Goal: Task Accomplishment & Management: Manage account settings

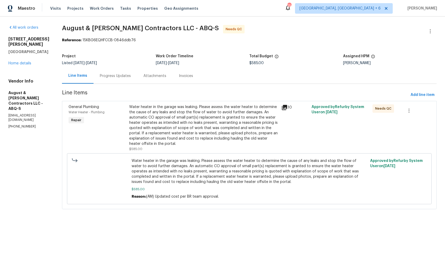
click at [116, 76] on div "Progress Updates" at bounding box center [115, 75] width 31 height 5
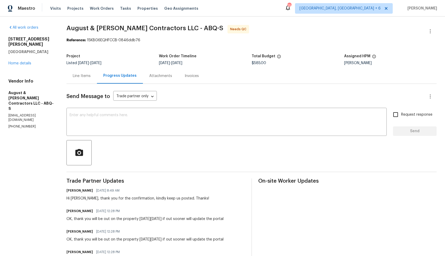
click at [79, 71] on div "Line Items" at bounding box center [81, 75] width 30 height 15
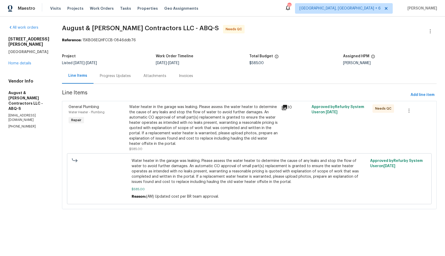
click at [169, 145] on div "Water heater in the garage was leaking. Please assess the water heater to deter…" at bounding box center [203, 125] width 149 height 42
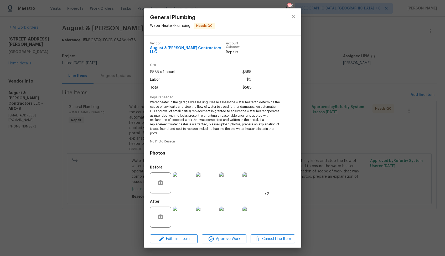
click at [94, 175] on div "General Plumbing Water Heater - Plumbing Needs QC Vendor August & Suttles Contr…" at bounding box center [222, 128] width 445 height 256
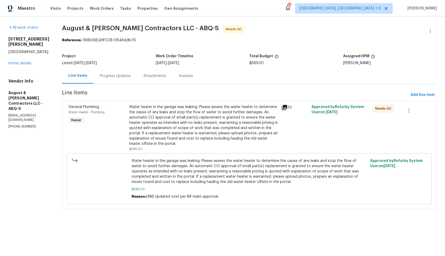
click at [114, 80] on div "Progress Updates" at bounding box center [115, 75] width 44 height 15
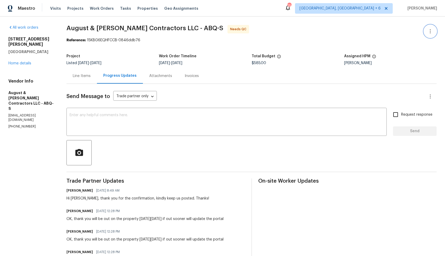
click at [430, 34] on icon "button" at bounding box center [430, 31] width 6 height 6
click at [401, 27] on li "Edit" at bounding box center [413, 31] width 57 height 9
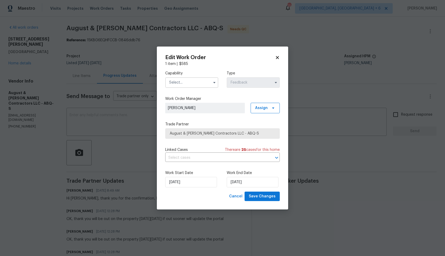
click at [180, 82] on input "text" at bounding box center [191, 82] width 53 height 11
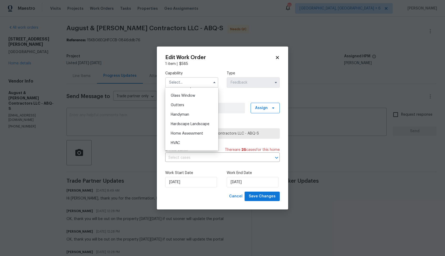
scroll to position [266, 0]
click at [184, 113] on div "Handyman" at bounding box center [191, 115] width 50 height 9
type input "Handyman"
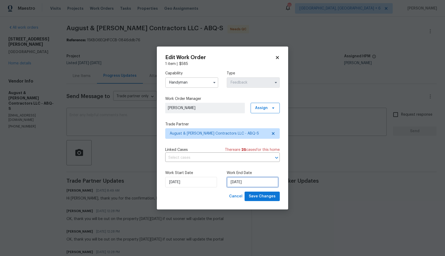
click at [263, 181] on input "11/08/2025" at bounding box center [253, 182] width 52 height 11
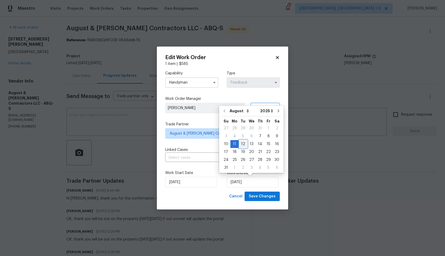
click at [241, 143] on div "12" at bounding box center [243, 143] width 8 height 7
type input "12/08/2025"
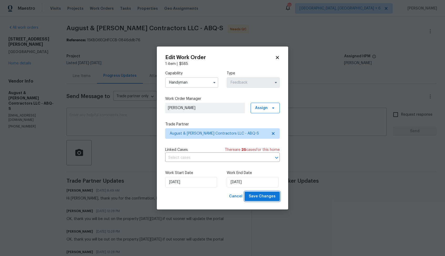
click at [261, 196] on span "Save Changes" at bounding box center [262, 196] width 27 height 7
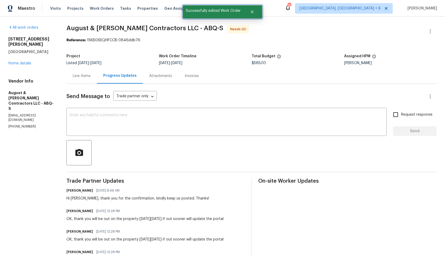
click at [250, 18] on div at bounding box center [252, 11] width 19 height 13
click at [252, 9] on button "Close" at bounding box center [251, 12] width 17 height 11
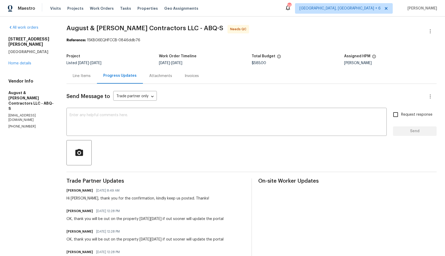
click at [79, 199] on div "Hi Michelle, thank you for the confirmation, kindly keep us posted. Thanks!" at bounding box center [137, 198] width 143 height 5
copy div "Michelle"
click at [214, 127] on textarea at bounding box center [227, 122] width 314 height 18
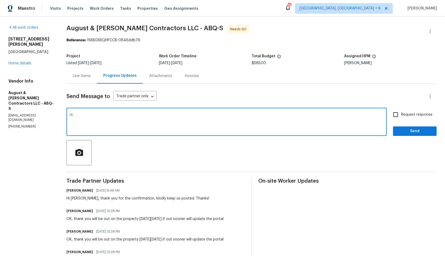
paste textarea "Michelle"
type textarea "Hi Michelle, thank you for completing the job. WO is approved. Thanks!"
click at [405, 131] on span "Send" at bounding box center [414, 131] width 35 height 7
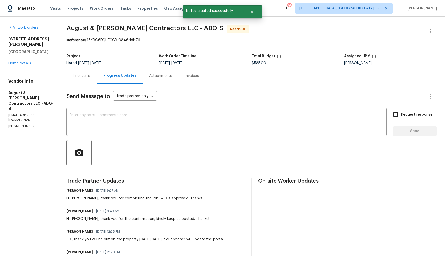
click at [88, 69] on div "Line Items" at bounding box center [81, 75] width 30 height 15
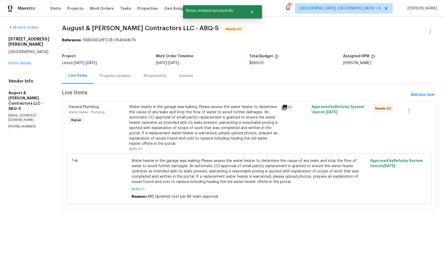
click at [238, 116] on div "Water heater in the garage was leaking. Please assess the water heater to deter…" at bounding box center [203, 125] width 149 height 42
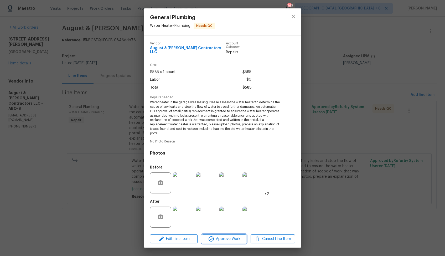
click at [217, 237] on span "Approve Work" at bounding box center [223, 239] width 41 height 7
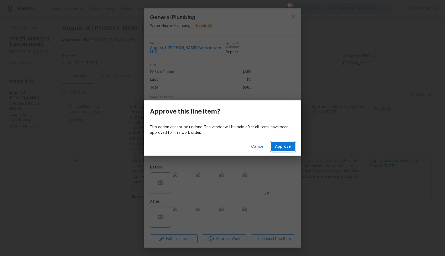
click at [283, 148] on span "Approve" at bounding box center [283, 146] width 16 height 7
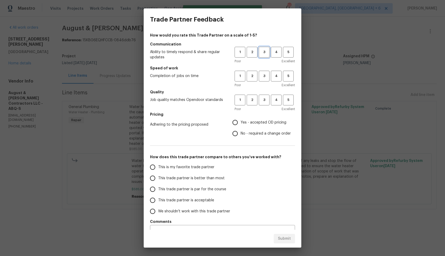
click at [263, 51] on span "3" at bounding box center [264, 52] width 10 height 6
click at [266, 79] on span "3" at bounding box center [264, 76] width 10 height 6
click at [266, 98] on span "3" at bounding box center [264, 100] width 10 height 6
click at [227, 139] on div "Adhering to the pricing proposed Yes - accepted OD pricing No - required a chan…" at bounding box center [222, 128] width 145 height 22
click at [237, 132] on input "No - required a change order" at bounding box center [234, 133] width 11 height 11
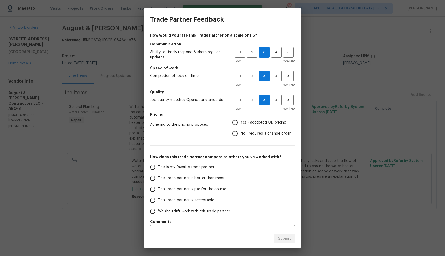
radio input "true"
click at [200, 179] on span "This trade partner is better than most" at bounding box center [191, 178] width 66 height 6
click at [158, 179] on input "This trade partner is better than most" at bounding box center [152, 177] width 11 height 11
click at [280, 240] on span "Submit" at bounding box center [284, 238] width 13 height 7
radio input "true"
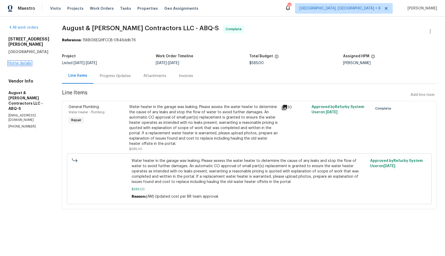
click at [14, 61] on link "Home details" at bounding box center [19, 63] width 23 height 4
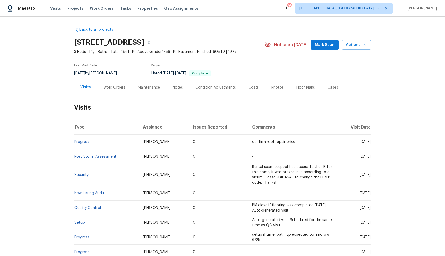
click at [116, 85] on div "Work Orders" at bounding box center [114, 87] width 22 height 5
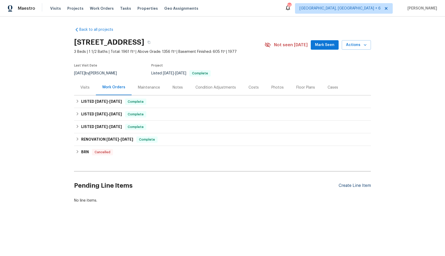
click at [349, 187] on div "Create Line Item" at bounding box center [354, 185] width 32 height 5
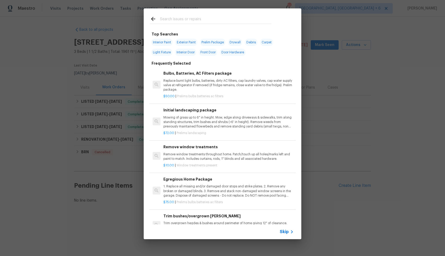
click at [201, 24] on div at bounding box center [211, 18] width 134 height 21
click at [195, 21] on input "text" at bounding box center [215, 20] width 111 height 8
type input "window"
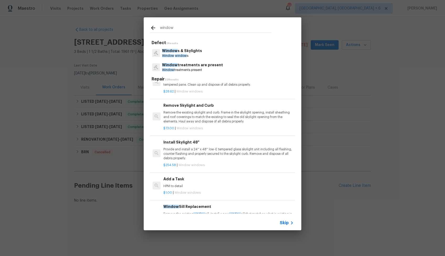
scroll to position [411, 0]
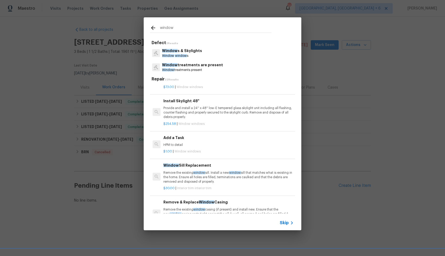
click at [174, 148] on div "$1.00 | Window windows" at bounding box center [228, 150] width 130 height 7
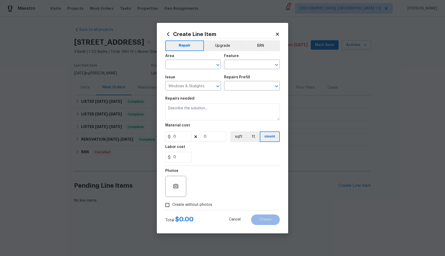
type input "Add a Task $1.00"
type textarea "HPM to detail"
type input "1"
click at [187, 65] on input "text" at bounding box center [185, 65] width 41 height 8
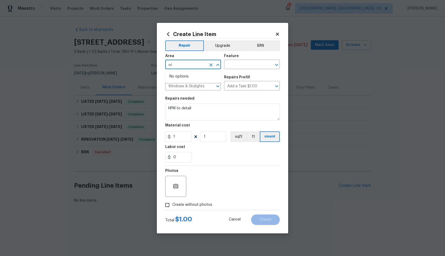
type input "w"
click at [183, 84] on li "Interior Overall" at bounding box center [193, 85] width 56 height 9
type input "Interior Overall"
click at [248, 66] on input "text" at bounding box center [244, 65] width 41 height 8
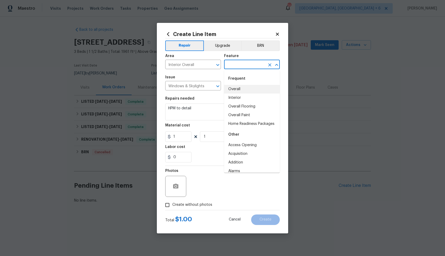
click at [246, 66] on input "text" at bounding box center [244, 65] width 41 height 8
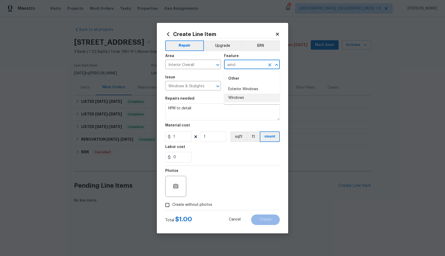
click at [241, 97] on li "Windows" at bounding box center [252, 97] width 56 height 9
type input "Windows"
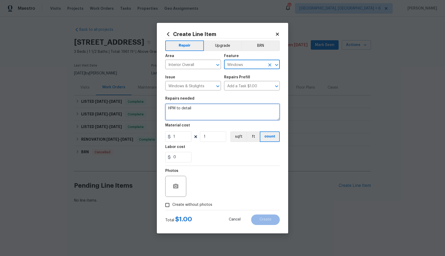
click at [201, 107] on textarea "HPM to detail" at bounding box center [222, 111] width 114 height 17
paste textarea "Inspect the large picture window facing the backyard for rotten sill damage. Re…"
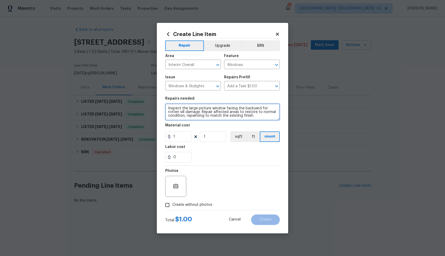
type textarea "Inspect the large picture window facing the backyard for rotten sill damage. Re…"
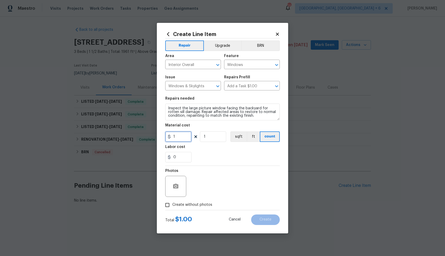
click at [184, 133] on input "1" at bounding box center [178, 136] width 26 height 11
type input "75"
click at [189, 202] on span "Create without photos" at bounding box center [192, 205] width 40 height 6
click at [172, 202] on input "Create without photos" at bounding box center [167, 205] width 10 height 10
checkbox input "true"
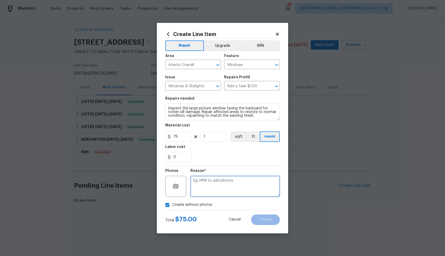
click at [219, 185] on textarea at bounding box center [234, 186] width 89 height 21
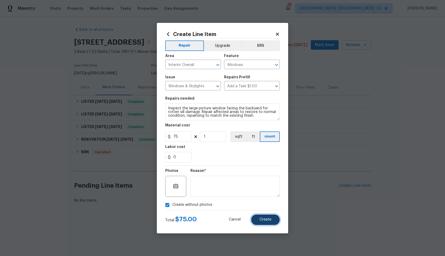
click at [265, 218] on span "Create" at bounding box center [265, 219] width 12 height 4
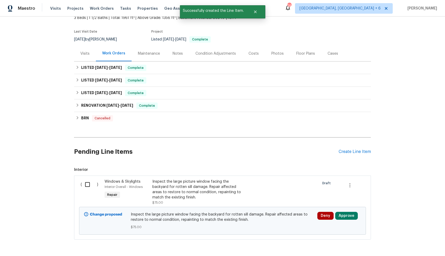
scroll to position [53, 0]
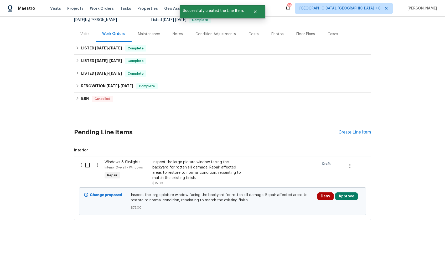
click at [86, 165] on input "checkbox" at bounding box center [89, 164] width 15 height 11
checkbox input "true"
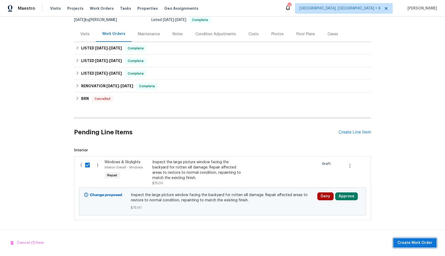
click at [417, 243] on span "Create Work Order" at bounding box center [414, 242] width 35 height 7
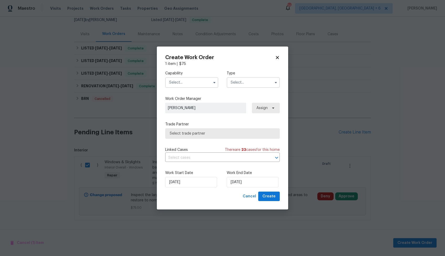
click at [185, 80] on input "text" at bounding box center [191, 82] width 53 height 11
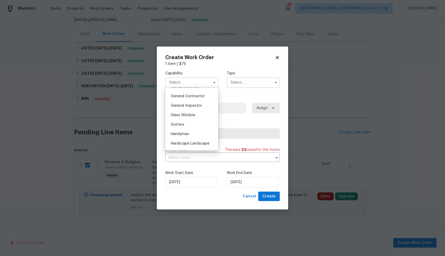
scroll to position [259, 0]
click at [188, 122] on span "Handyman" at bounding box center [180, 123] width 18 height 4
type input "Handyman"
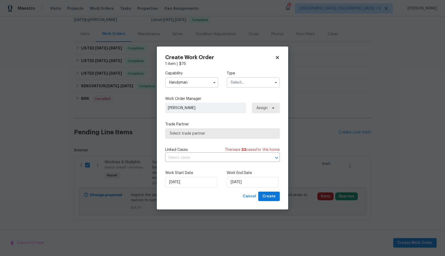
click at [246, 77] on input "text" at bounding box center [253, 82] width 53 height 11
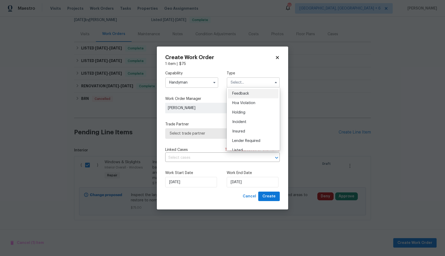
click at [247, 92] on span "Feedback" at bounding box center [240, 94] width 17 height 4
type input "Feedback"
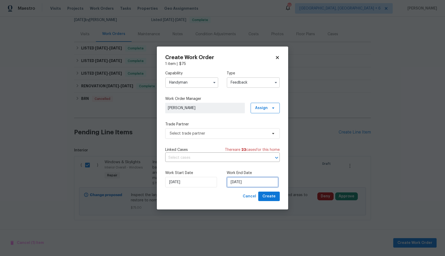
click at [247, 180] on input "[DATE]" at bounding box center [253, 182] width 52 height 11
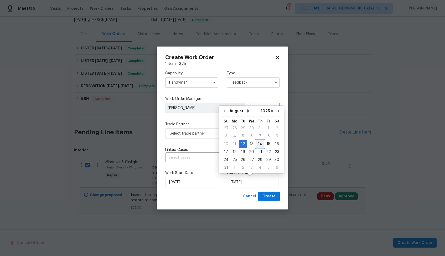
click at [258, 145] on div "14" at bounding box center [260, 143] width 8 height 7
type input "[DATE]"
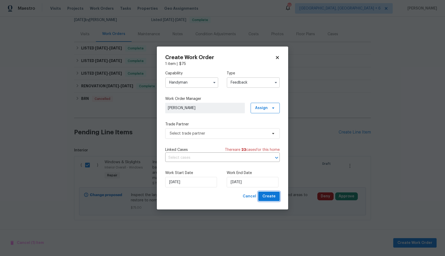
click at [269, 196] on span "Create" at bounding box center [268, 196] width 13 height 7
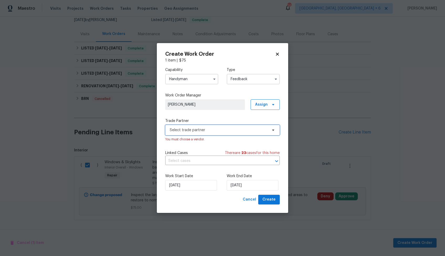
click at [223, 130] on span "Select trade partner" at bounding box center [219, 129] width 98 height 5
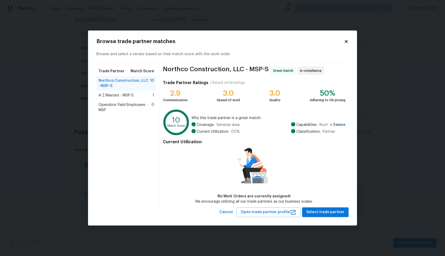
click at [119, 96] on span "A-Z Masters - MSP-S" at bounding box center [115, 95] width 35 height 5
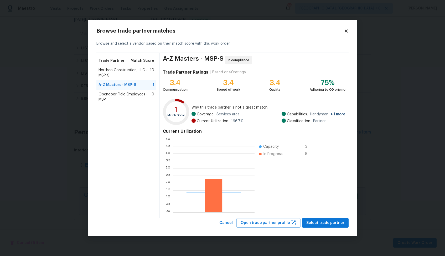
scroll to position [74, 82]
click at [114, 73] on span "Northco Construction, LLC - MSP-S" at bounding box center [123, 72] width 51 height 11
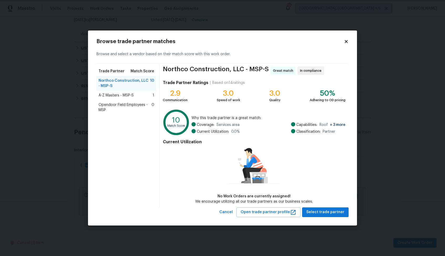
click at [389, 179] on body "Maestro Visits Projects Work Orders Tasks Properties Geo Assignments 263 Greens…" at bounding box center [222, 128] width 445 height 256
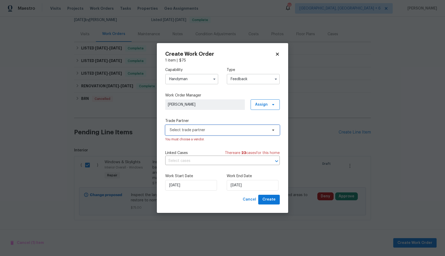
click at [209, 131] on span "Select trade partner" at bounding box center [219, 129] width 98 height 5
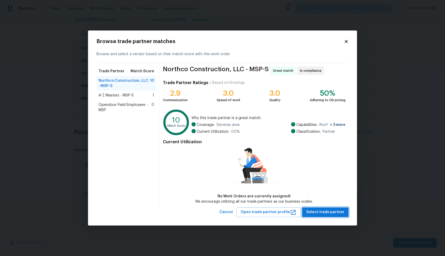
click at [320, 214] on span "Select trade partner" at bounding box center [325, 212] width 38 height 7
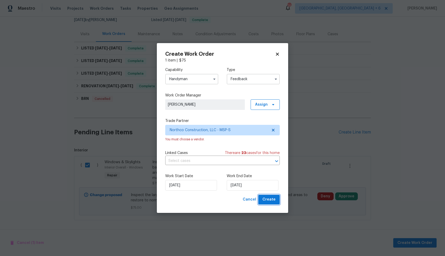
click at [265, 198] on span "Create" at bounding box center [268, 199] width 13 height 7
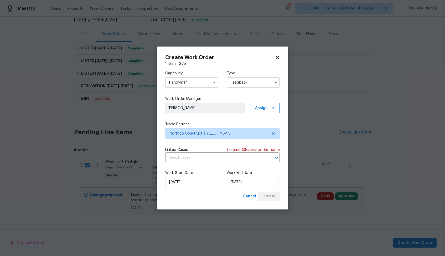
checkbox input "false"
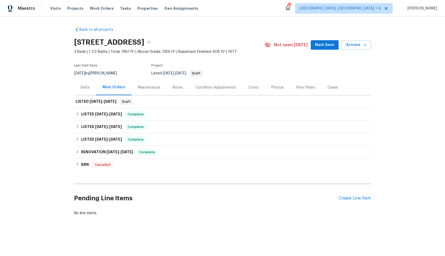
click at [33, 162] on div "Back to all projects 13505 63rd Ave N, Maple Grove, MN 55311 3 Beds | 1 1/2 Bat…" at bounding box center [222, 134] width 445 height 235
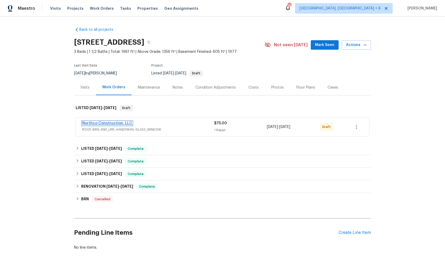
click at [110, 123] on link "Northco Construction, LLC" at bounding box center [107, 123] width 50 height 4
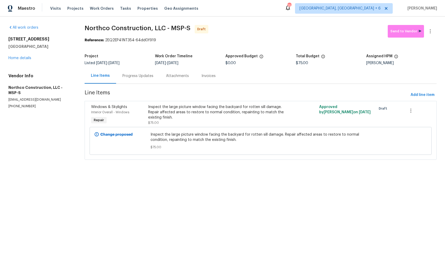
click at [134, 76] on div "Progress Updates" at bounding box center [137, 75] width 31 height 5
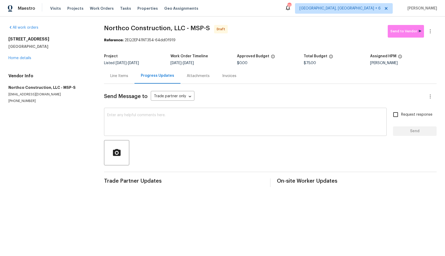
click at [187, 126] on textarea at bounding box center [245, 122] width 276 height 18
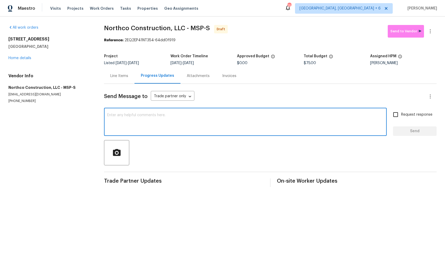
click at [155, 116] on textarea at bounding box center [245, 122] width 276 height 18
paste textarea "Hi, this is [PERSON_NAME] with Opendoor. I’m confirming you received the WO for…"
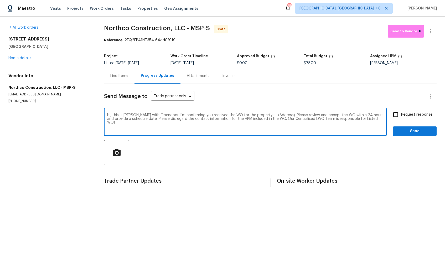
drag, startPoint x: 276, startPoint y: 116, endPoint x: 259, endPoint y: 114, distance: 16.9
click at [259, 114] on textarea "Hi, this is [PERSON_NAME] with Opendoor. I’m confirming you received the WO for…" at bounding box center [245, 122] width 276 height 18
paste textarea "13505 63rd Ave N, Maple Grove, MN 55311"
type textarea "Hi, this is Arvind with Opendoor. I’m confirming you received the WO for the pr…"
click at [397, 114] on input "Request response" at bounding box center [395, 114] width 11 height 11
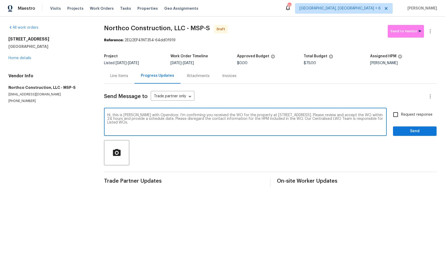
checkbox input "true"
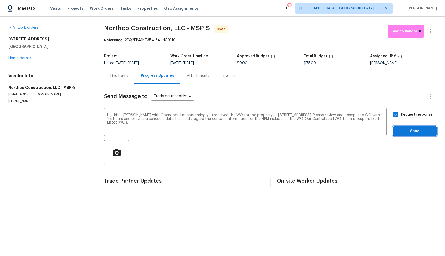
click at [405, 130] on span "Send" at bounding box center [414, 131] width 35 height 7
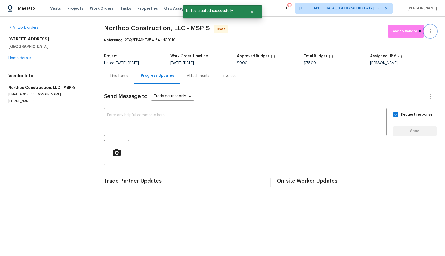
click at [432, 32] on icon "button" at bounding box center [430, 31] width 6 height 6
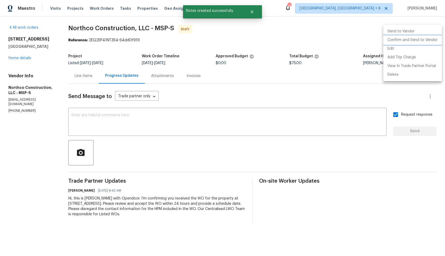
click at [408, 40] on li "Confirm and Send to Vendor" at bounding box center [412, 40] width 59 height 9
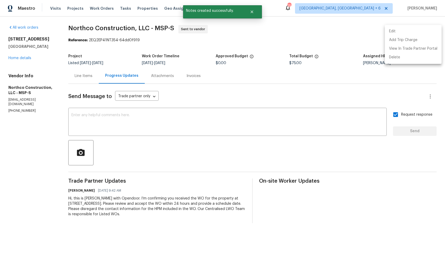
click at [249, 11] on div at bounding box center [222, 128] width 445 height 256
click at [252, 12] on icon "Close" at bounding box center [252, 12] width 4 height 4
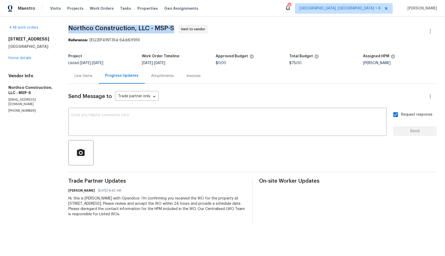
drag, startPoint x: 67, startPoint y: 28, endPoint x: 173, endPoint y: 25, distance: 106.1
click at [173, 26] on div "All work orders 13505 63rd Ave N Maple Grove, MN 55311 Home details Vendor Info…" at bounding box center [222, 124] width 445 height 215
copy span "Northco Construction, LLC - MSP-S"
click at [166, 34] on span "Northco Construction, LLC - MSP-S Sent to vendor" at bounding box center [245, 31] width 355 height 13
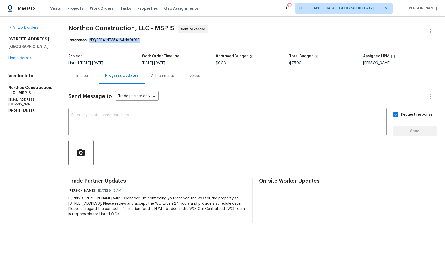
drag, startPoint x: 88, startPoint y: 41, endPoint x: 160, endPoint y: 40, distance: 72.2
click at [160, 40] on div "Reference: 2EQ2EP41NT354-64dd0f919" at bounding box center [252, 40] width 368 height 5
copy div "2EQ2EP41NT354-64dd0f919"
click at [293, 35] on span "Northco Construction, LLC - MSP-S Sent to vendor" at bounding box center [245, 31] width 355 height 13
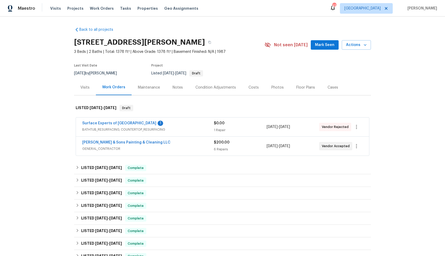
click at [121, 125] on span "Surface Experts of [GEOGRAPHIC_DATA]" at bounding box center [119, 123] width 74 height 5
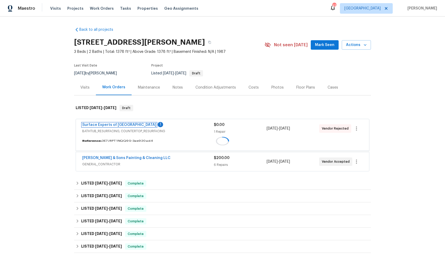
click at [121, 125] on link "Surface Experts of [GEOGRAPHIC_DATA]" at bounding box center [119, 125] width 74 height 4
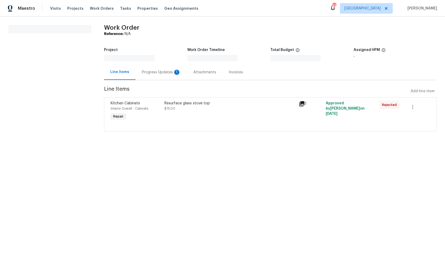
click at [155, 70] on div "Progress Updates 1" at bounding box center [161, 72] width 39 height 5
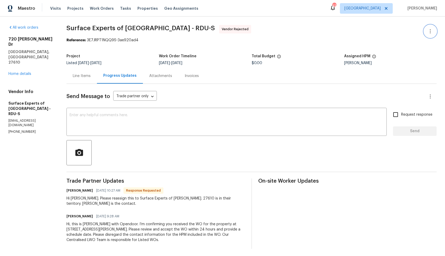
click at [431, 30] on icon "button" at bounding box center [430, 31] width 6 height 6
click at [407, 32] on li "Edit" at bounding box center [413, 31] width 57 height 9
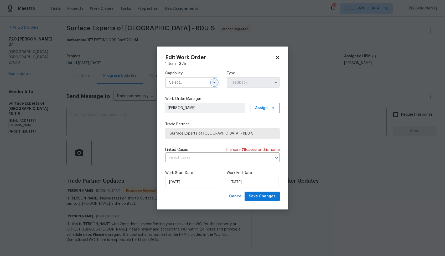
click at [214, 81] on icon "button" at bounding box center [214, 82] width 4 height 4
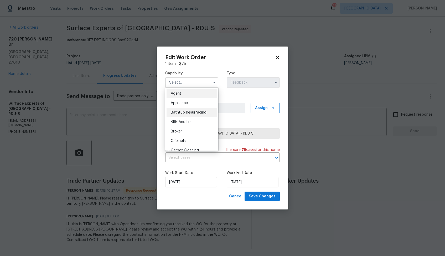
click at [192, 113] on span "Bathtub Resurfacing" at bounding box center [189, 113] width 36 height 4
type input "Bathtub Resurfacing"
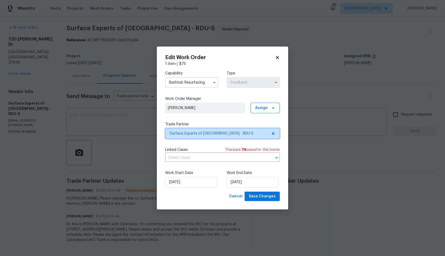
click at [204, 130] on span "Surface Experts of [GEOGRAPHIC_DATA] - RDU-S" at bounding box center [222, 133] width 114 height 11
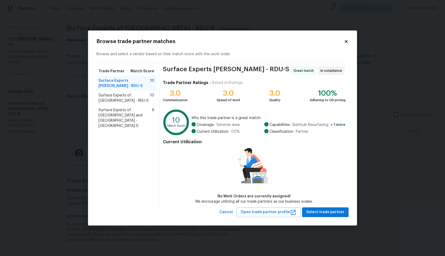
click at [120, 81] on span "Surface Experts [PERSON_NAME] - RDU-S" at bounding box center [123, 83] width 51 height 11
click at [69, 100] on body "Maestro Visits Projects Work Orders Tasks Properties Geo Assignments 42 [GEOGRA…" at bounding box center [222, 128] width 445 height 256
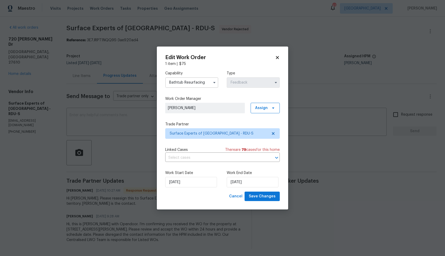
click at [123, 134] on body "Maestro Visits Projects Work Orders Tasks Properties Geo Assignments 42 [GEOGRA…" at bounding box center [222, 128] width 445 height 256
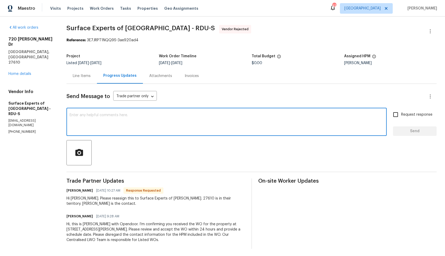
click at [132, 128] on textarea at bounding box center [227, 122] width 314 height 18
click at [71, 192] on h6 "[PERSON_NAME]" at bounding box center [79, 190] width 27 height 5
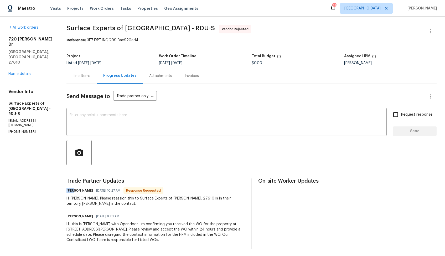
copy h6 "Bill"
click at [162, 128] on textarea at bounding box center [227, 122] width 314 height 18
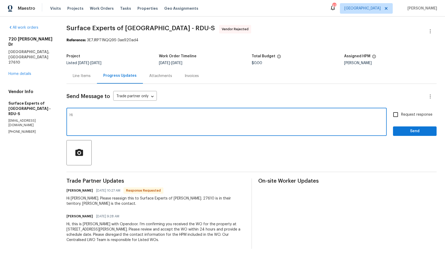
paste textarea "Bill"
click at [195, 119] on textarea "Hi [PERSON_NAME], thank you for letting me know. I'll do it now. Thanks!" at bounding box center [227, 122] width 314 height 18
type textarea "Hi [PERSON_NAME], thank you for letting me know. I'll do it now. Thanks!"
click at [404, 131] on span "Send" at bounding box center [414, 131] width 35 height 7
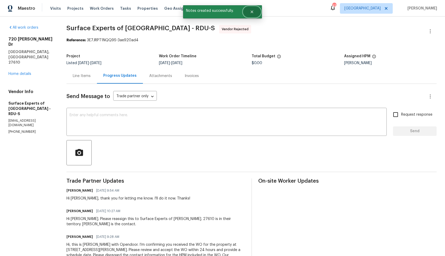
click at [253, 13] on icon "Close" at bounding box center [252, 12] width 4 height 4
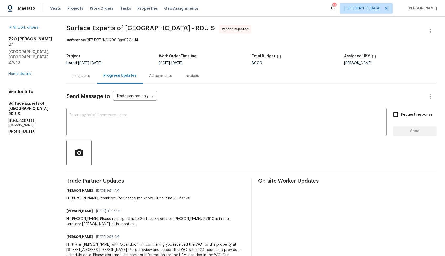
click at [78, 78] on div "Line Items" at bounding box center [82, 75] width 18 height 5
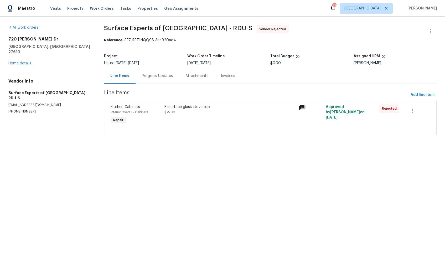
click at [161, 75] on div "Progress Updates" at bounding box center [157, 75] width 31 height 5
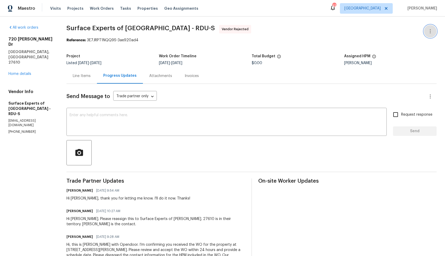
click at [428, 36] on button "button" at bounding box center [430, 31] width 13 height 13
click at [401, 32] on li "Edit" at bounding box center [413, 31] width 57 height 9
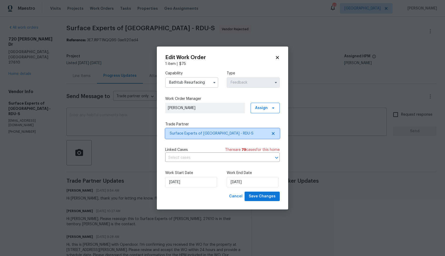
click at [193, 132] on span "Surface Experts of North Raleigh - RDU-S" at bounding box center [219, 133] width 98 height 5
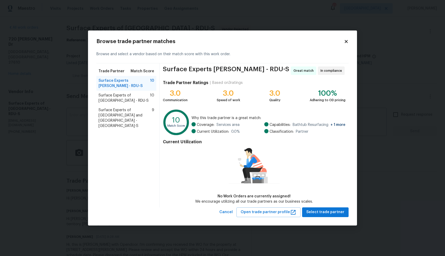
click at [130, 80] on span "Surface Experts Cary - RDU-S" at bounding box center [123, 83] width 51 height 11
click at [321, 212] on span "Select trade partner" at bounding box center [325, 212] width 38 height 7
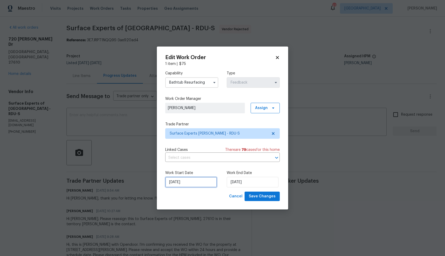
click at [194, 184] on input "11/08/2025" at bounding box center [191, 182] width 52 height 11
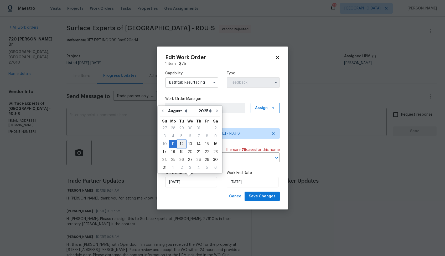
click at [182, 143] on div "12" at bounding box center [181, 143] width 8 height 7
type input "12/08/2025"
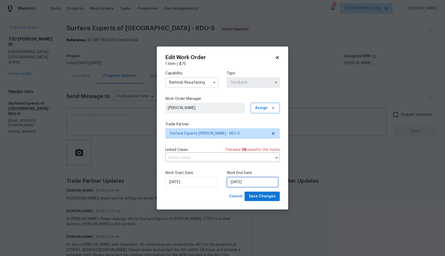
click at [251, 180] on input "13/08/2025" at bounding box center [253, 182] width 52 height 11
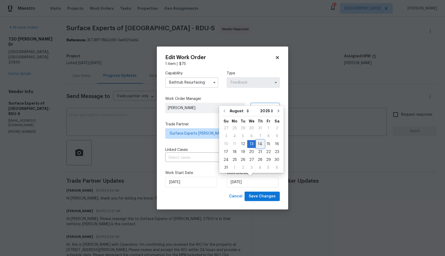
click at [257, 143] on div "14" at bounding box center [260, 143] width 8 height 7
type input "14/08/2025"
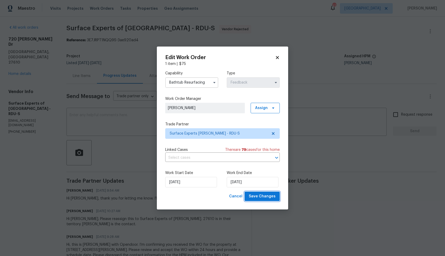
click at [259, 196] on span "Save Changes" at bounding box center [262, 196] width 27 height 7
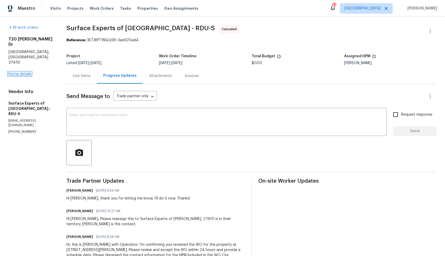
click at [20, 72] on link "Home details" at bounding box center [19, 74] width 23 height 4
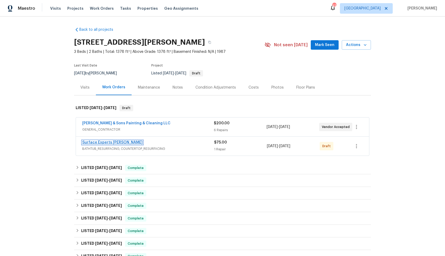
click at [86, 143] on link "Surface Experts Cary" at bounding box center [112, 142] width 60 height 4
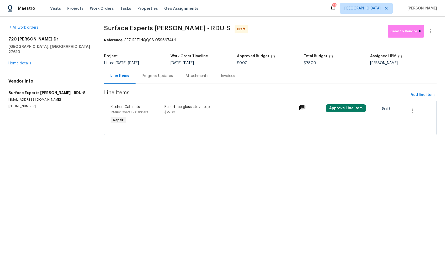
click at [189, 120] on div "Resurface glass stove top $75.00" at bounding box center [230, 115] width 134 height 24
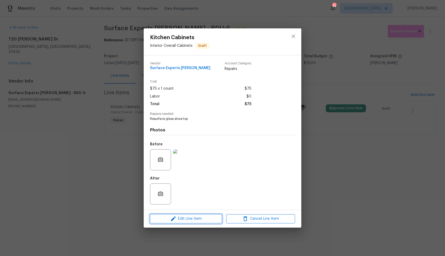
click at [164, 218] on span "Edit Line Item" at bounding box center [185, 218] width 69 height 7
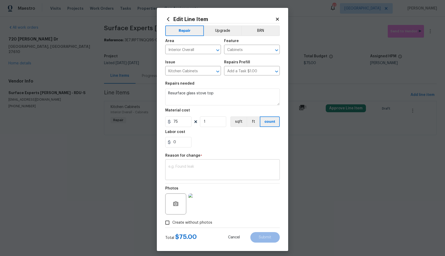
click at [181, 167] on textarea at bounding box center [222, 170] width 108 height 11
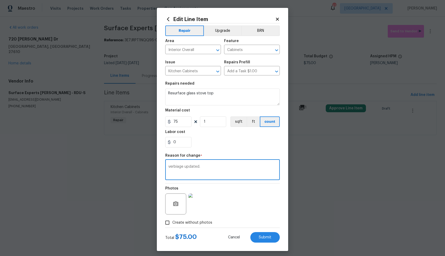
scroll to position [3, 0]
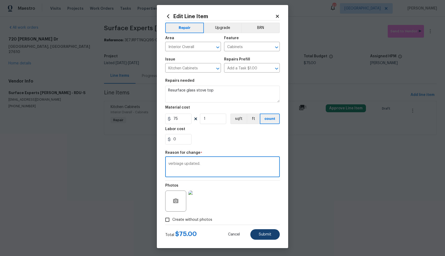
type textarea "verbiage updated."
click at [266, 232] on button "Submit" at bounding box center [264, 234] width 29 height 11
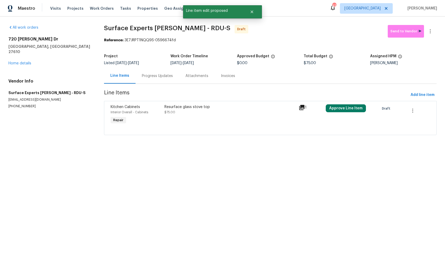
scroll to position [0, 0]
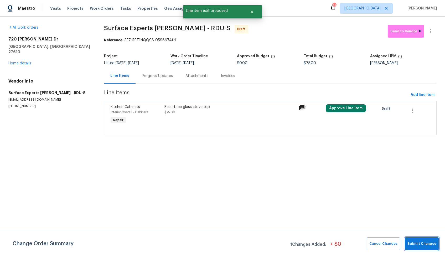
click at [417, 250] on button "Submit Changes" at bounding box center [422, 243] width 34 height 13
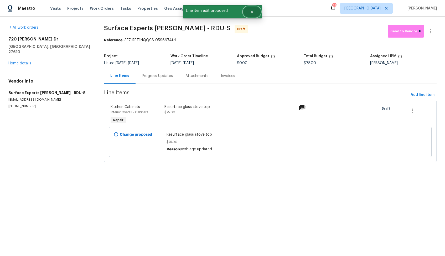
click at [255, 10] on button "Close" at bounding box center [251, 12] width 17 height 11
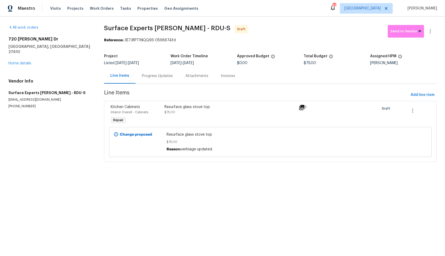
click at [153, 79] on div "Progress Updates" at bounding box center [157, 75] width 44 height 15
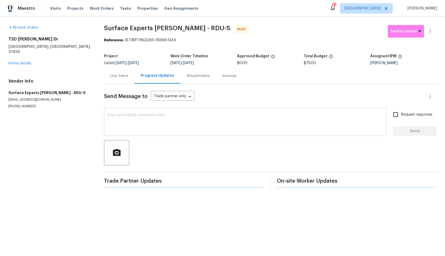
click at [189, 119] on textarea at bounding box center [245, 122] width 276 height 18
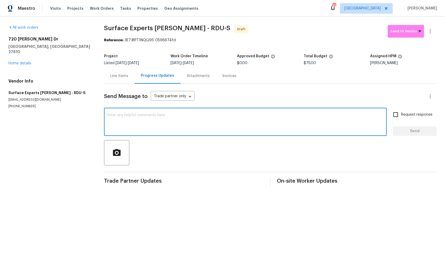
click at [179, 118] on textarea at bounding box center [245, 122] width 276 height 18
paste textarea "Hi, this is Arvind with Opendoor. I’m confirming you received the WO for the pr…"
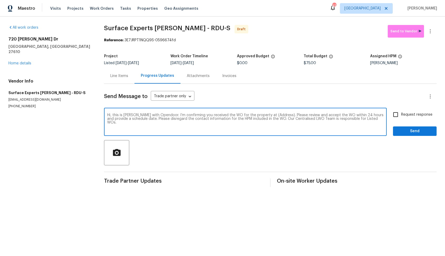
drag, startPoint x: 275, startPoint y: 117, endPoint x: 259, endPoint y: 115, distance: 15.9
click at [259, 115] on textarea "Hi, this is Arvind with Opendoor. I’m confirming you received the WO for the pr…" at bounding box center [245, 122] width 276 height 18
paste textarea "720 Rawls Dr, Raleigh, NC 27610"
type textarea "Hi, this is Arvind with Opendoor. I’m confirming you received the WO for the pr…"
click at [397, 113] on input "Request response" at bounding box center [395, 114] width 11 height 11
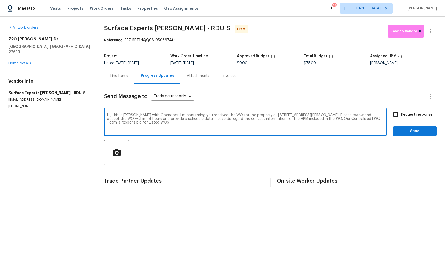
checkbox input "true"
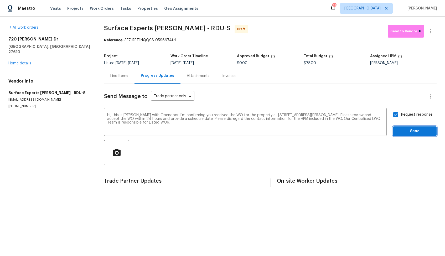
click at [408, 131] on span "Send" at bounding box center [414, 131] width 35 height 7
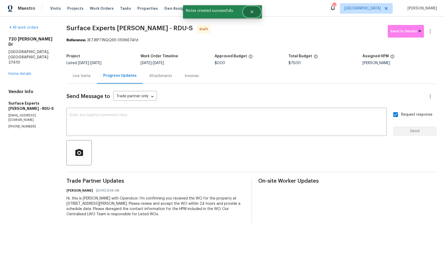
click at [253, 13] on icon "Close" at bounding box center [252, 12] width 4 height 4
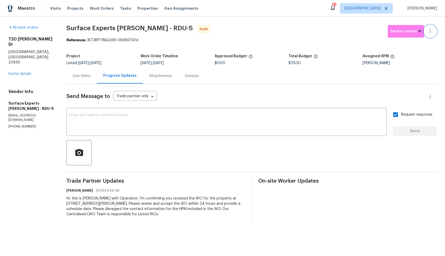
click at [434, 30] on button "button" at bounding box center [430, 31] width 13 height 13
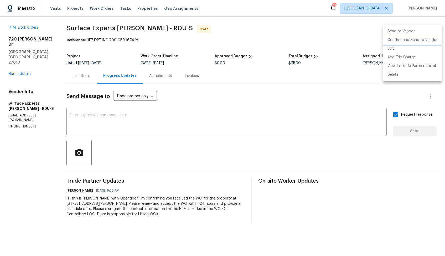
click at [398, 39] on li "Confirm and Send to Vendor" at bounding box center [412, 40] width 59 height 9
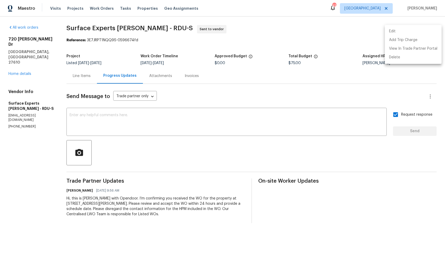
click at [305, 40] on div at bounding box center [222, 128] width 445 height 256
click at [305, 40] on div "Reference: 3E7JRPT1NQQ9S-0596674fd" at bounding box center [251, 40] width 370 height 5
click at [89, 28] on span "Surface Experts Cary - RDU-S" at bounding box center [129, 28] width 126 height 6
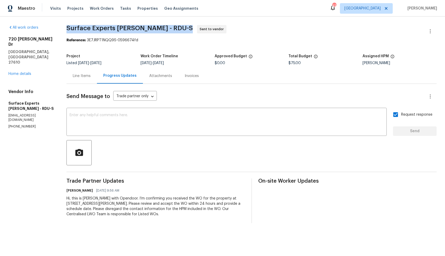
copy span "Surface Experts Cary - RDU-S"
click at [101, 56] on div "Project" at bounding box center [103, 57] width 74 height 7
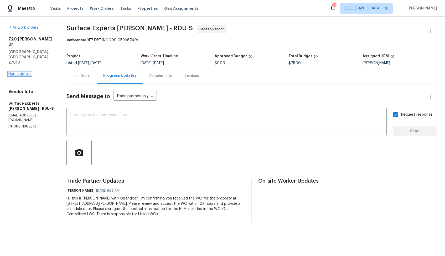
click at [21, 72] on link "Home details" at bounding box center [19, 74] width 23 height 4
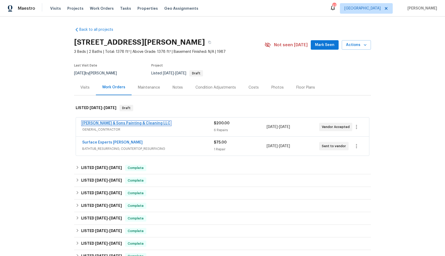
click at [107, 124] on link "Hodge & Sons Painting & Cleaning LLC" at bounding box center [126, 123] width 88 height 4
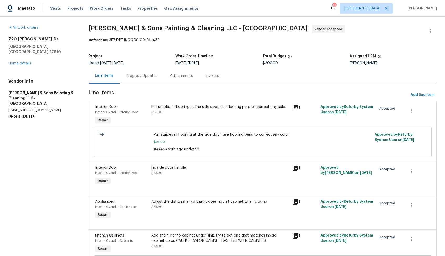
click at [147, 77] on div "Progress Updates" at bounding box center [141, 75] width 31 height 5
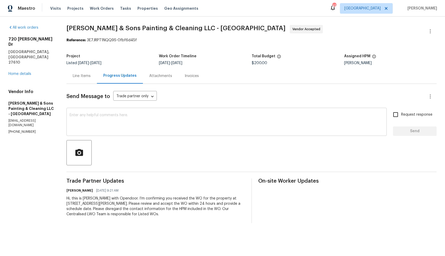
click at [123, 135] on div "x ​" at bounding box center [226, 122] width 320 height 27
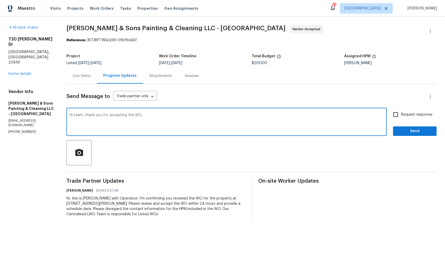
paste textarea "it would be really helpful if we could get a scheduled date for this. Thanks!"
type textarea "Hi team, thank you for accepting the WO, it would be really helpful if we could…"
click at [396, 116] on input "Request response" at bounding box center [395, 114] width 11 height 11
checkbox input "true"
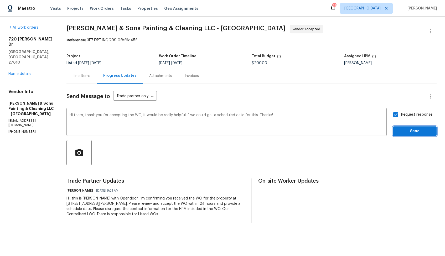
click at [402, 133] on span "Send" at bounding box center [414, 131] width 35 height 7
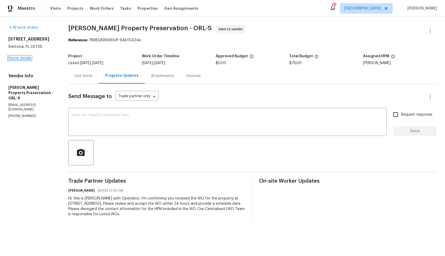
click at [23, 58] on link "Home details" at bounding box center [19, 58] width 23 height 4
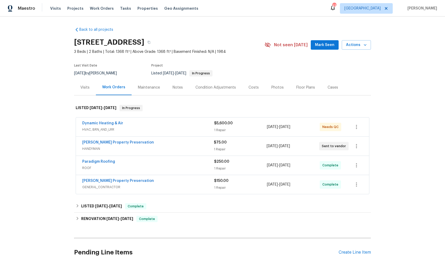
click at [137, 125] on div "Dynamic Heating & Air" at bounding box center [148, 124] width 132 height 6
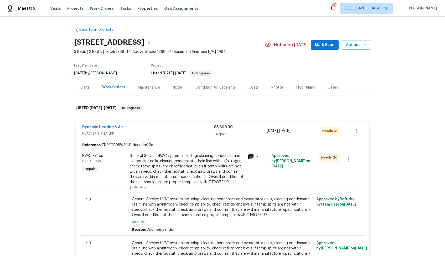
click at [139, 127] on div "Dynamic Heating & Air" at bounding box center [148, 127] width 132 height 6
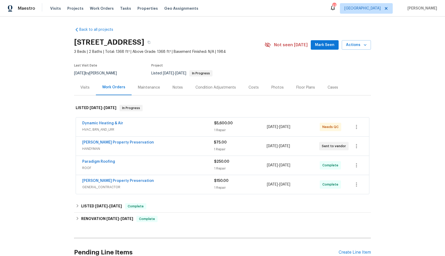
click at [138, 143] on div "[PERSON_NAME] Property Preservation" at bounding box center [148, 143] width 132 height 6
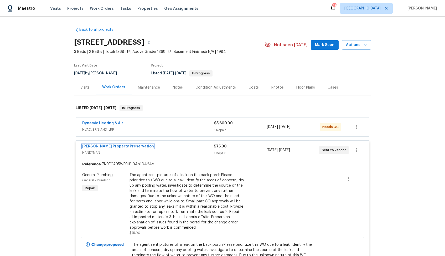
click at [112, 145] on link "[PERSON_NAME] Property Preservation" at bounding box center [118, 146] width 72 height 4
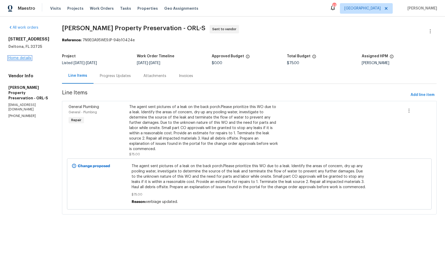
click at [21, 60] on link "Home details" at bounding box center [19, 58] width 23 height 4
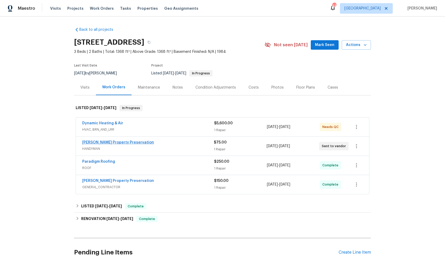
click at [117, 143] on link "[PERSON_NAME] Property Preservation" at bounding box center [118, 142] width 72 height 4
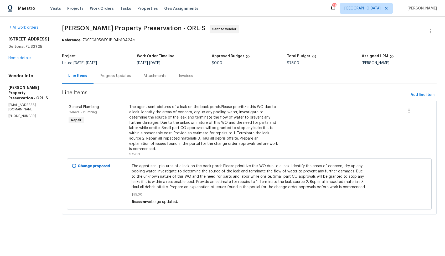
click at [102, 76] on div "Progress Updates" at bounding box center [115, 75] width 31 height 5
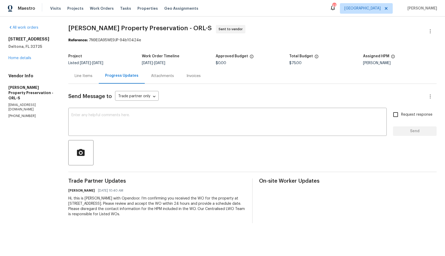
click at [80, 75] on div "Line Items" at bounding box center [84, 75] width 18 height 5
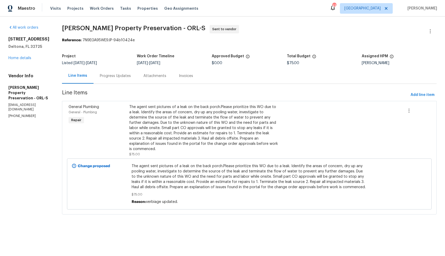
click at [105, 77] on div "Progress Updates" at bounding box center [115, 75] width 31 height 5
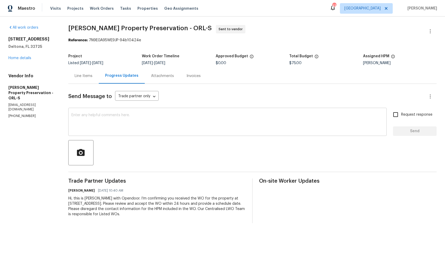
click at [158, 131] on textarea at bounding box center [227, 122] width 312 height 18
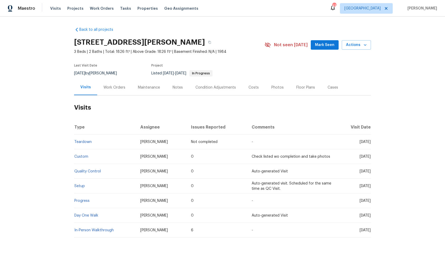
click at [111, 90] on div "Work Orders" at bounding box center [114, 87] width 34 height 15
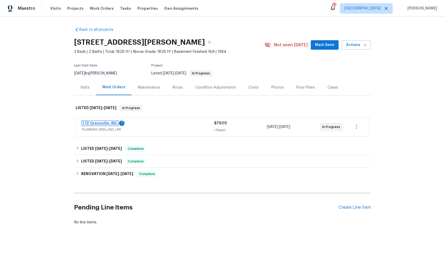
click at [98, 123] on link "1 TP Greenville, INC" at bounding box center [99, 123] width 35 height 4
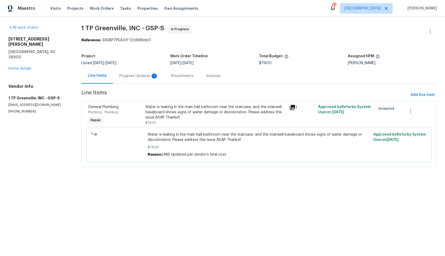
click at [134, 75] on div "Progress Updates 1" at bounding box center [138, 75] width 39 height 5
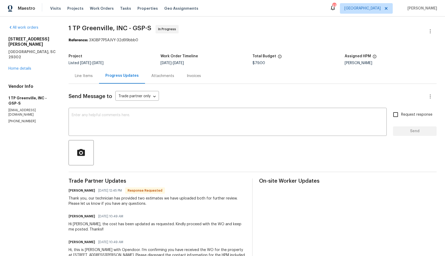
click at [121, 164] on div at bounding box center [253, 152] width 368 height 25
click at [72, 191] on h6 "Merritt King" at bounding box center [82, 190] width 27 height 5
copy h6 "Merritt"
click at [177, 129] on textarea at bounding box center [228, 122] width 312 height 18
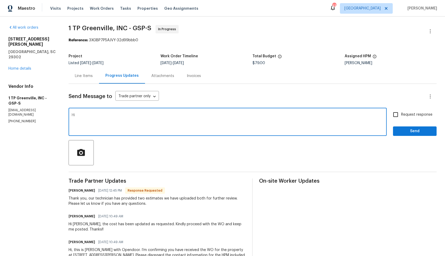
paste textarea "Merritt"
type textarea "Hi Merritt, thank you for uploading the estimate, let me check with our BR and …"
click at [408, 133] on span "Send" at bounding box center [414, 131] width 35 height 7
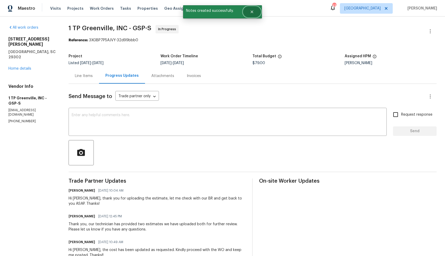
click at [251, 12] on icon "Close" at bounding box center [251, 12] width 3 height 3
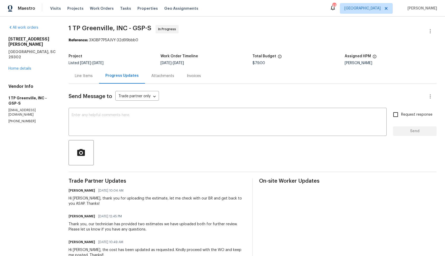
click at [81, 74] on div "Line Items" at bounding box center [84, 75] width 18 height 5
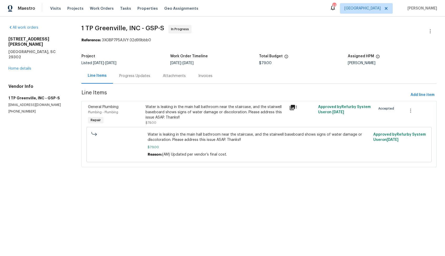
click at [171, 108] on div "Water is leaking in the main hall bathroom near the staircase, and the stairwel…" at bounding box center [215, 112] width 141 height 16
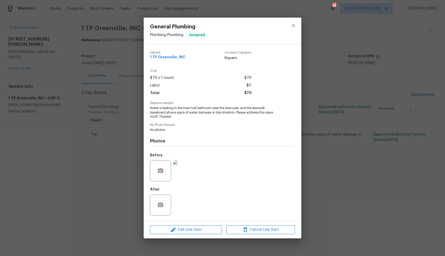
click at [185, 172] on img at bounding box center [183, 170] width 21 height 21
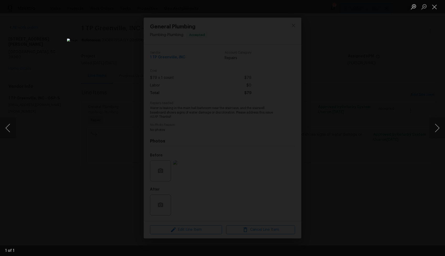
click at [365, 106] on div "Lightbox" at bounding box center [222, 128] width 445 height 256
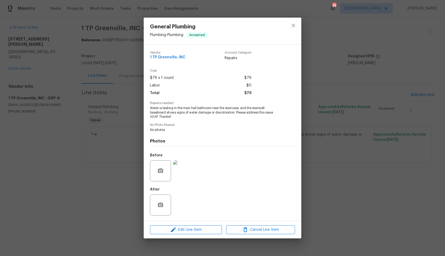
click at [105, 150] on div "General Plumbing Plumbing - Plumbing Accepted Vendor 1 TP Greenville, INC Accou…" at bounding box center [222, 128] width 445 height 256
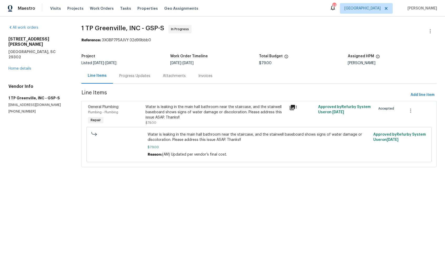
click at [138, 71] on div "Progress Updates" at bounding box center [135, 75] width 44 height 15
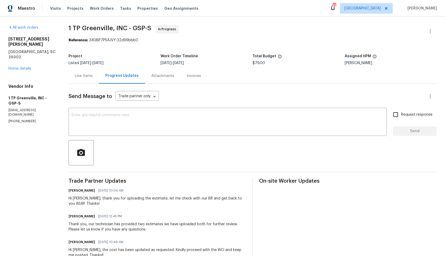
click at [86, 76] on div "Line Items" at bounding box center [84, 75] width 18 height 5
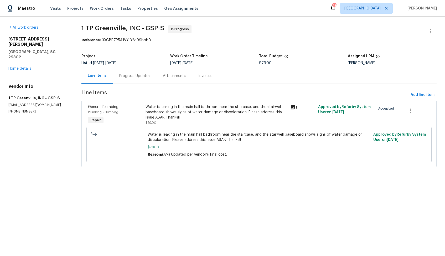
click at [183, 139] on span "Water is leaking in the main hall bathroom near the staircase, and the stairwel…" at bounding box center [259, 137] width 222 height 11
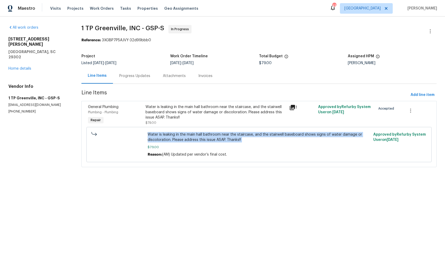
copy span "Water is leaking in the main hall bathroom near the staircase, and the stairwel…"
click at [143, 78] on div "Progress Updates" at bounding box center [134, 75] width 31 height 5
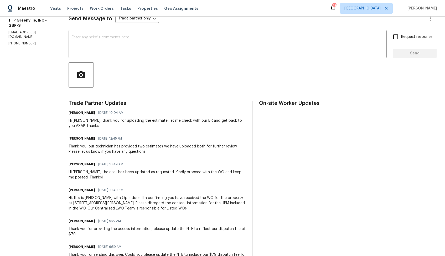
scroll to position [77, 0]
click at [104, 152] on div "Thank you, our technician has provided two estimates we have uploaded both for …" at bounding box center [157, 149] width 177 height 11
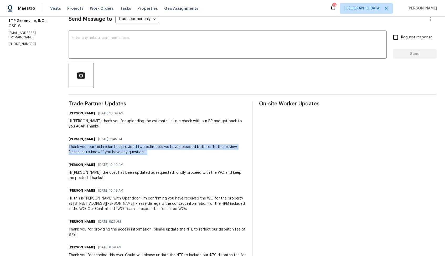
copy div "Thank you, our technician has provided two estimates we have uploaded both for …"
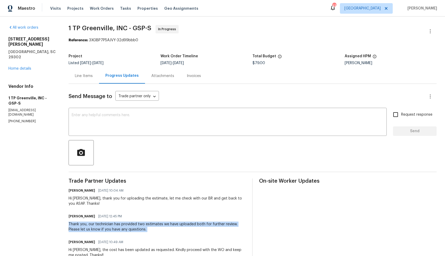
click at [247, 63] on div "8/9/2025 - 8/13/2025" at bounding box center [206, 63] width 92 height 4
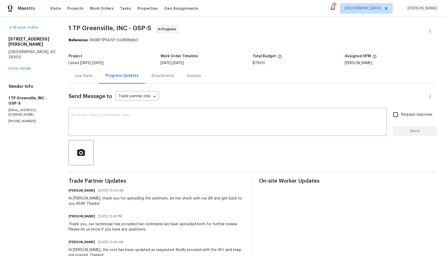
click at [119, 228] on div "Thank you, our technician has provided two estimates we have uploaded both for …" at bounding box center [157, 226] width 177 height 11
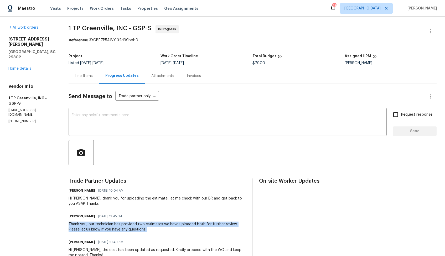
copy div "Thank you, our technician has provided two estimates we have uploaded both for …"
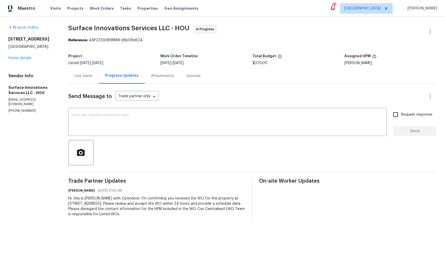
click at [92, 75] on div "Line Items" at bounding box center [84, 75] width 18 height 5
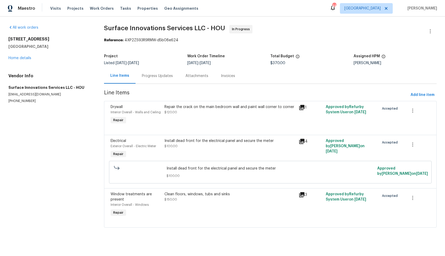
click at [150, 77] on div "Progress Updates" at bounding box center [157, 75] width 31 height 5
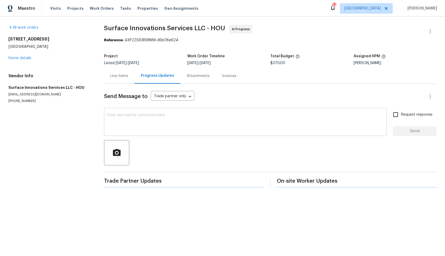
click at [147, 119] on textarea at bounding box center [245, 122] width 276 height 18
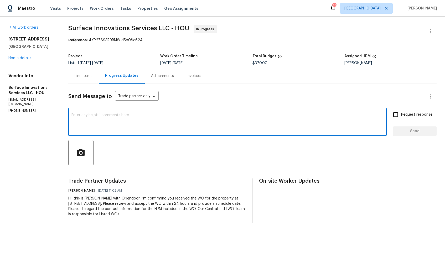
paste textarea "Hi team, could you please provide an update on the status of the work order? Th…"
type textarea "Hi team, could you please provide an update on the status of the work order? Th…"
click at [393, 117] on input "Request response" at bounding box center [395, 114] width 11 height 11
checkbox input "true"
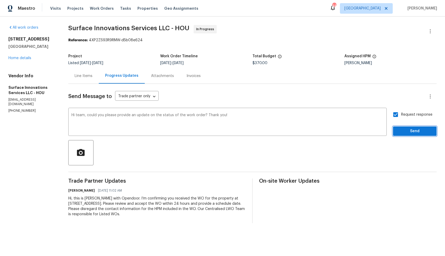
click at [397, 130] on button "Send" at bounding box center [415, 131] width 44 height 10
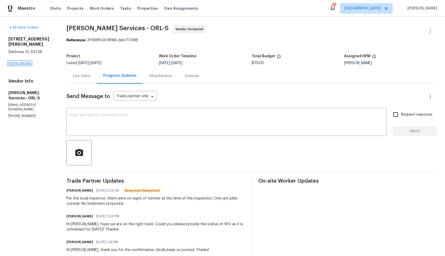
click at [24, 61] on link "Home details" at bounding box center [19, 63] width 23 height 4
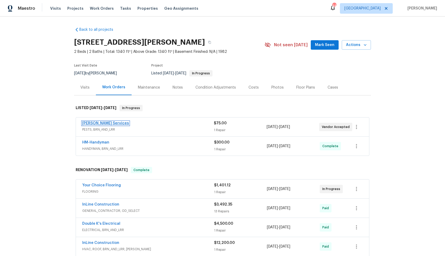
click at [101, 123] on link "[PERSON_NAME] Services" at bounding box center [105, 123] width 47 height 4
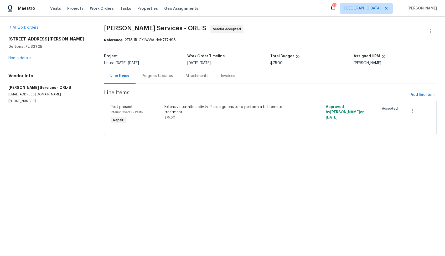
click at [160, 77] on div "Progress Updates" at bounding box center [157, 75] width 31 height 5
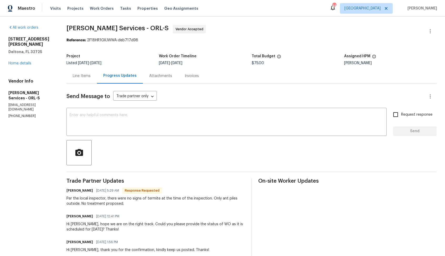
click at [123, 203] on div "Per the local inspector, there were no signs of termite at the time of the insp…" at bounding box center [155, 201] width 178 height 11
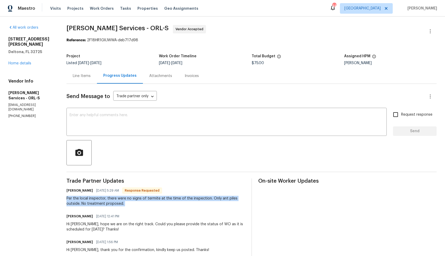
click at [123, 203] on div "Per the local inspector, there were no signs of termite at the time of the insp…" at bounding box center [155, 201] width 178 height 11
copy div "Per the local inspector, there were no signs of termite at the time of the insp…"
click at [302, 35] on span "Massey Services - ORL-S Vendor Accepted" at bounding box center [244, 31] width 357 height 13
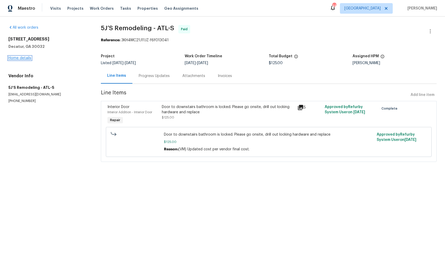
click at [22, 57] on link "Home details" at bounding box center [19, 58] width 23 height 4
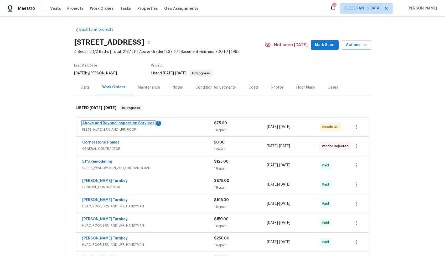
click at [109, 122] on link "Above and Beyond Inspection Services" at bounding box center [118, 123] width 72 height 4
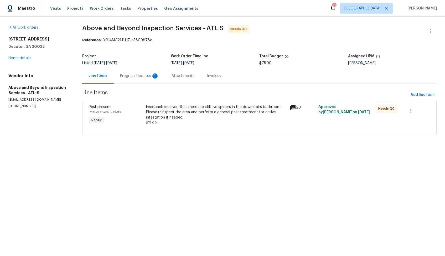
click at [137, 79] on div "Progress Updates 1" at bounding box center [139, 75] width 51 height 15
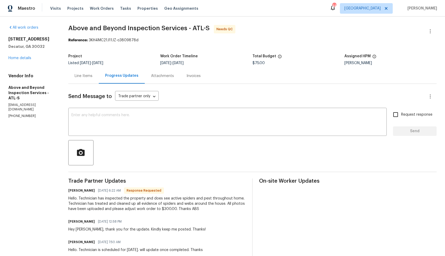
click at [92, 77] on div "Line Items" at bounding box center [84, 75] width 18 height 5
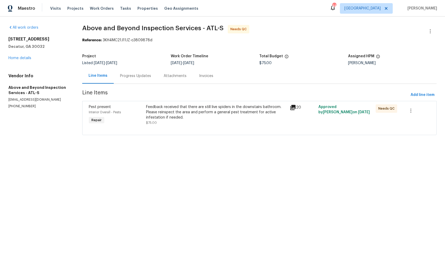
click at [191, 111] on div "Feedback received that there are still live spiders in the downstairs bathroom.…" at bounding box center [216, 112] width 140 height 16
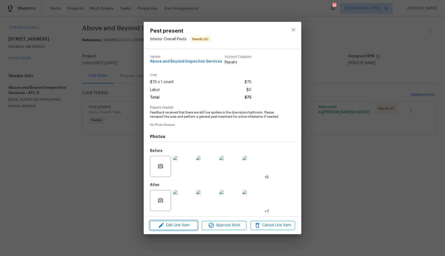
click at [164, 228] on icon "button" at bounding box center [161, 225] width 6 height 6
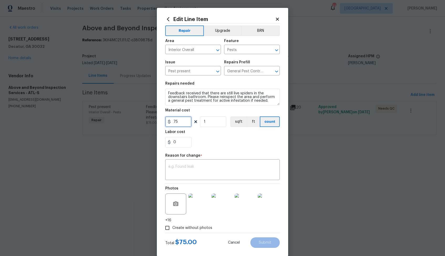
click at [178, 126] on input "75" at bounding box center [178, 121] width 26 height 11
type input "300"
click at [222, 168] on textarea at bounding box center [222, 170] width 108 height 11
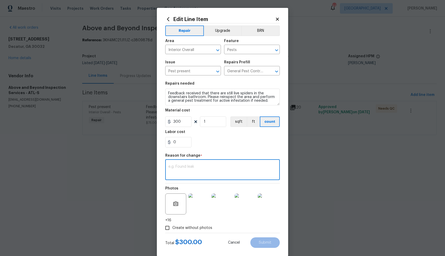
click at [224, 170] on textarea at bounding box center [222, 170] width 108 height 11
paste textarea "(AM) Updated per vendor’s final cost."
click at [242, 169] on textarea "(AM) Updated per vendor’s final cost." at bounding box center [222, 170] width 108 height 11
click at [245, 165] on textarea "(AM) Updated per vendor’s final cost." at bounding box center [222, 170] width 108 height 11
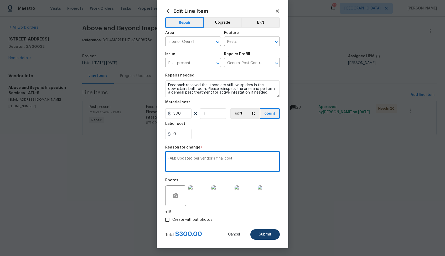
type textarea "(AM) Updated per vendor’s final cost."
click at [260, 232] on span "Submit" at bounding box center [265, 234] width 13 height 4
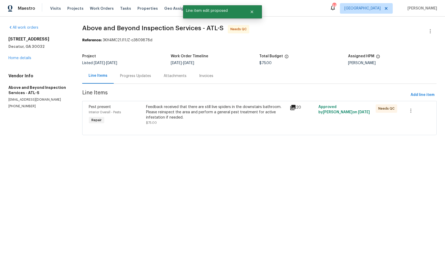
scroll to position [0, 0]
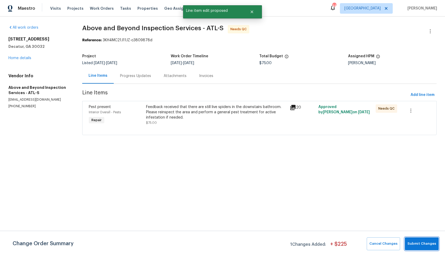
click at [414, 245] on span "Submit Changes" at bounding box center [421, 244] width 29 height 6
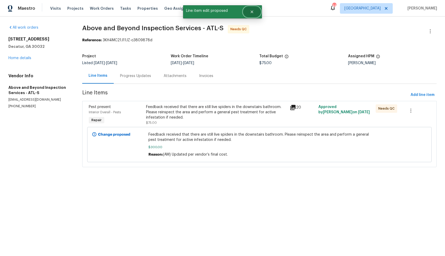
click at [254, 13] on button "Close" at bounding box center [251, 12] width 17 height 11
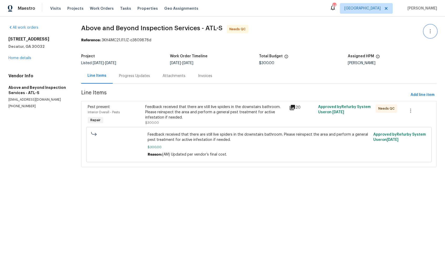
click at [432, 33] on icon "button" at bounding box center [430, 31] width 6 height 6
click at [401, 31] on li "Edit" at bounding box center [413, 31] width 57 height 9
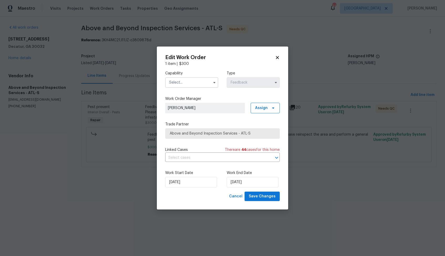
click at [202, 86] on input "text" at bounding box center [191, 82] width 53 height 11
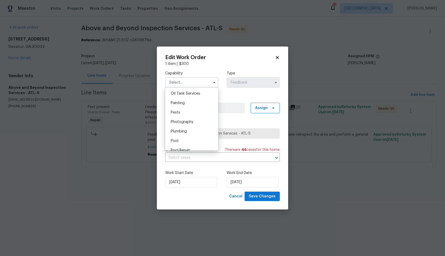
scroll to position [428, 0]
click at [194, 117] on div "Pests" at bounding box center [191, 115] width 50 height 9
type input "Pests"
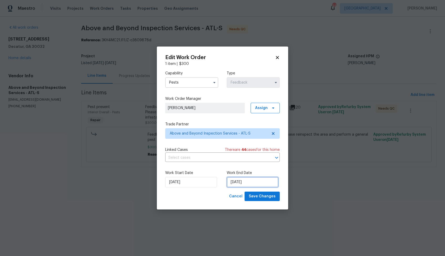
click at [238, 186] on input "11/08/2025" at bounding box center [253, 182] width 52 height 11
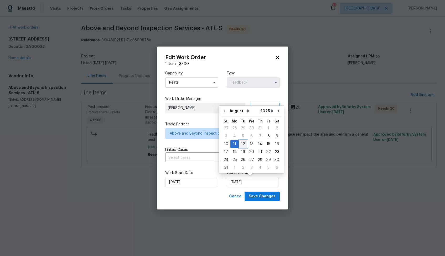
click at [240, 145] on div "12" at bounding box center [243, 143] width 8 height 7
type input "12/08/2025"
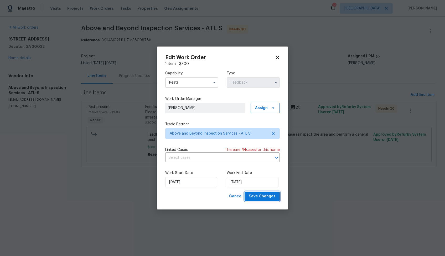
click at [257, 196] on span "Save Changes" at bounding box center [262, 196] width 27 height 7
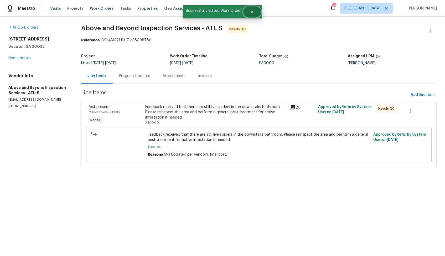
click at [253, 13] on icon "Close" at bounding box center [252, 12] width 4 height 4
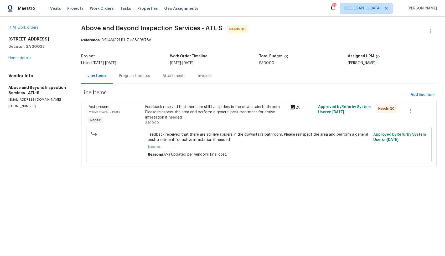
click at [135, 77] on div "Progress Updates" at bounding box center [134, 75] width 31 height 5
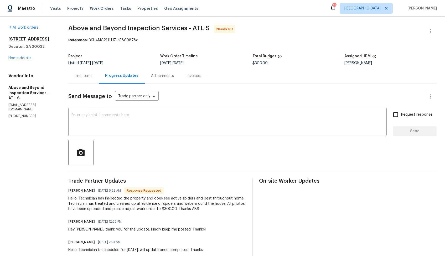
click at [82, 191] on h6 "[PERSON_NAME]" at bounding box center [81, 190] width 27 height 5
copy h6 "[PERSON_NAME]"
click at [168, 131] on textarea at bounding box center [227, 122] width 312 height 18
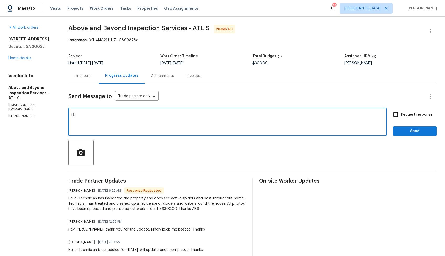
paste textarea "[PERSON_NAME]"
type textarea "Hi [PERSON_NAME], thank you for completing the job. Cost has been updated and t…"
click at [405, 134] on span "Send" at bounding box center [414, 131] width 35 height 7
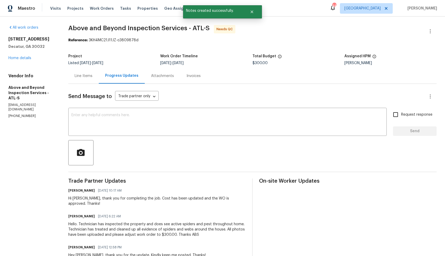
click at [92, 75] on div "Line Items" at bounding box center [84, 75] width 18 height 5
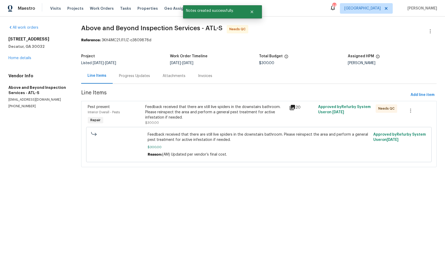
click at [192, 113] on div "Feedback received that there are still live spiders in the downstairs bathroom.…" at bounding box center [215, 112] width 141 height 16
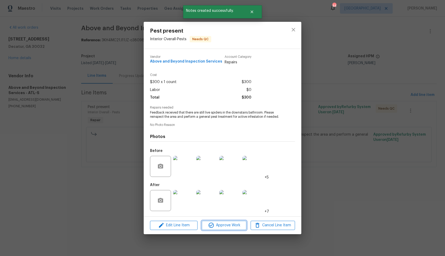
click at [218, 225] on span "Approve Work" at bounding box center [223, 225] width 41 height 7
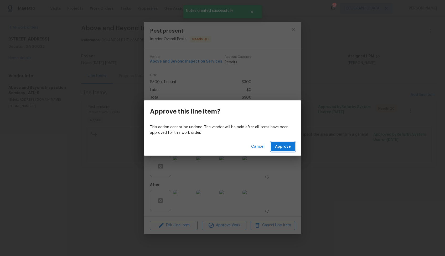
click at [284, 148] on span "Approve" at bounding box center [283, 146] width 16 height 7
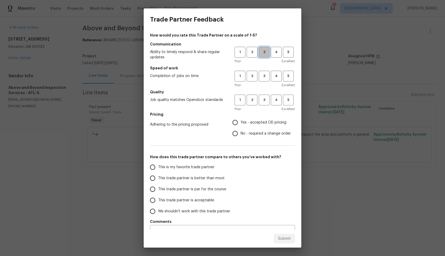
click at [263, 52] on span "3" at bounding box center [264, 52] width 10 height 6
click at [263, 74] on span "3" at bounding box center [264, 76] width 10 height 6
click at [262, 96] on button "3" at bounding box center [264, 100] width 11 height 11
click at [241, 133] on span "No - required a change order" at bounding box center [266, 134] width 50 height 6
click at [241, 133] on input "No - required a change order" at bounding box center [234, 133] width 11 height 11
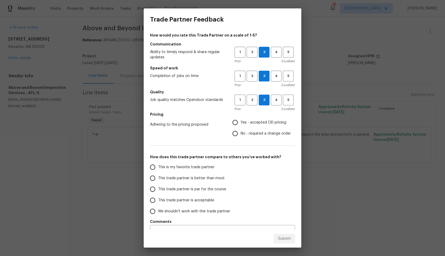
radio input "true"
click at [199, 185] on label "This trade partner is par for the course" at bounding box center [188, 189] width 83 height 11
click at [158, 185] on input "This trade partner is par for the course" at bounding box center [152, 189] width 11 height 11
click at [280, 236] on span "Submit" at bounding box center [284, 238] width 13 height 7
radio input "true"
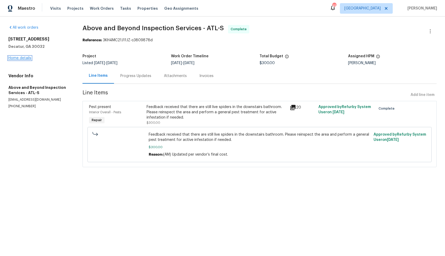
click at [22, 58] on link "Home details" at bounding box center [19, 58] width 23 height 4
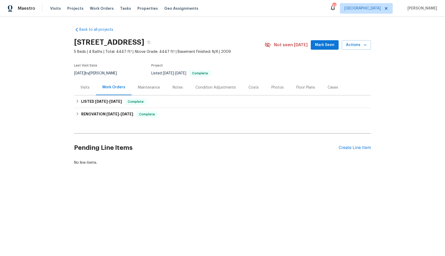
click at [78, 86] on div "Visits" at bounding box center [85, 87] width 22 height 15
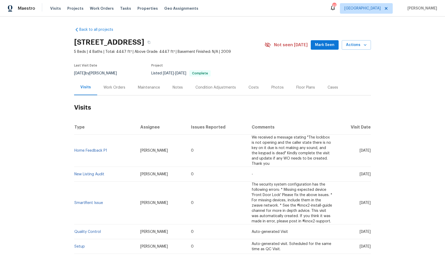
click at [116, 88] on div "Work Orders" at bounding box center [114, 87] width 22 height 5
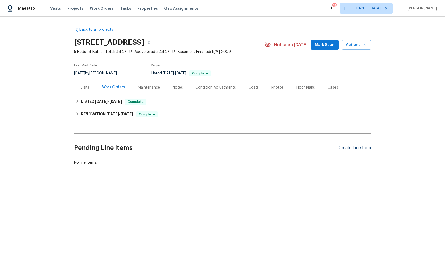
click at [350, 149] on div "Create Line Item" at bounding box center [354, 147] width 32 height 5
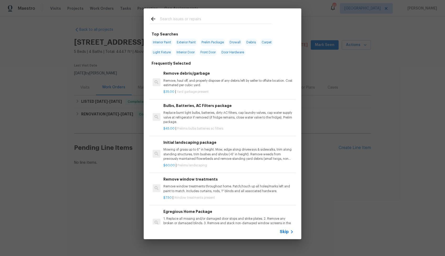
click at [177, 20] on input "text" at bounding box center [215, 20] width 111 height 8
type input "hvac"
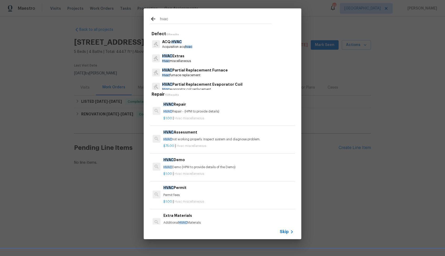
click at [179, 109] on div "HVAC Repair HVAC Repair - (HPM to provide details)" at bounding box center [228, 107] width 130 height 13
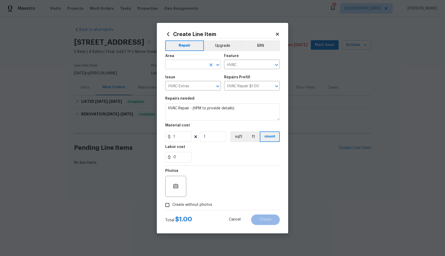
click at [179, 66] on input "text" at bounding box center [185, 65] width 41 height 8
click at [190, 76] on li "HVAC" at bounding box center [193, 76] width 56 height 9
type input "HVAC"
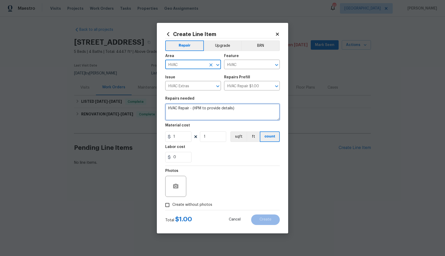
click at [221, 108] on textarea "HVAC Repair - (HPM to provide details)" at bounding box center [222, 111] width 114 height 17
paste textarea "Upstairs AC is not cooling. Please assess HVAC unit and provide photos of label…"
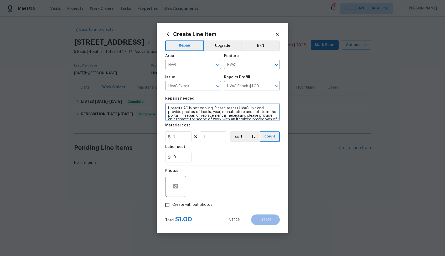
type textarea "Upstairs AC is not cooling. Please assess HVAC unit and provide photos of label…"
click at [181, 138] on input "1" at bounding box center [178, 136] width 26 height 11
type input "75"
click at [195, 205] on div "Photos Create without photos" at bounding box center [222, 188] width 114 height 44
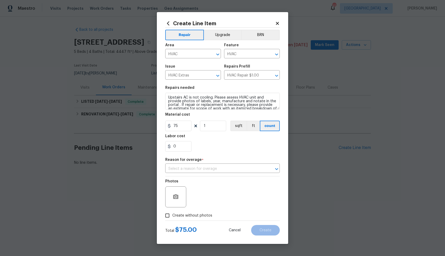
click at [186, 214] on span "Create without photos" at bounding box center [192, 216] width 40 height 6
click at [172, 214] on input "Create without photos" at bounding box center [167, 215] width 10 height 10
checkbox input "true"
click at [239, 167] on input "text" at bounding box center [215, 169] width 100 height 8
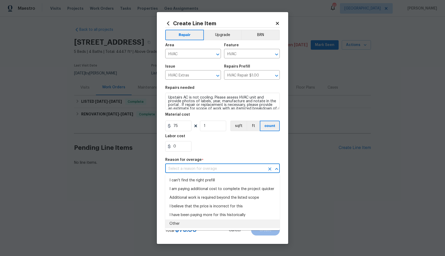
click at [198, 222] on li "Other" at bounding box center [222, 223] width 114 height 9
type input "Other"
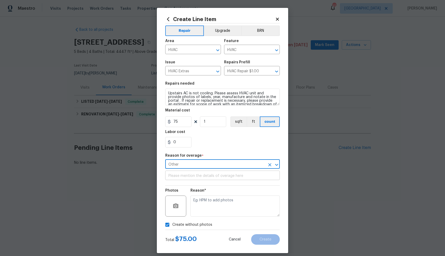
click at [245, 174] on input "text" at bounding box center [222, 176] width 114 height 8
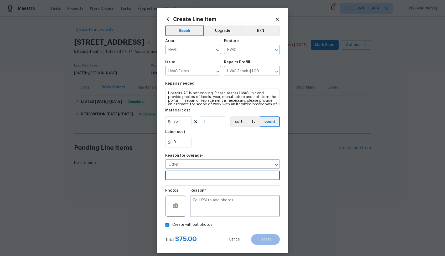
click at [242, 205] on textarea at bounding box center [234, 205] width 89 height 21
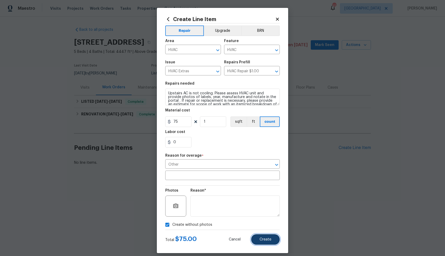
click at [262, 237] on button "Create" at bounding box center [265, 239] width 29 height 11
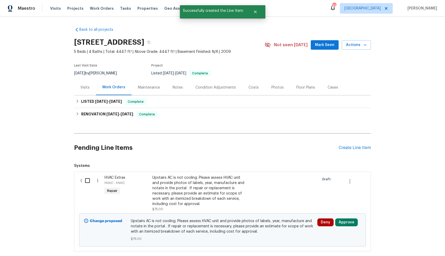
click at [88, 180] on input "checkbox" at bounding box center [89, 180] width 15 height 11
checkbox input "true"
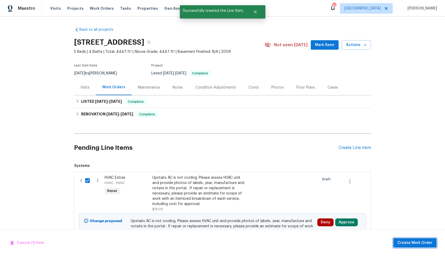
click at [408, 242] on span "Create Work Order" at bounding box center [414, 242] width 35 height 7
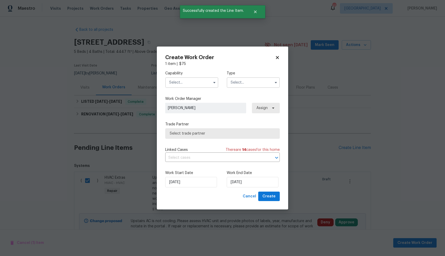
click at [191, 85] on input "text" at bounding box center [191, 82] width 53 height 11
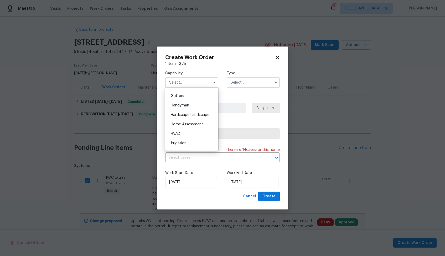
scroll to position [296, 0]
click at [189, 116] on div "HVAC" at bounding box center [191, 114] width 50 height 9
type input "HVAC"
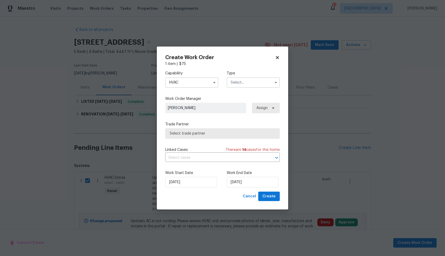
click at [253, 82] on input "text" at bounding box center [253, 82] width 53 height 11
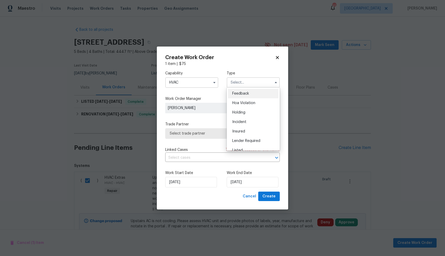
click at [246, 93] on span "Feedback" at bounding box center [240, 94] width 17 height 4
type input "Feedback"
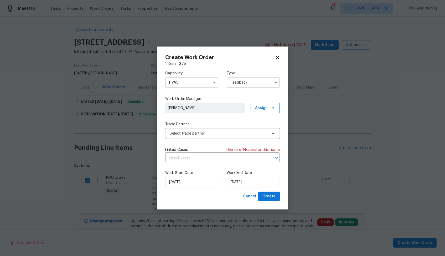
click at [207, 130] on span "Select trade partner" at bounding box center [222, 133] width 114 height 11
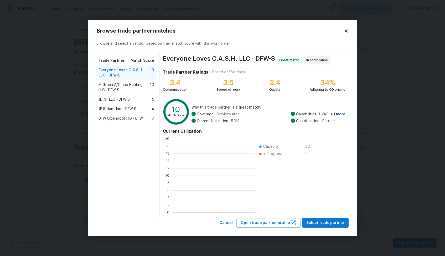
scroll to position [74, 83]
click at [127, 85] on span "M Green A/C and Heating, LLC - DFW-S" at bounding box center [123, 87] width 51 height 11
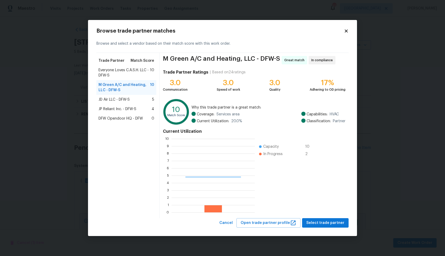
scroll to position [74, 83]
click at [330, 223] on span "Select trade partner" at bounding box center [325, 222] width 38 height 7
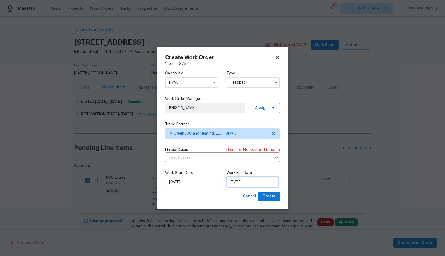
click at [240, 183] on input "12/08/2025" at bounding box center [253, 182] width 52 height 11
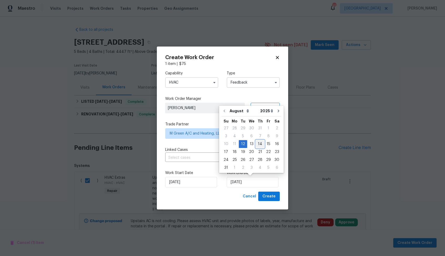
click at [259, 145] on div "14" at bounding box center [260, 143] width 8 height 7
type input "14/08/2025"
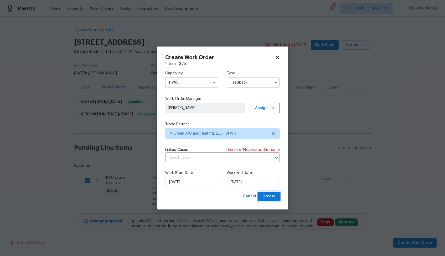
click at [272, 198] on span "Create" at bounding box center [268, 196] width 13 height 7
checkbox input "false"
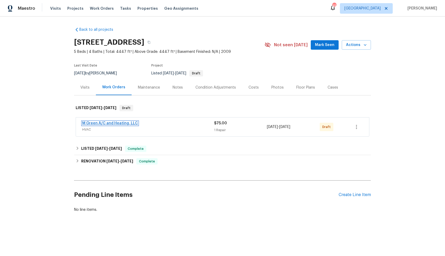
click at [97, 122] on link "M Green A/C and Heating, LLC" at bounding box center [110, 123] width 56 height 4
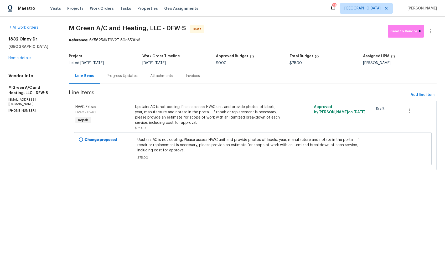
click at [127, 76] on div "Progress Updates" at bounding box center [122, 75] width 31 height 5
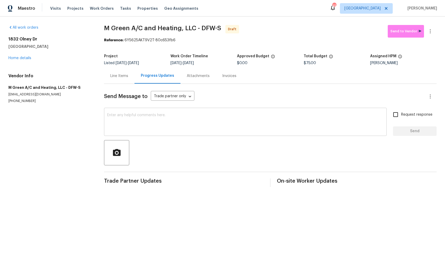
click at [151, 118] on textarea at bounding box center [245, 122] width 276 height 18
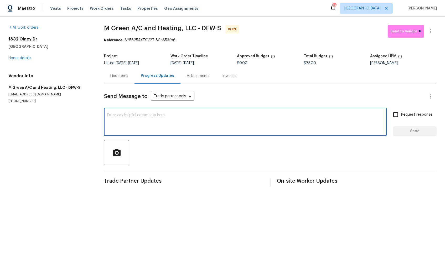
click at [215, 116] on textarea at bounding box center [245, 122] width 276 height 18
paste textarea "Hi, this is [PERSON_NAME] with Opendoor. I’m confirming you received the WO for…"
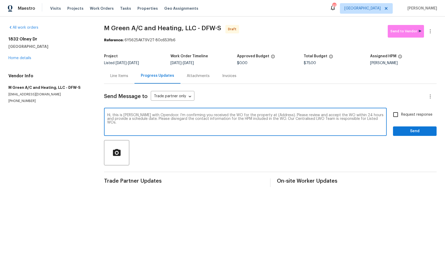
drag, startPoint x: 275, startPoint y: 115, endPoint x: 265, endPoint y: 115, distance: 10.0
click at [265, 115] on textarea "Hi, this is [PERSON_NAME] with Opendoor. I’m confirming you received the WO for…" at bounding box center [245, 122] width 276 height 18
drag, startPoint x: 275, startPoint y: 116, endPoint x: 259, endPoint y: 114, distance: 15.6
click at [259, 114] on textarea "Hi, this is Arvind with Opendoor. I’m confirming you received the WO for the pr…" at bounding box center [245, 122] width 276 height 18
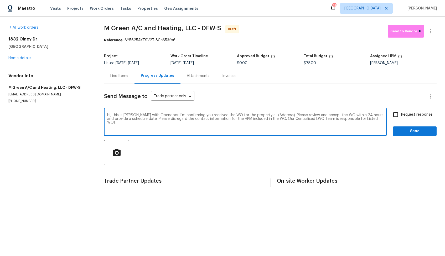
paste textarea "1832 Olney Dr, Allen, TX 75013"
type textarea "Hi, this is Arvind with Opendoor. I’m confirming you received the WO for the pr…"
click at [394, 112] on input "Request response" at bounding box center [395, 114] width 11 height 11
checkbox input "true"
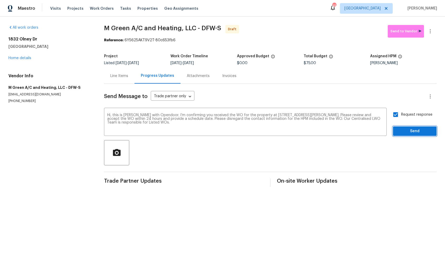
click at [411, 132] on span "Send" at bounding box center [414, 131] width 35 height 7
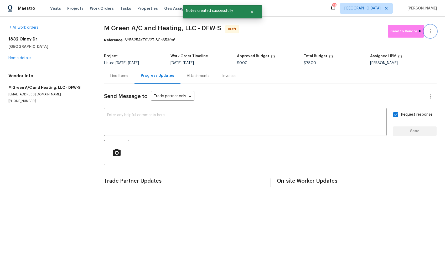
click at [432, 29] on icon "button" at bounding box center [430, 31] width 6 height 6
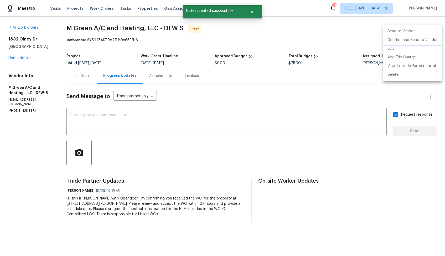
click at [415, 42] on li "Confirm and Send to Vendor" at bounding box center [412, 40] width 59 height 9
click at [275, 22] on div at bounding box center [222, 128] width 445 height 256
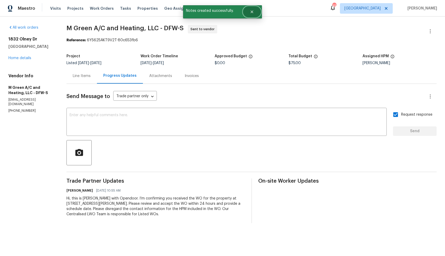
click at [251, 9] on button "Close" at bounding box center [251, 12] width 17 height 11
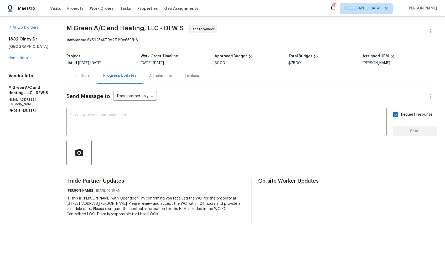
click at [114, 26] on span "M Green A/C and Heating, LLC - DFW-S" at bounding box center [124, 28] width 117 height 6
copy span "M Green A/C and Heating, LLC - DFW-S"
click at [294, 24] on div "All work orders 1832 Olney Dr Allen, TX 75013 Home details Vendor Info M Green …" at bounding box center [222, 124] width 445 height 215
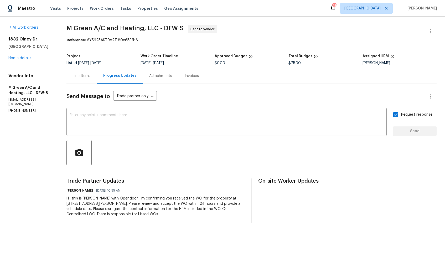
click at [138, 51] on div "Project Listed 8/12/2025 - 8/14/2025 Work Order Timeline 8/12/2025 - 8/14/2025 …" at bounding box center [251, 59] width 370 height 17
drag, startPoint x: 96, startPoint y: 40, endPoint x: 181, endPoint y: 40, distance: 85.6
click at [181, 40] on div "Reference: 6Y5625AKT9V2T-80c653fb6" at bounding box center [251, 40] width 370 height 5
copy div "6Y5625AKT9V2T-80c653fb6"
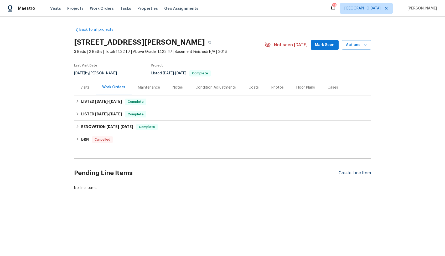
click at [357, 172] on div "Create Line Item" at bounding box center [354, 172] width 32 height 5
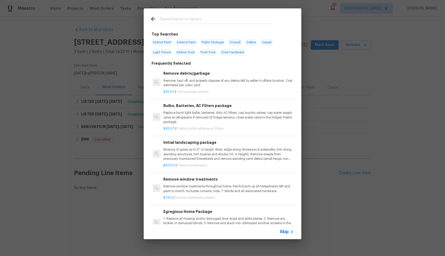
click at [183, 18] on input "text" at bounding box center [215, 20] width 111 height 8
type input "hvac"
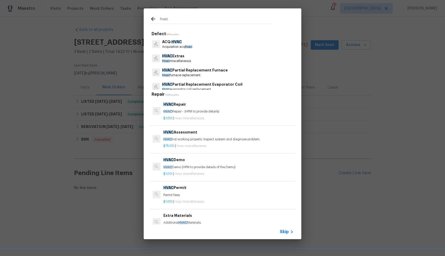
click at [181, 105] on h6 "HVAC Repair" at bounding box center [228, 104] width 130 height 6
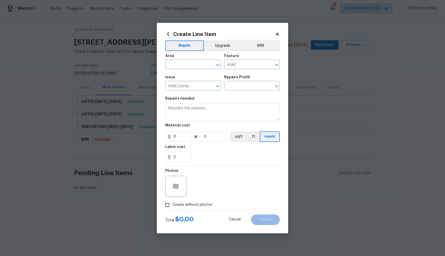
type input "HVAC Repair $1.00"
type textarea "HVAC Repair - (HPM to provide details)"
type input "1"
click at [188, 62] on input "text" at bounding box center [185, 65] width 41 height 8
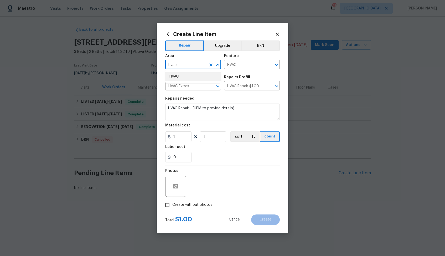
click at [187, 75] on li "HVAC" at bounding box center [193, 76] width 56 height 9
type input "HVAC"
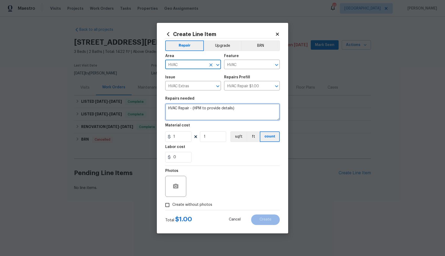
click at [233, 109] on textarea "HVAC Repair - (HPM to provide details)" at bounding box center [222, 111] width 114 height 17
paste textarea "Thermostat will not display temperature. Please attempt to bring back to factor…"
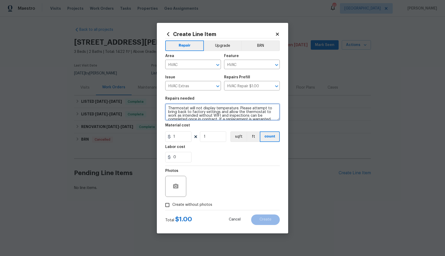
scroll to position [16, 0]
type textarea "Thermostat will not display temperature. Please attempt to bring back to factor…"
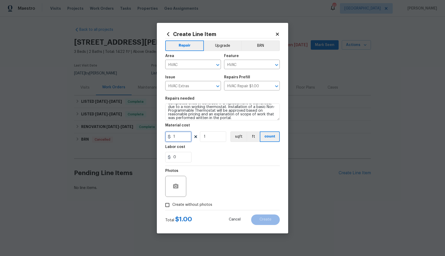
click at [186, 137] on input "1" at bounding box center [178, 136] width 26 height 11
type input "75"
click at [197, 203] on div "Photos Create without photos" at bounding box center [222, 188] width 114 height 44
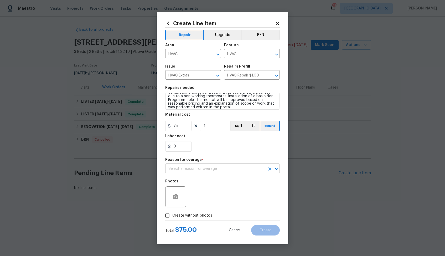
click at [230, 169] on input "text" at bounding box center [215, 169] width 100 height 8
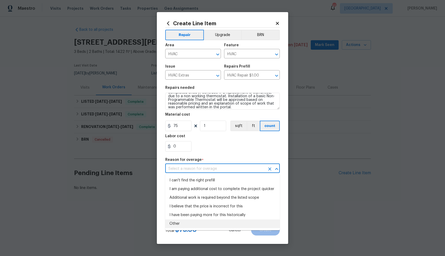
click at [187, 224] on li "Other" at bounding box center [222, 223] width 114 height 9
type input "Other"
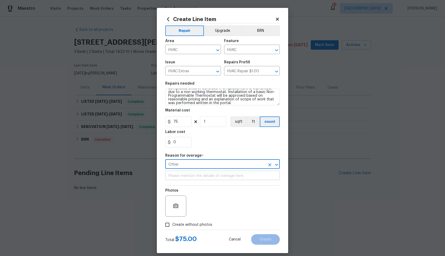
click at [224, 178] on input "text" at bounding box center [222, 176] width 114 height 8
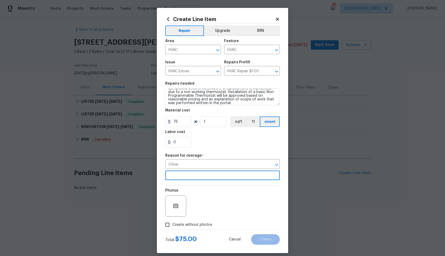
type input "m"
click at [195, 224] on span "Create without photos" at bounding box center [192, 225] width 40 height 6
click at [172, 224] on input "Create without photos" at bounding box center [167, 224] width 10 height 10
checkbox input "true"
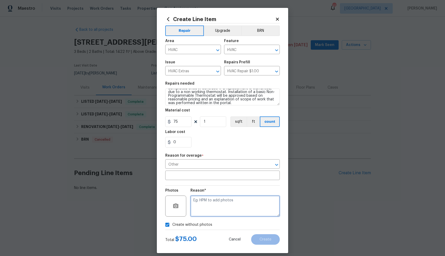
click at [224, 206] on textarea at bounding box center [234, 205] width 89 height 21
type textarea "n"
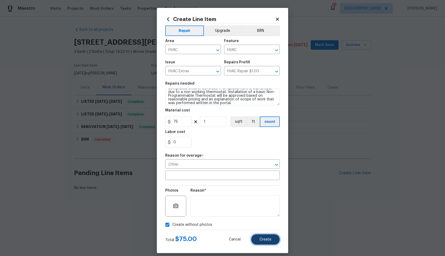
click at [270, 239] on span "Create" at bounding box center [265, 239] width 12 height 4
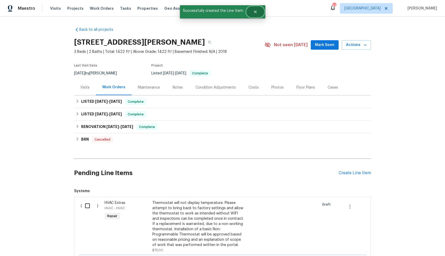
click at [257, 11] on button "Close" at bounding box center [255, 12] width 17 height 11
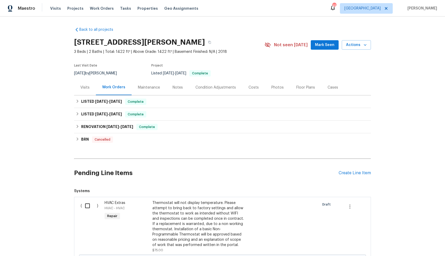
scroll to position [83, 0]
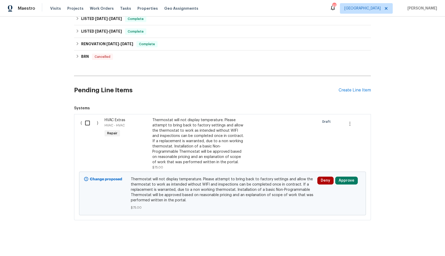
click at [89, 123] on input "checkbox" at bounding box center [89, 122] width 15 height 11
checkbox input "true"
click at [412, 242] on span "Create Work Order" at bounding box center [414, 242] width 35 height 7
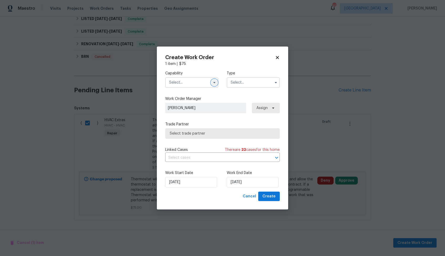
click at [214, 83] on icon "button" at bounding box center [214, 82] width 4 height 4
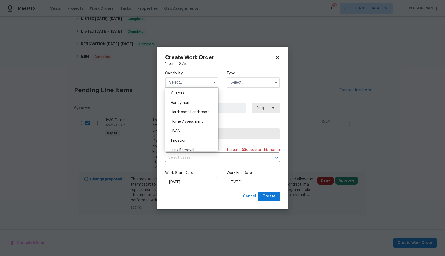
scroll to position [296, 0]
click at [188, 113] on div "HVAC" at bounding box center [191, 113] width 50 height 9
type input "HVAC"
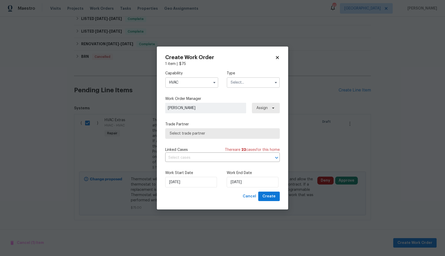
click at [255, 84] on input "text" at bounding box center [253, 82] width 53 height 11
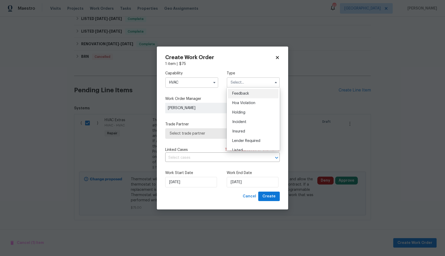
click at [246, 95] on span "Feedback" at bounding box center [240, 94] width 17 height 4
type input "Feedback"
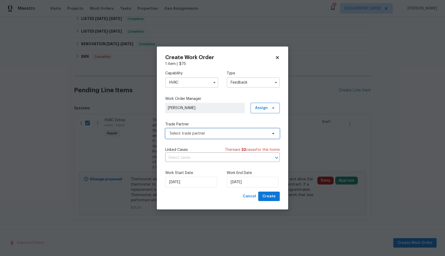
click at [208, 131] on span "Select trade partner" at bounding box center [219, 133] width 98 height 5
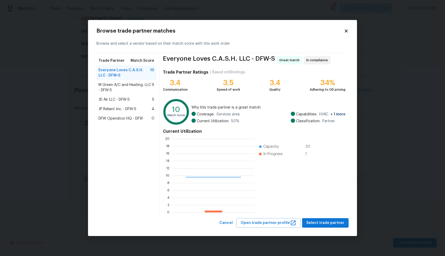
scroll to position [74, 83]
click at [118, 89] on span "M Green A/C and Heating, LLC - DFW-S" at bounding box center [124, 87] width 53 height 11
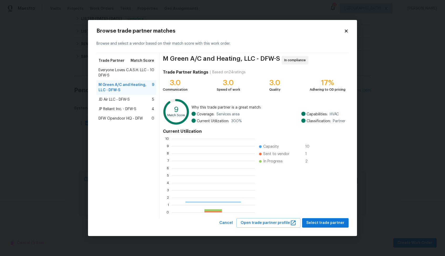
scroll to position [74, 83]
click at [319, 225] on span "Select trade partner" at bounding box center [325, 222] width 38 height 7
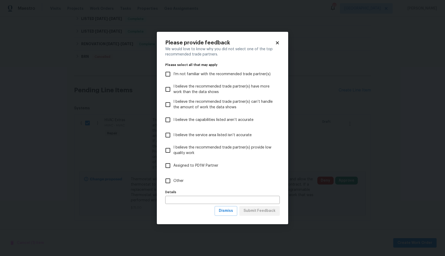
click at [223, 177] on label "Other" at bounding box center [218, 180] width 113 height 15
click at [173, 177] on input "Other" at bounding box center [167, 180] width 11 height 11
checkbox input "true"
click at [267, 213] on span "Submit Feedback" at bounding box center [259, 210] width 32 height 7
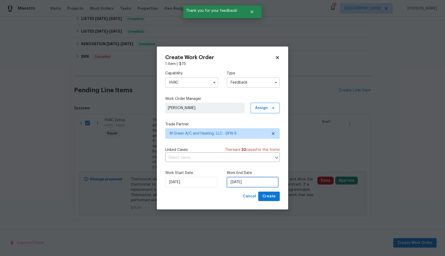
click at [250, 179] on input "12/08/2025" at bounding box center [253, 182] width 52 height 11
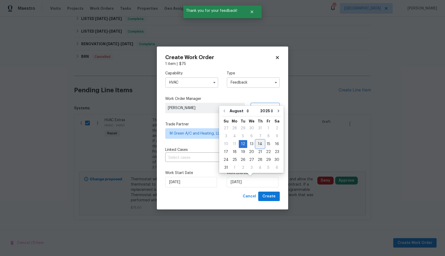
click at [258, 144] on div "14" at bounding box center [260, 143] width 8 height 7
type input "14/08/2025"
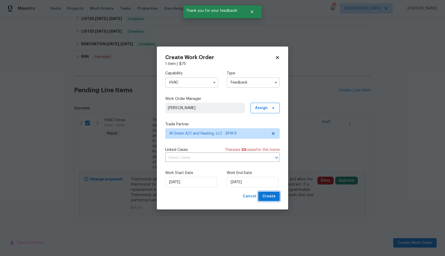
click at [271, 195] on span "Create" at bounding box center [268, 196] width 13 height 7
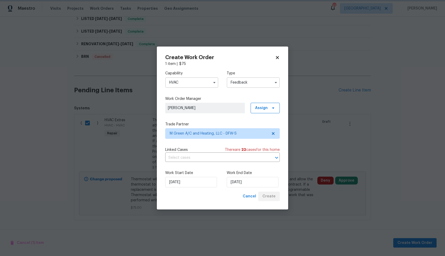
checkbox input "false"
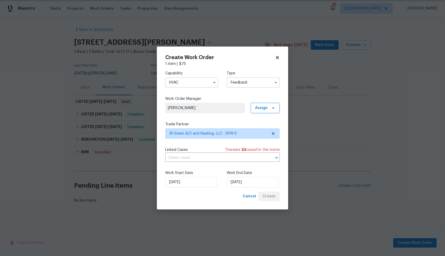
scroll to position [0, 0]
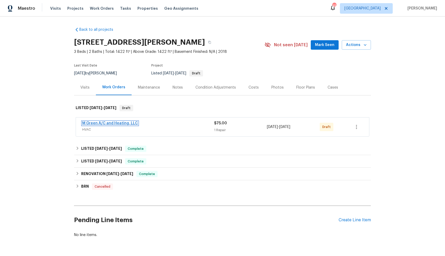
click at [109, 123] on link "M Green A/C and Heating, LLC" at bounding box center [110, 123] width 56 height 4
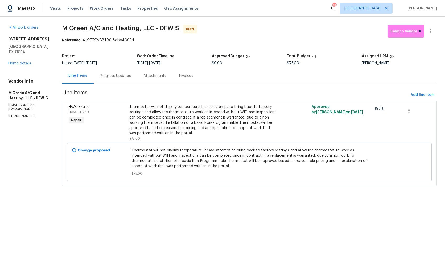
click at [129, 76] on div "Progress Updates" at bounding box center [115, 75] width 31 height 5
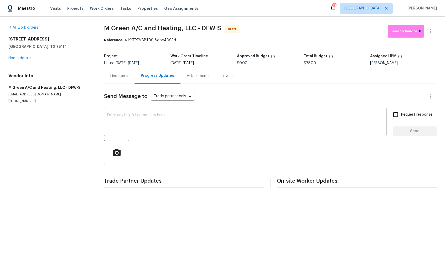
click at [176, 124] on textarea at bounding box center [245, 122] width 276 height 18
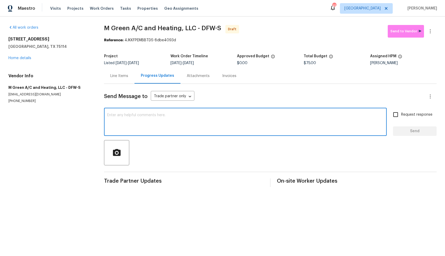
click at [184, 113] on div "x ​" at bounding box center [245, 122] width 283 height 27
paste textarea "Hi, this is [PERSON_NAME] with Opendoor. I’m confirming you received the WO for…"
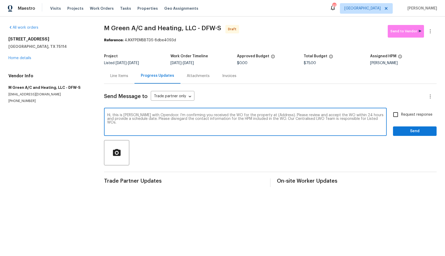
drag, startPoint x: 275, startPoint y: 115, endPoint x: 259, endPoint y: 115, distance: 16.3
click at [259, 115] on textarea "Hi, this is [PERSON_NAME] with Opendoor. I’m confirming you received the WO for…" at bounding box center [245, 122] width 276 height 18
paste textarea "[STREET_ADDRESS][PERSON_NAME]"
type textarea "Hi, this is [PERSON_NAME] with Opendoor. I’m confirming you received the WO for…"
click at [397, 115] on input "Request response" at bounding box center [395, 114] width 11 height 11
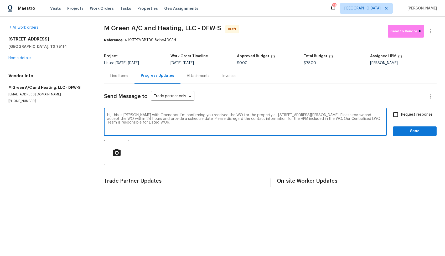
checkbox input "true"
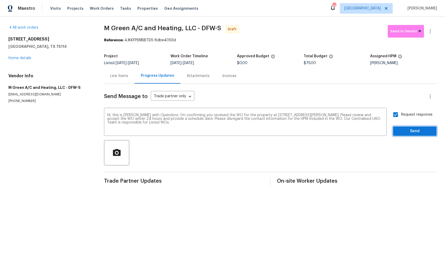
click at [406, 131] on span "Send" at bounding box center [414, 131] width 35 height 7
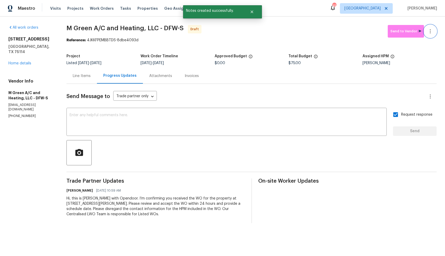
click at [433, 34] on button "button" at bounding box center [430, 31] width 13 height 13
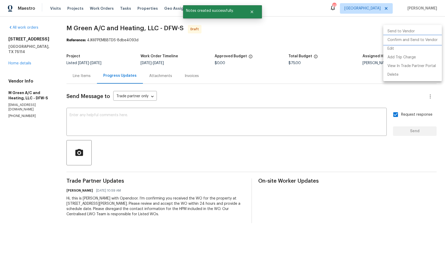
click at [403, 41] on li "Confirm and Send to Vendor" at bounding box center [412, 40] width 59 height 9
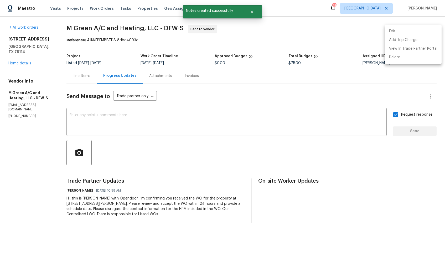
click at [250, 15] on div at bounding box center [222, 128] width 445 height 256
click at [250, 15] on button "Close" at bounding box center [251, 12] width 17 height 11
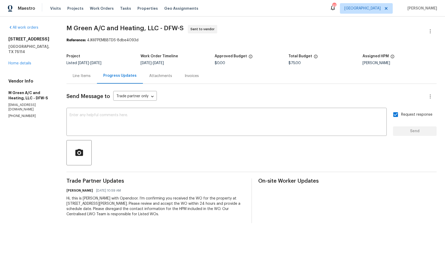
click at [99, 27] on span "M Green A/C and Heating, LLC - DFW-S" at bounding box center [124, 28] width 117 height 6
copy span "M Green A/C and Heating, LLC - DFW-S"
click at [120, 48] on section "M Green A/C and Heating, LLC - DFW-S Sent to vendor Reference: 4JKKFPEMBBTDS-8d…" at bounding box center [251, 124] width 370 height 198
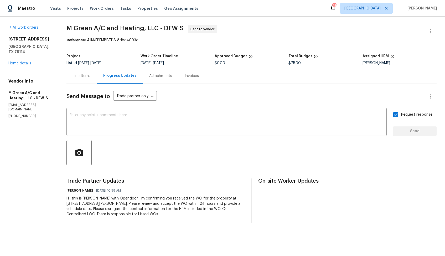
click at [104, 40] on div "Reference: 4JKKFPEMBBTDS-8dbe4093d" at bounding box center [251, 40] width 370 height 5
drag, startPoint x: 96, startPoint y: 40, endPoint x: 164, endPoint y: 43, distance: 68.6
click at [164, 43] on div "Reference: 4JKKFPEMBBTDS-8dbe4093d" at bounding box center [251, 40] width 370 height 5
copy div "4JKKFPEMBBTDS-8dbe4093d"
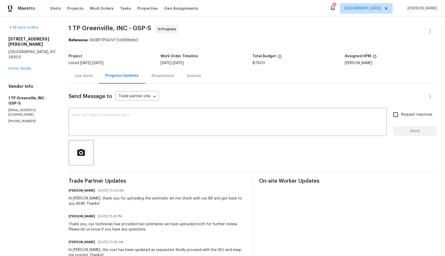
click at [84, 76] on div "Line Items" at bounding box center [84, 75] width 18 height 5
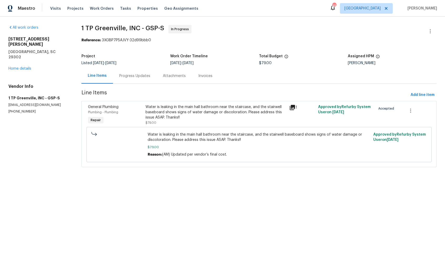
click at [198, 120] on div "Water is leaking in the main hall bathroom near the staircase, and the stairwel…" at bounding box center [215, 114] width 141 height 21
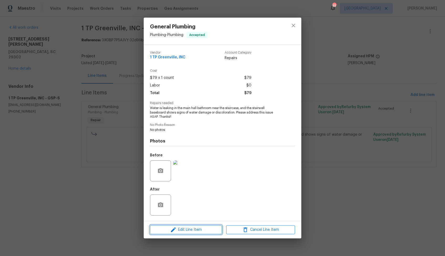
click at [171, 228] on icon "button" at bounding box center [173, 229] width 6 height 6
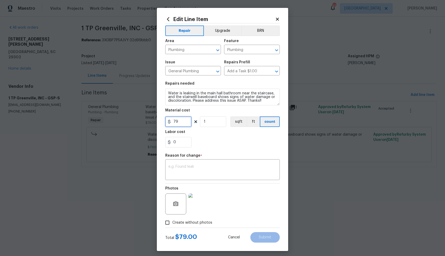
click at [177, 120] on input "79" at bounding box center [178, 121] width 26 height 11
type input "479"
click at [198, 169] on textarea at bounding box center [222, 170] width 108 height 11
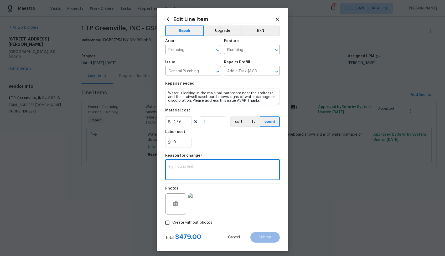
click at [217, 165] on textarea at bounding box center [222, 170] width 108 height 11
paste textarea "(AM) Updated cost per BR team approval."
click at [252, 169] on textarea "(AM) Updated cost per BR team approval." at bounding box center [222, 170] width 108 height 11
click at [248, 165] on textarea "(AM) Updated cost per BR team approval." at bounding box center [222, 170] width 108 height 11
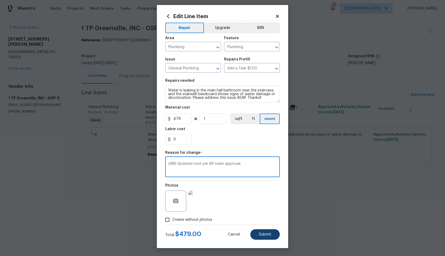
type textarea "(AM) Updated cost per BR team approval."
click at [265, 235] on span "Submit" at bounding box center [265, 234] width 13 height 4
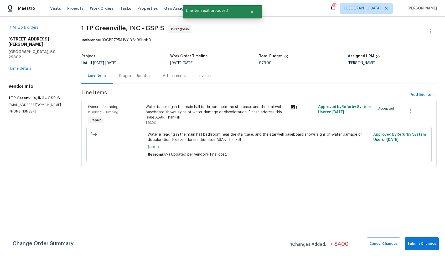
scroll to position [0, 0]
click at [420, 243] on span "Submit Changes" at bounding box center [421, 244] width 29 height 6
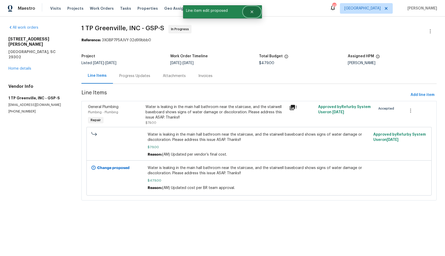
click at [251, 13] on icon "Close" at bounding box center [252, 12] width 4 height 4
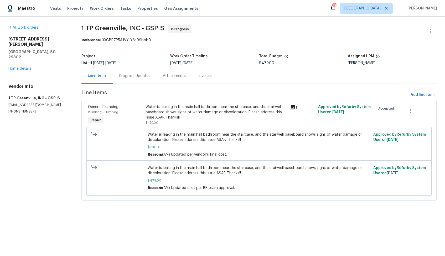
click at [135, 72] on div "Progress Updates" at bounding box center [135, 75] width 44 height 15
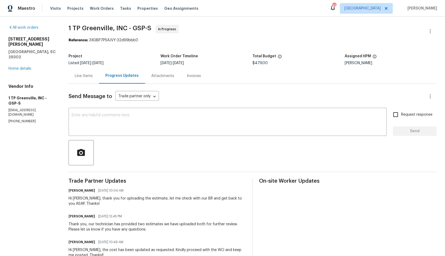
click at [79, 198] on div "Hi Merritt, thank you for uploading the estimate, let me check with our BR and …" at bounding box center [157, 201] width 177 height 11
copy div "Merritt"
click at [158, 127] on textarea at bounding box center [228, 122] width 312 height 18
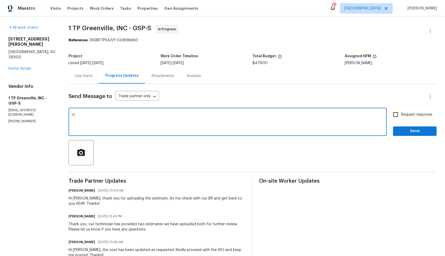
paste textarea "Merritt"
type textarea "Hi Merritt, the cost of $479 has been updated. Kindly proceed with the WO and k…"
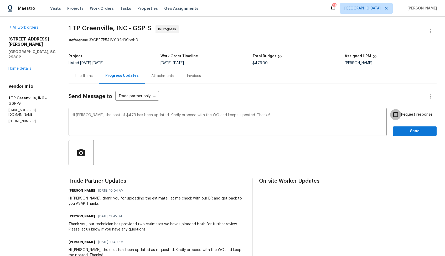
click at [397, 114] on input "Request response" at bounding box center [395, 114] width 11 height 11
checkbox input "true"
click at [408, 130] on span "Send" at bounding box center [414, 131] width 35 height 7
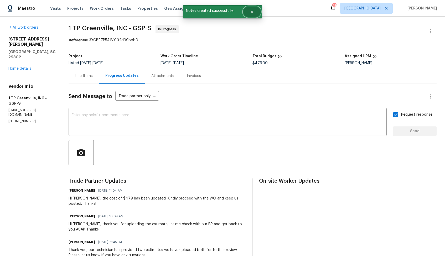
click at [255, 14] on button "Close" at bounding box center [251, 12] width 17 height 11
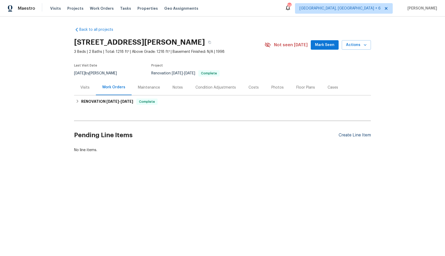
click at [355, 134] on div "Create Line Item" at bounding box center [354, 135] width 32 height 5
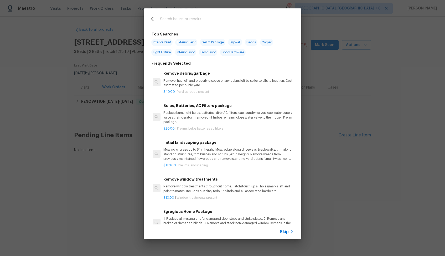
click at [183, 16] on input "text" at bounding box center [215, 20] width 111 height 8
type input "cleaning"
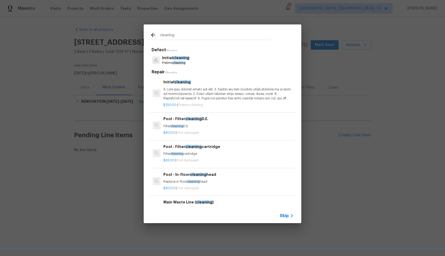
click at [180, 62] on span "cleaning" at bounding box center [178, 62] width 13 height 3
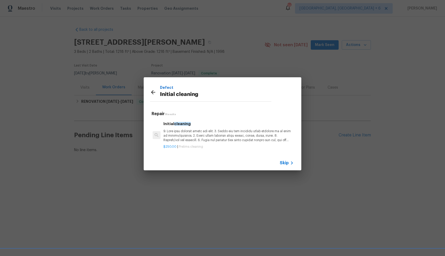
click at [196, 135] on p at bounding box center [228, 135] width 130 height 13
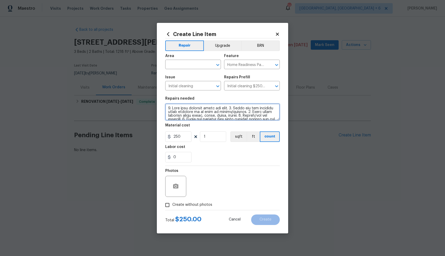
click at [239, 110] on textarea at bounding box center [222, 111] width 114 height 17
paste textarea "Need a onetime cleaning with photos for this property due to items left from th…"
type textarea "Need a onetime cleaning with photos for this property due to items left from th…"
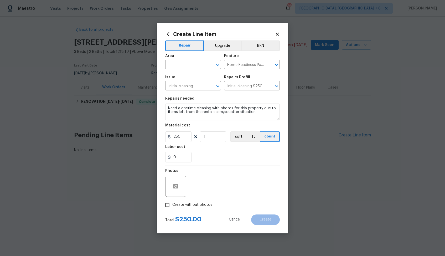
click at [191, 202] on span "Create without photos" at bounding box center [192, 205] width 40 height 6
click at [172, 202] on input "Create without photos" at bounding box center [167, 205] width 10 height 10
checkbox input "true"
click at [238, 175] on div "Reason*" at bounding box center [234, 172] width 89 height 7
click at [233, 182] on textarea at bounding box center [234, 186] width 89 height 21
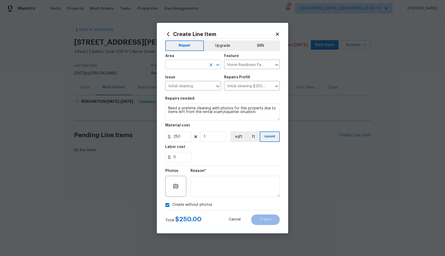
click at [202, 67] on input "text" at bounding box center [185, 65] width 41 height 8
click at [185, 86] on li "Interior Overall" at bounding box center [193, 85] width 56 height 9
type input "Interior Overall"
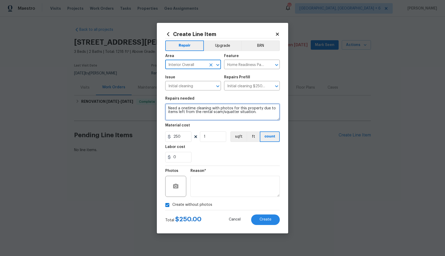
click at [268, 112] on textarea "Need a onetime cleaning with photos for this property due to items left from th…" at bounding box center [222, 111] width 114 height 17
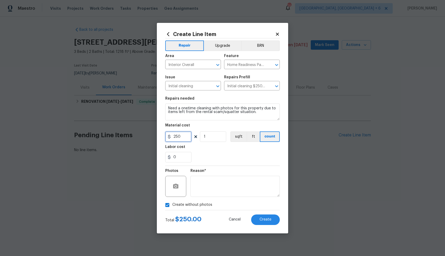
click at [176, 137] on input "250" at bounding box center [178, 136] width 26 height 11
type input "75"
click at [231, 191] on textarea at bounding box center [234, 186] width 89 height 21
click at [263, 218] on span "Create" at bounding box center [265, 219] width 12 height 4
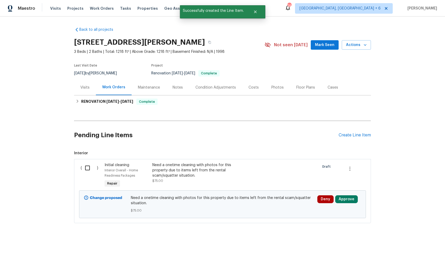
click at [90, 165] on input "checkbox" at bounding box center [89, 167] width 15 height 11
checkbox input "true"
click at [405, 241] on span "Create Work Order" at bounding box center [414, 242] width 35 height 7
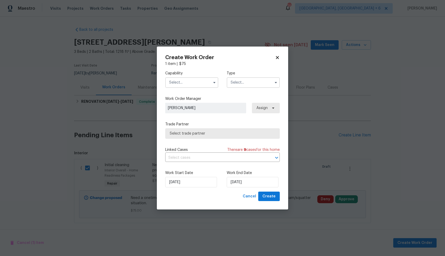
click at [193, 79] on input "text" at bounding box center [191, 82] width 53 height 11
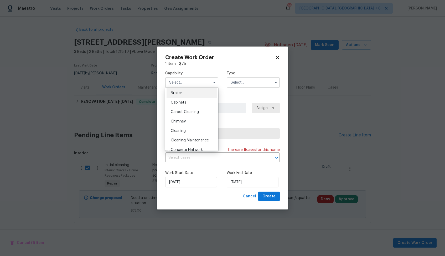
scroll to position [40, 0]
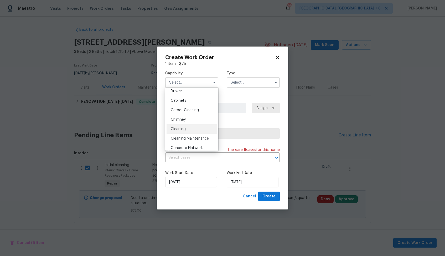
click at [186, 130] on div "Cleaning" at bounding box center [191, 128] width 50 height 9
type input "Cleaning"
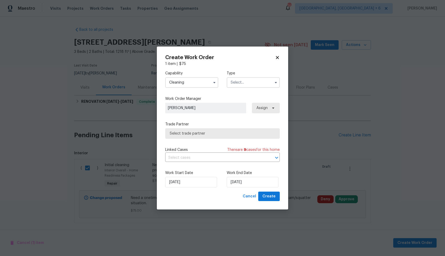
click at [254, 82] on input "text" at bounding box center [253, 82] width 53 height 11
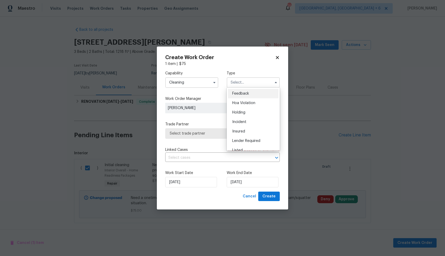
click at [247, 94] on span "Feedback" at bounding box center [240, 94] width 17 height 4
type input "Feedback"
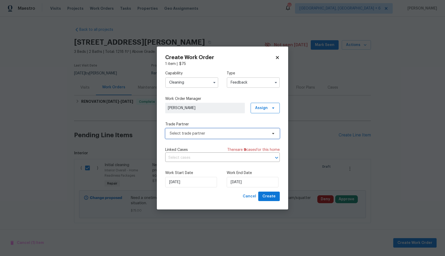
click at [202, 132] on span "Select trade partner" at bounding box center [219, 133] width 98 height 5
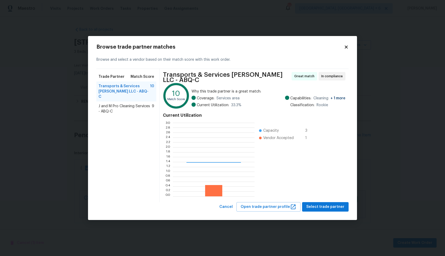
scroll to position [74, 82]
click at [329, 205] on span "Select trade partner" at bounding box center [325, 206] width 38 height 7
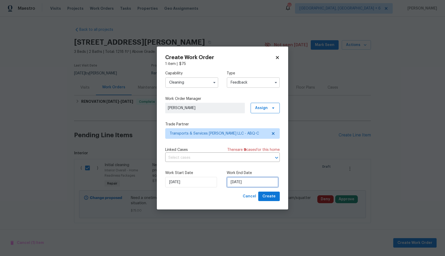
click at [238, 181] on input "12/08/2025" at bounding box center [253, 182] width 52 height 11
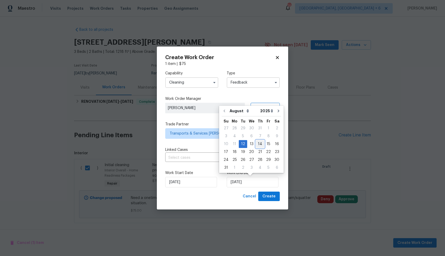
click at [257, 143] on div "14" at bounding box center [260, 143] width 8 height 7
type input "14/08/2025"
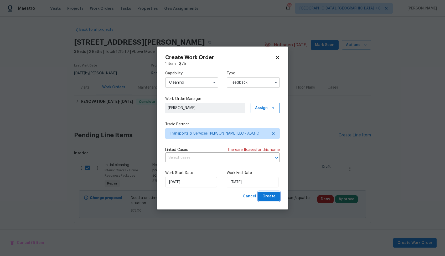
click at [264, 196] on span "Create" at bounding box center [268, 196] width 13 height 7
checkbox input "false"
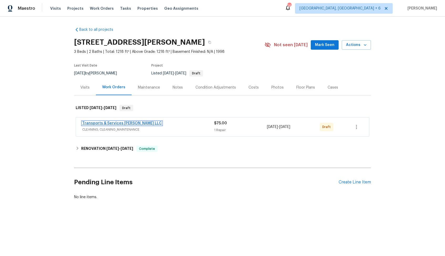
click at [111, 123] on link "Transports & Services [PERSON_NAME] LLC" at bounding box center [122, 123] width 80 height 4
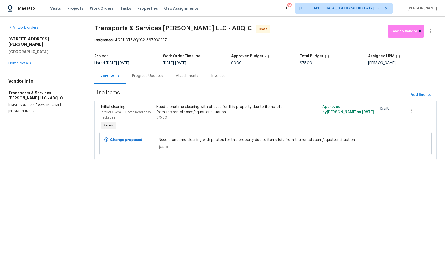
click at [138, 80] on div "Progress Updates" at bounding box center [148, 75] width 44 height 15
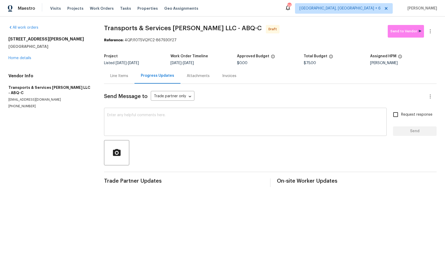
click at [170, 124] on textarea at bounding box center [245, 122] width 276 height 18
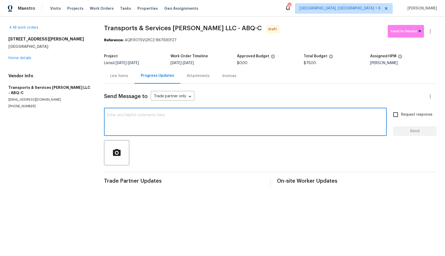
click at [227, 116] on textarea at bounding box center [245, 122] width 276 height 18
paste textarea "Hi, this is [PERSON_NAME] with Opendoor. I’m confirming you received the WO for…"
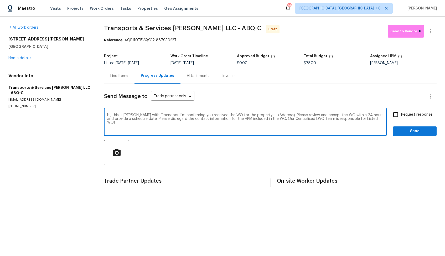
drag, startPoint x: 275, startPoint y: 114, endPoint x: 259, endPoint y: 114, distance: 16.3
click at [259, 114] on textarea "Hi, this is [PERSON_NAME] with Opendoor. I’m confirming you received the WO for…" at bounding box center [245, 122] width 276 height 18
paste textarea "[STREET_ADDRESS][PERSON_NAME]"
type textarea "Hi, this is [PERSON_NAME] with Opendoor. I’m confirming you received the WO for…"
click at [394, 114] on input "Request response" at bounding box center [395, 114] width 11 height 11
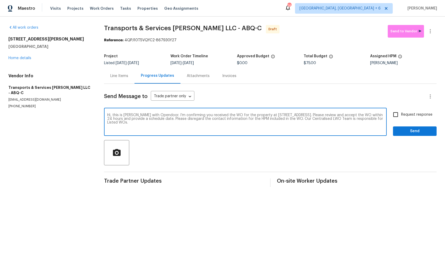
checkbox input "true"
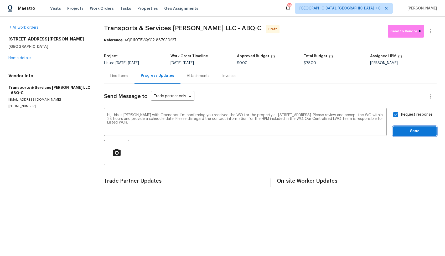
click at [406, 129] on span "Send" at bounding box center [414, 131] width 35 height 7
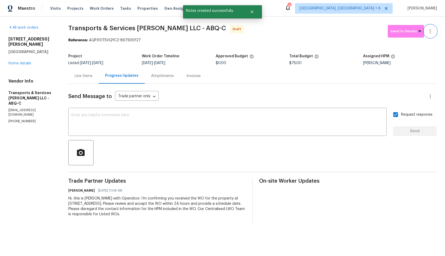
click at [431, 35] on button "button" at bounding box center [430, 31] width 13 height 13
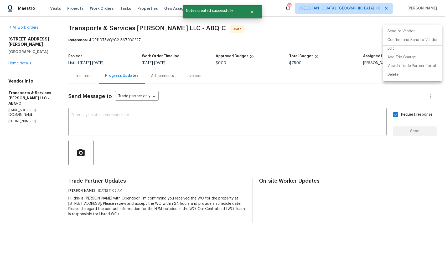
click at [417, 42] on li "Confirm and Send to Vendor" at bounding box center [412, 40] width 59 height 9
click at [300, 27] on div at bounding box center [222, 128] width 445 height 256
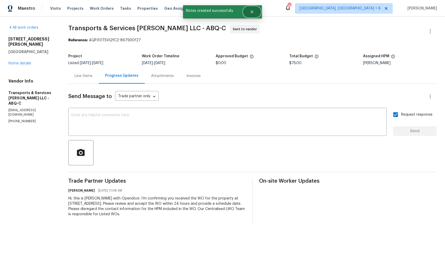
click at [250, 11] on icon "Close" at bounding box center [252, 12] width 4 height 4
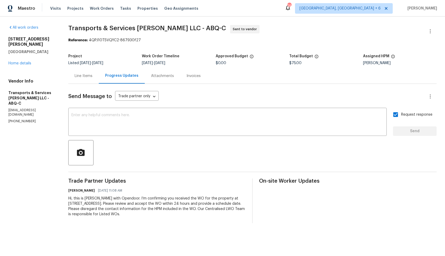
click at [107, 28] on span "Transports & Services [PERSON_NAME] LLC - ABQ-C" at bounding box center [147, 28] width 158 height 6
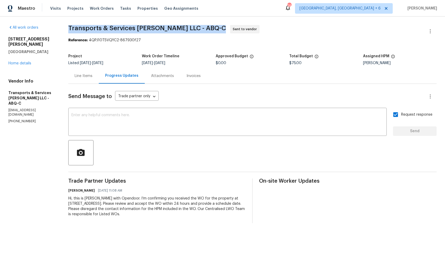
copy span "Transports & Services [PERSON_NAME] LLC - ABQ-C"
click at [71, 58] on div "All work orders [STREET_ADDRESS] Home details Vendor Info Transports & Services…" at bounding box center [222, 124] width 445 height 215
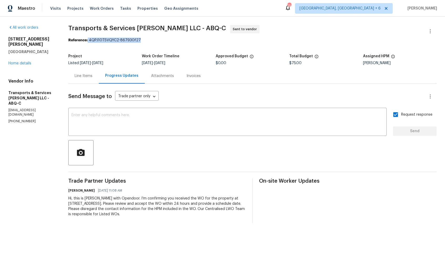
drag, startPoint x: 93, startPoint y: 40, endPoint x: 177, endPoint y: 39, distance: 84.0
click at [177, 39] on div "Reference: 4QPJ10T5VQYC2-867930f27" at bounding box center [252, 40] width 368 height 5
copy div "4QPJ10T5VQYC2-867930f27"
click at [276, 40] on div "Reference: 4QPJ10T5VQYC2-867930f27" at bounding box center [252, 40] width 368 height 5
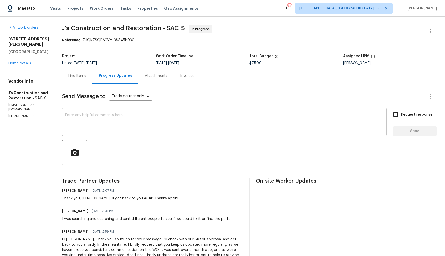
click at [173, 118] on textarea at bounding box center [224, 122] width 318 height 18
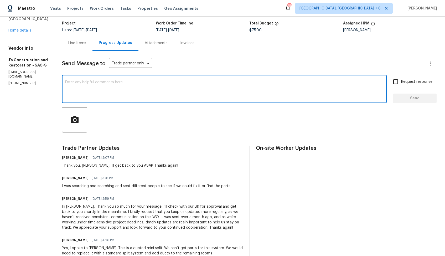
scroll to position [36, 0]
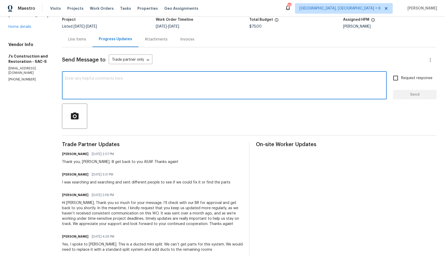
click at [73, 175] on h6 "[PERSON_NAME]" at bounding box center [75, 174] width 27 height 5
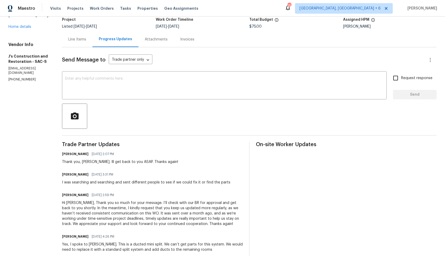
click at [73, 175] on h6 "[PERSON_NAME]" at bounding box center [75, 174] width 27 height 5
copy h6 "[PERSON_NAME]"
click at [169, 92] on textarea at bounding box center [224, 86] width 318 height 18
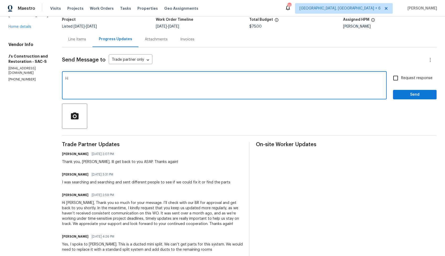
paste textarea "[PERSON_NAME]"
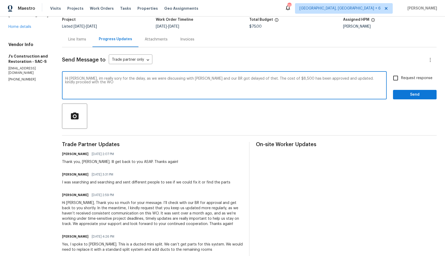
paste textarea "Convert to a standard split system. Add ducting to the rest of the rooms and in…"
click at [79, 83] on textarea "Hi Jerry, im really sory for the delay, as we were discussing with Toni and our…" at bounding box center [224, 86] width 318 height 18
click at [272, 83] on textarea "Hi Jerry, im really sory for the delay, as we were discussing with Toni and our…" at bounding box center [224, 86] width 318 height 18
click at [252, 81] on textarea "Hi Jerry, im really sory for the delay, as we were discussing with Toni and our…" at bounding box center [224, 86] width 318 height 18
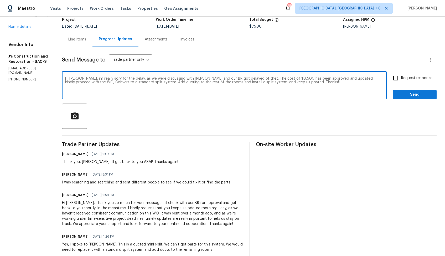
click at [252, 81] on textarea "Hi Jerry, im really sory for the delay, as we were discussing with Toni and our…" at bounding box center [224, 86] width 318 height 18
paste textarea "I’m really sorry for the delay, as our discussions with Toni and our BR caused …"
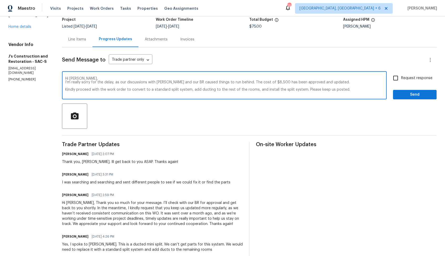
scroll to position [4, 0]
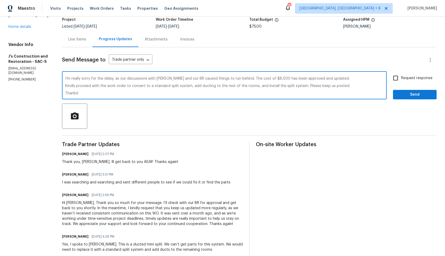
type textarea "Hi [PERSON_NAME], I’m really sorry for the delay, as our discussions with [PERS…"
click at [396, 79] on input "Request response" at bounding box center [395, 77] width 11 height 11
checkbox input "true"
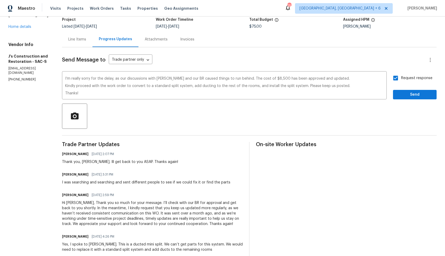
scroll to position [0, 0]
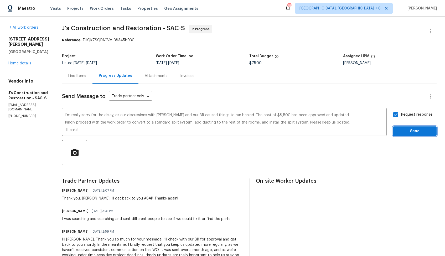
click at [416, 130] on span "Send" at bounding box center [414, 131] width 35 height 7
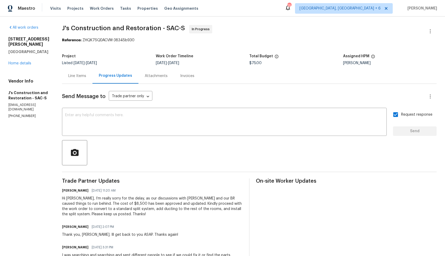
click at [85, 75] on div "Line Items" at bounding box center [77, 75] width 18 height 5
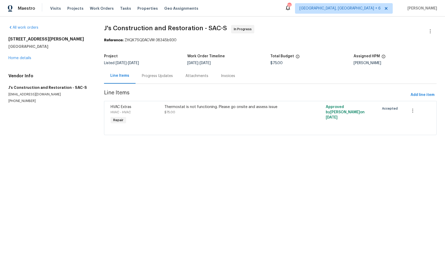
click at [182, 108] on div "Thermostat is not functioning. Please go onsite and assess issue" at bounding box center [229, 106] width 131 height 5
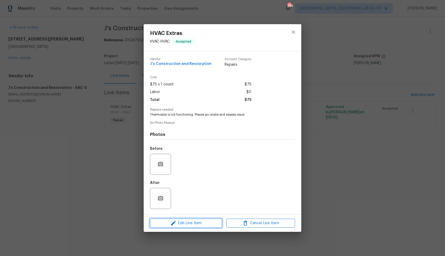
click at [175, 222] on icon "button" at bounding box center [173, 223] width 6 height 6
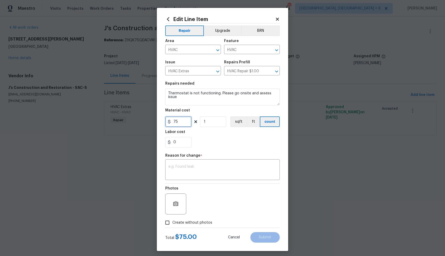
click at [179, 119] on input "75" at bounding box center [178, 121] width 26 height 11
type input "8500"
click at [188, 166] on textarea at bounding box center [222, 170] width 108 height 11
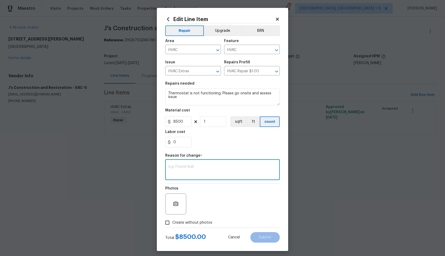
click at [216, 165] on textarea at bounding box center [222, 170] width 108 height 11
paste textarea "(AM) Updated cost per BR team approval."
type textarea "(AM) Updated cost per BR team approval."
click at [265, 239] on button "Submit" at bounding box center [264, 237] width 29 height 11
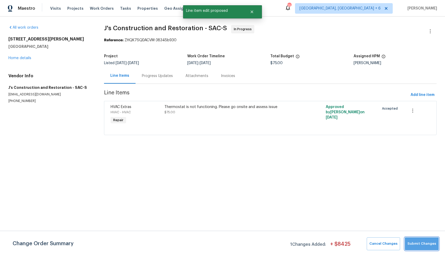
click at [423, 242] on span "Submit Changes" at bounding box center [421, 244] width 29 height 6
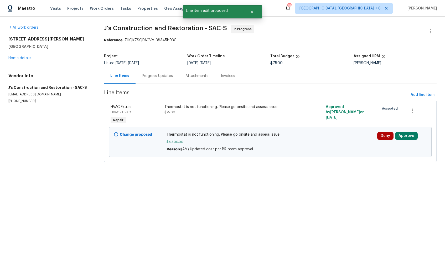
click at [163, 77] on div "Progress Updates" at bounding box center [157, 75] width 31 height 5
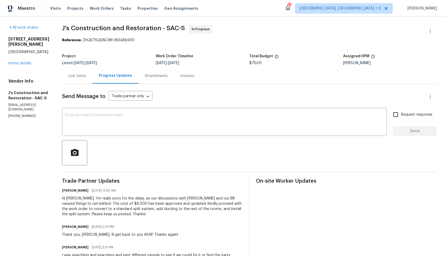
click at [86, 76] on div "Line Items" at bounding box center [77, 75] width 18 height 5
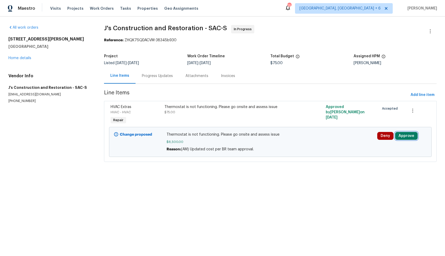
click at [402, 136] on button "Approve" at bounding box center [406, 136] width 23 height 8
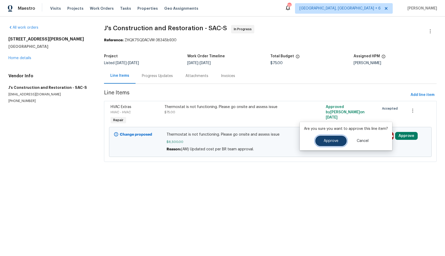
click at [334, 143] on button "Approve" at bounding box center [331, 140] width 32 height 11
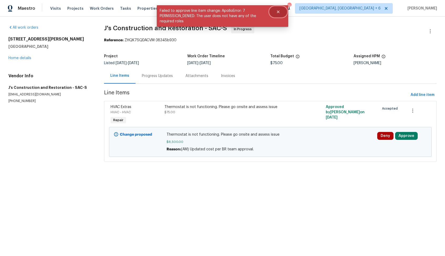
click at [279, 11] on icon "Close" at bounding box center [278, 12] width 4 height 4
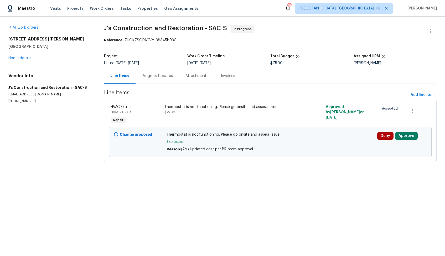
click at [88, 45] on h5 "[GEOGRAPHIC_DATA]" at bounding box center [49, 46] width 83 height 5
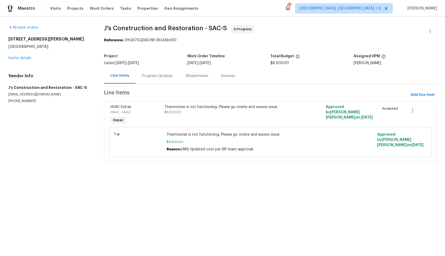
click at [155, 80] on div "Progress Updates" at bounding box center [157, 75] width 44 height 15
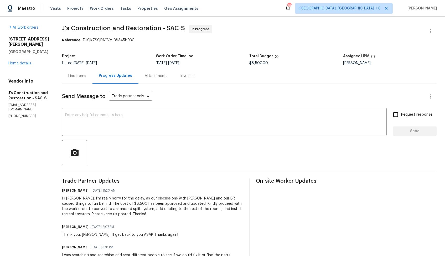
click at [86, 75] on div "Line Items" at bounding box center [77, 75] width 18 height 5
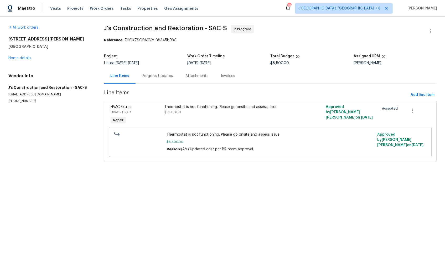
click at [177, 111] on span "$8,500.00" at bounding box center [172, 112] width 17 height 3
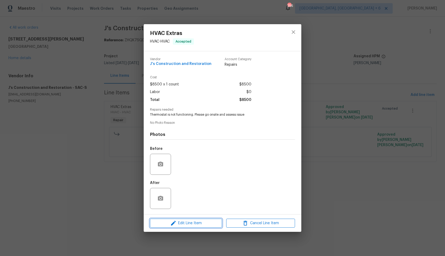
click at [164, 223] on span "Edit Line Item" at bounding box center [185, 223] width 69 height 7
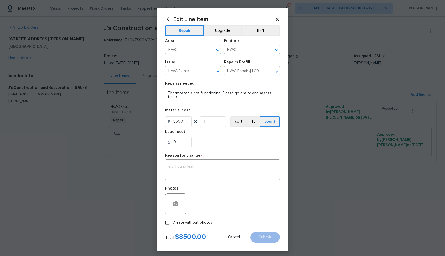
click at [275, 141] on div "0" at bounding box center [222, 142] width 114 height 11
click at [327, 150] on body "Maestro Visits Projects Work Orders Tasks Properties Geo Assignments [STREET_AD…" at bounding box center [222, 88] width 445 height 176
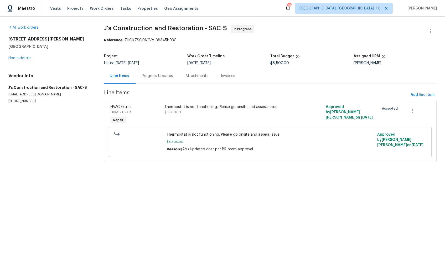
click at [160, 76] on div "Progress Updates" at bounding box center [157, 75] width 31 height 5
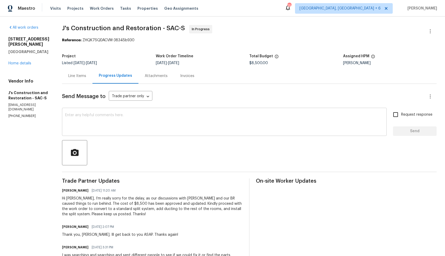
click at [247, 122] on textarea at bounding box center [224, 122] width 318 height 18
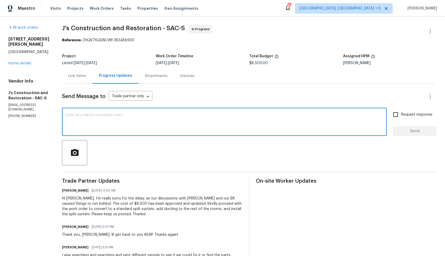
click at [220, 147] on div at bounding box center [249, 152] width 374 height 25
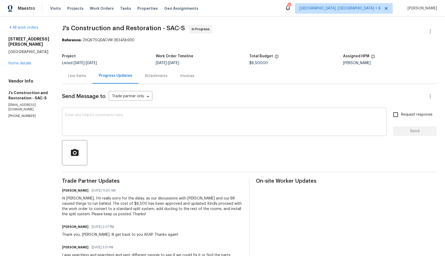
click at [232, 125] on textarea at bounding box center [224, 122] width 318 height 18
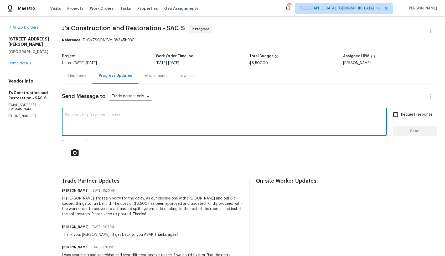
click at [246, 65] on div "6/18/2025 - 6/20/2025" at bounding box center [203, 63] width 94 height 4
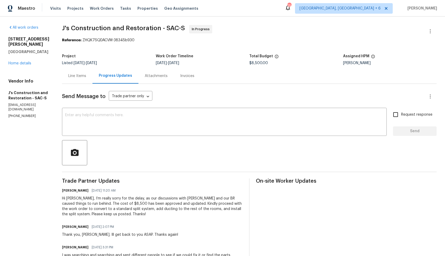
click at [86, 74] on div "Line Items" at bounding box center [77, 75] width 18 height 5
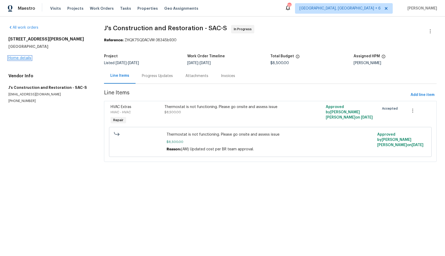
click at [15, 59] on link "Home details" at bounding box center [19, 58] width 23 height 4
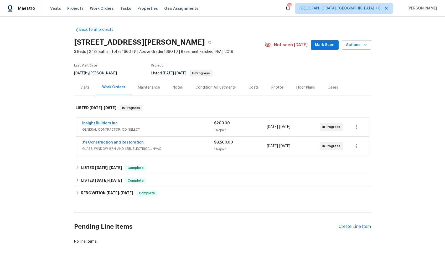
click at [146, 123] on div "Insight Builders Inc" at bounding box center [148, 124] width 132 height 6
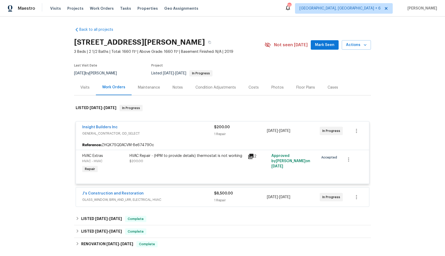
click at [154, 193] on div "J's Construction and Restoration" at bounding box center [148, 194] width 132 height 6
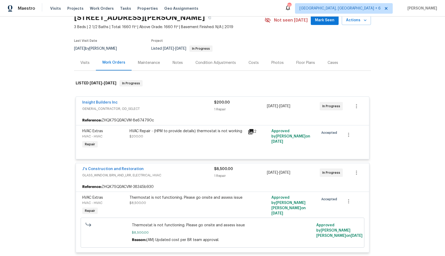
scroll to position [35, 0]
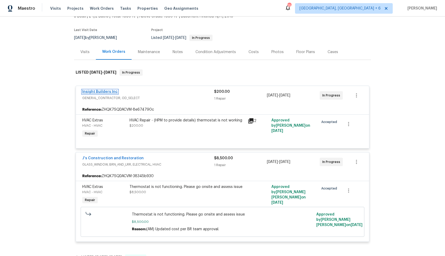
click at [102, 91] on link "Insight Builders Inc" at bounding box center [99, 92] width 35 height 4
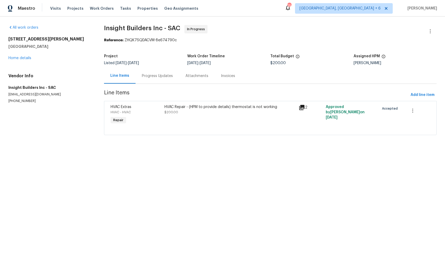
click at [156, 76] on div "Progress Updates" at bounding box center [157, 75] width 31 height 5
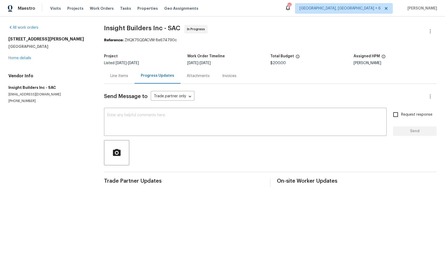
click at [113, 75] on div "Line Items" at bounding box center [119, 75] width 18 height 5
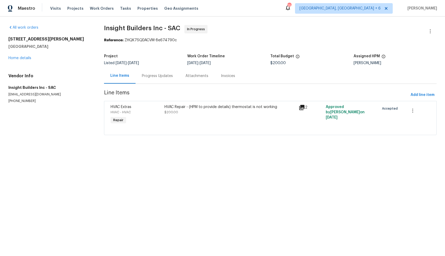
click at [275, 113] on div "HVAC Repair - (HPM to provide details) thermostat is not working $200.00" at bounding box center [229, 109] width 131 height 11
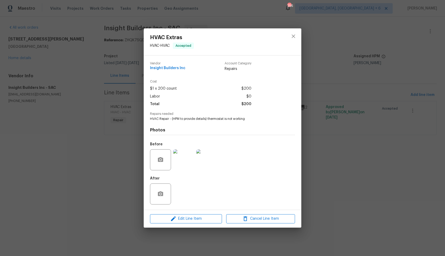
click at [188, 161] on img at bounding box center [183, 159] width 21 height 21
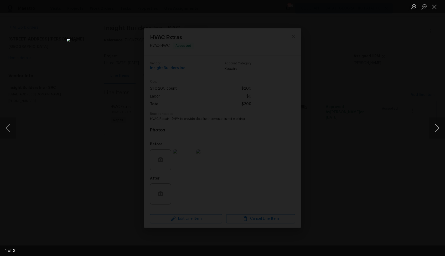
click at [435, 130] on button "Next image" at bounding box center [437, 127] width 16 height 21
click at [399, 137] on div "Lightbox" at bounding box center [222, 128] width 445 height 256
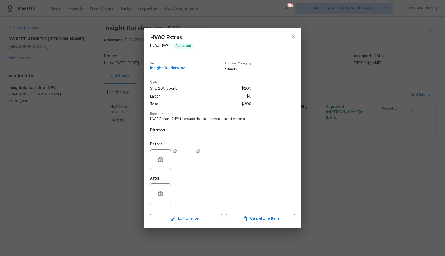
click at [399, 137] on div "HVAC Extras HVAC - HVAC Accepted Vendor Insight Builders Inc Account Category R…" at bounding box center [222, 128] width 445 height 256
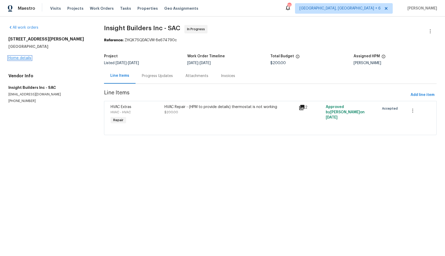
click at [17, 59] on link "Home details" at bounding box center [19, 58] width 23 height 4
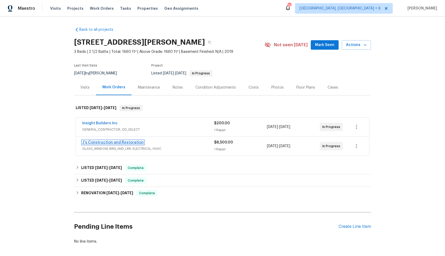
click at [124, 141] on link "J's Construction and Restoration" at bounding box center [112, 142] width 61 height 4
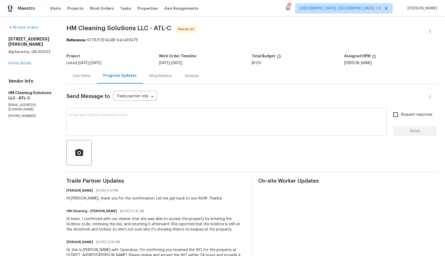
click at [274, 118] on textarea at bounding box center [227, 122] width 314 height 18
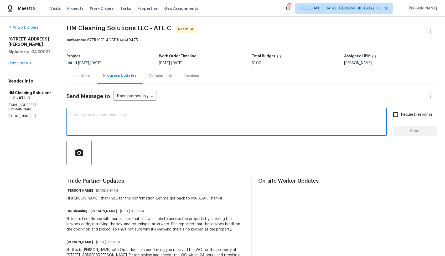
click at [153, 130] on textarea at bounding box center [227, 122] width 314 height 18
type textarea "Hi team, thank you for completing the job. WO is approved. Thanks!"
click at [85, 199] on div "HI [PERSON_NAME], thank you for the confirmation. Let me get back to you ASAP. …" at bounding box center [143, 198] width 155 height 5
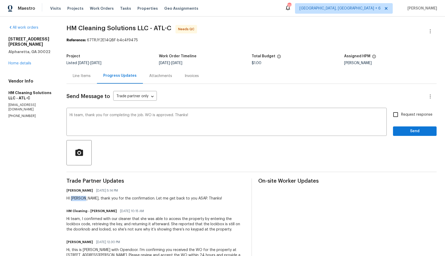
click at [85, 199] on div "HI [PERSON_NAME], thank you for the confirmation. Let me get back to you ASAP. …" at bounding box center [143, 198] width 155 height 5
click at [223, 116] on textarea "Hi team, thank you for completing the job. WO is approved. Thanks!" at bounding box center [227, 122] width 314 height 18
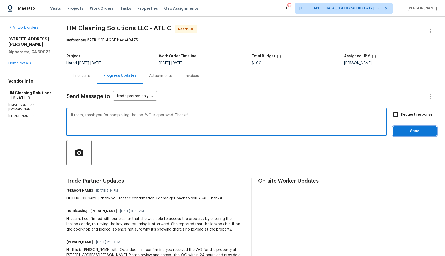
click at [405, 129] on span "Send" at bounding box center [414, 131] width 35 height 7
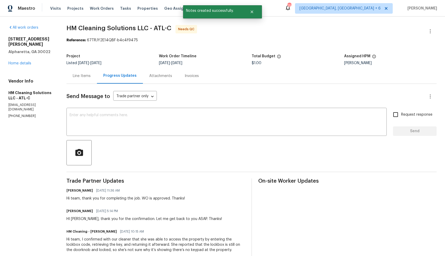
click at [86, 75] on div "Line Items" at bounding box center [82, 75] width 18 height 5
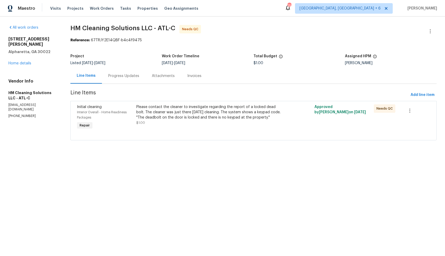
click at [125, 75] on div "Progress Updates" at bounding box center [123, 75] width 31 height 5
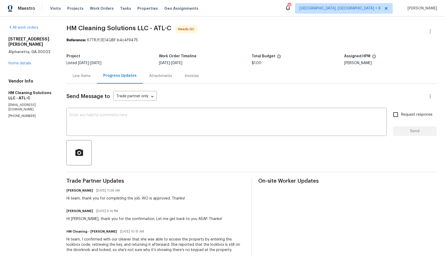
scroll to position [48, 0]
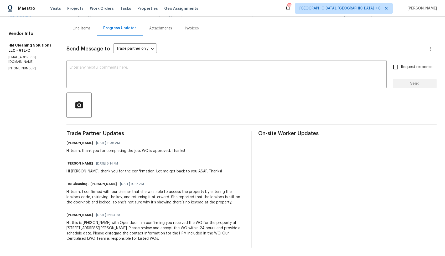
click at [83, 171] on div "HI [PERSON_NAME], thank you for the confirmation. Let me get back to you ASAP. …" at bounding box center [143, 171] width 155 height 5
copy div "[PERSON_NAME]"
click at [159, 77] on textarea at bounding box center [227, 75] width 314 height 18
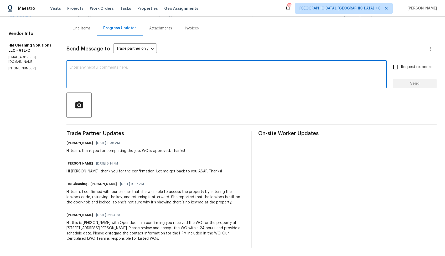
scroll to position [0, 0]
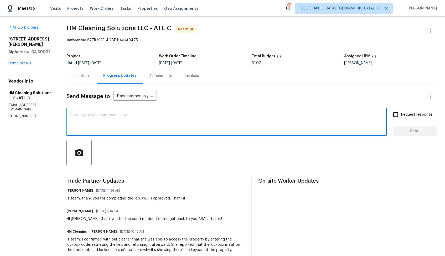
paste textarea "[PERSON_NAME]"
type textarea "[PERSON_NAME]"
paste textarea "[PERSON_NAME]"
type textarea "Hey [PERSON_NAME], let me cancel this WO. Thank you for letting us know. Thanks…"
click at [409, 136] on div "Send Message to Trade partner only Trade partner only ​ Hey [PERSON_NAME], let …" at bounding box center [251, 189] width 370 height 211
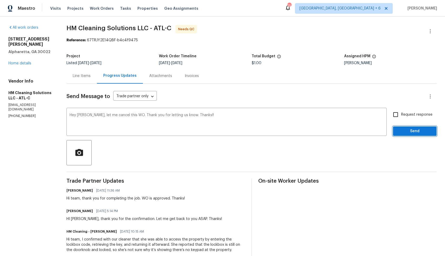
click at [410, 134] on span "Send" at bounding box center [414, 131] width 35 height 7
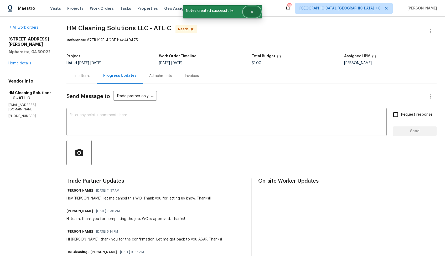
click at [257, 7] on button "Close" at bounding box center [251, 12] width 17 height 11
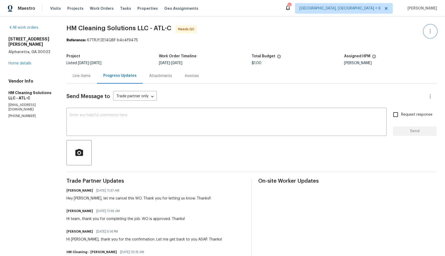
click at [430, 34] on icon "button" at bounding box center [430, 31] width 6 height 6
click at [404, 29] on li "Edit" at bounding box center [413, 31] width 57 height 9
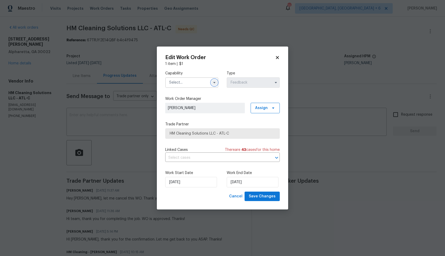
click at [212, 82] on icon "button" at bounding box center [214, 82] width 4 height 4
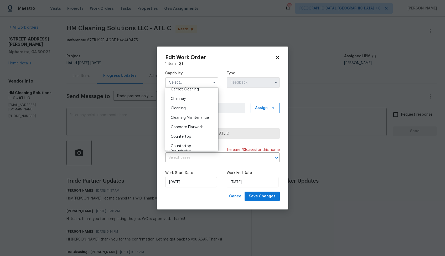
scroll to position [68, 0]
click at [190, 100] on div "Cleaning" at bounding box center [191, 101] width 50 height 9
type input "Cleaning"
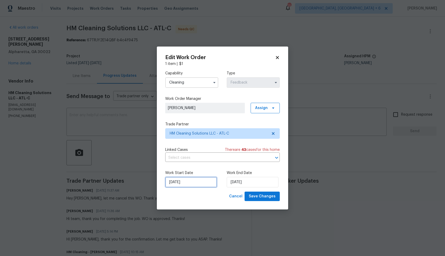
click at [193, 186] on input "[DATE]" at bounding box center [191, 182] width 52 height 11
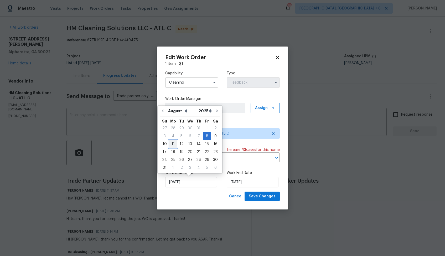
click at [173, 143] on div "11" at bounding box center [173, 143] width 8 height 7
type input "[DATE]"
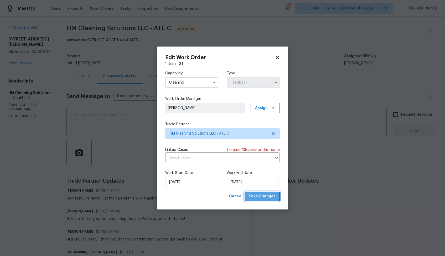
click at [259, 195] on span "Save Changes" at bounding box center [262, 196] width 27 height 7
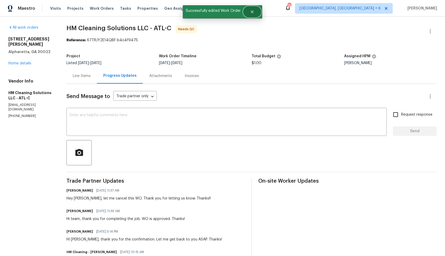
click at [253, 13] on icon "Close" at bounding box center [252, 12] width 3 height 3
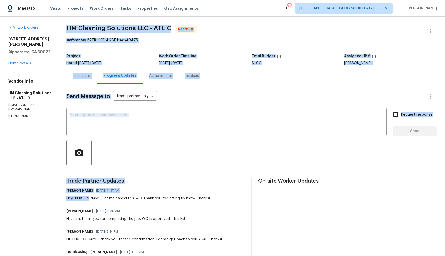
drag, startPoint x: 95, startPoint y: 198, endPoint x: 62, endPoint y: 198, distance: 33.1
click at [62, 198] on div "All work orders 4345 Park Brooke Trce Alpharetta, GA 30022 Home details Vendor …" at bounding box center [222, 170] width 445 height 307
click at [82, 198] on div "Hey [PERSON_NAME], let me cancel this WO. Thank you for letting us know. Thanks…" at bounding box center [138, 198] width 144 height 5
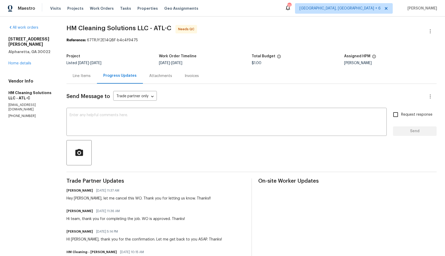
click at [82, 198] on div "Hey [PERSON_NAME], let me cancel this WO. Thank you for letting us know. Thanks…" at bounding box center [138, 198] width 144 height 5
click at [173, 116] on textarea at bounding box center [227, 122] width 314 height 18
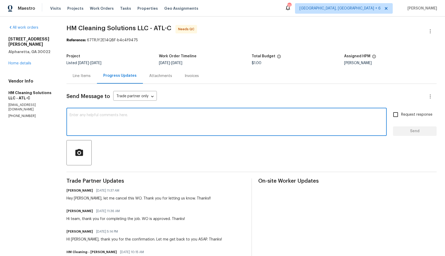
paste textarea "Heather"
click at [214, 107] on div "Send Message to Trade partner only Trade partner only ​ Heather, Apolozise, WO …" at bounding box center [251, 200] width 370 height 232
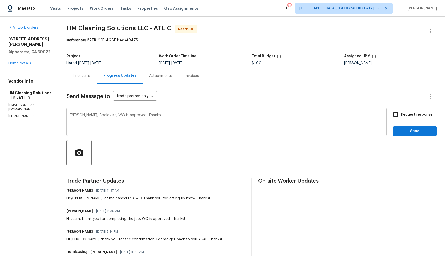
click at [196, 112] on div "Heather, Apolozise, WO is approved. Thanks! x ​" at bounding box center [226, 122] width 320 height 27
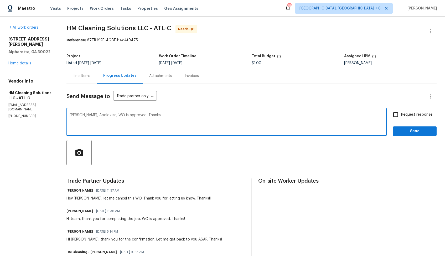
click at [196, 112] on div "Heather, Apolozise, WO is approved. Thanks! x ​" at bounding box center [226, 122] width 320 height 27
click at [132, 117] on textarea "Heather, Apolozise, WO is approved. Thanks!" at bounding box center [227, 122] width 314 height 18
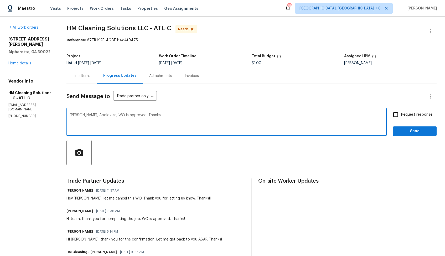
paste textarea "apologies — the"
type textarea "[PERSON_NAME], apologies — the WO is approved. Thanks!"
click at [406, 135] on button "Send" at bounding box center [415, 131] width 44 height 10
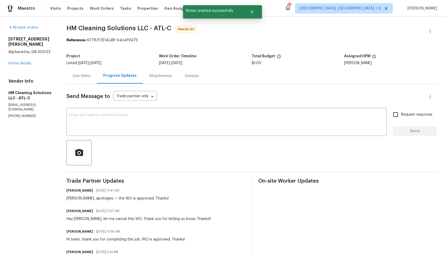
click at [84, 77] on div "Line Items" at bounding box center [82, 75] width 18 height 5
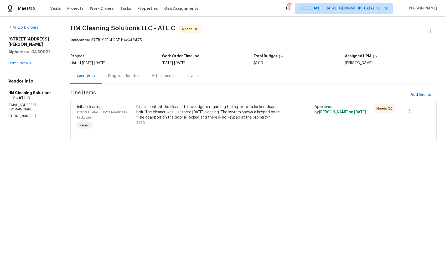
click at [126, 75] on div "Progress Updates" at bounding box center [123, 75] width 31 height 5
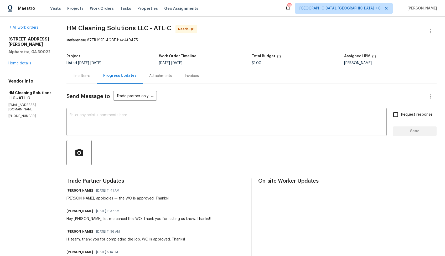
click at [89, 75] on div "Line Items" at bounding box center [82, 75] width 18 height 5
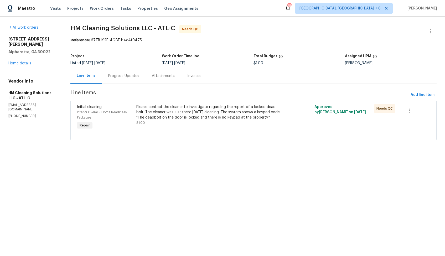
click at [224, 113] on div "Please contact the cleaner to investigate regarding the report of a locked dead…" at bounding box center [208, 112] width 145 height 16
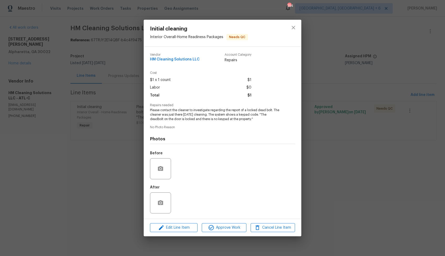
click at [114, 141] on div "Initial cleaning Interior Overall - Home Readiness Packages Needs QC Vendor HM …" at bounding box center [222, 128] width 445 height 256
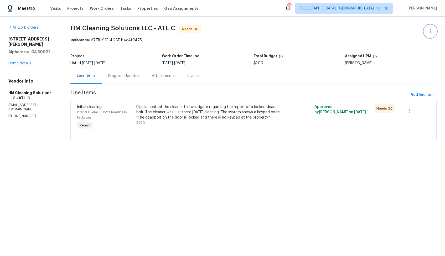
click at [435, 30] on button "button" at bounding box center [430, 31] width 13 height 13
click at [408, 31] on li "Edit" at bounding box center [413, 31] width 57 height 9
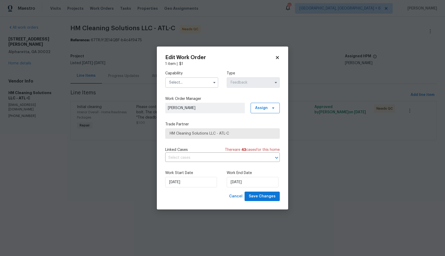
click at [201, 85] on input "text" at bounding box center [191, 82] width 53 height 11
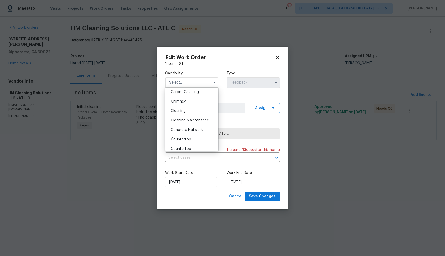
scroll to position [62, 0]
click at [187, 109] on div "Cleaning" at bounding box center [191, 106] width 50 height 9
type input "Cleaning"
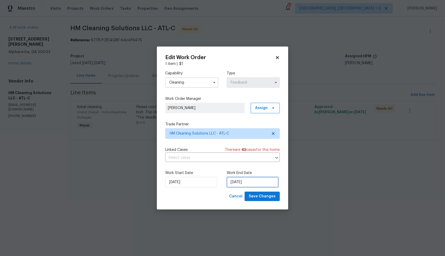
click at [245, 179] on input "[DATE]" at bounding box center [253, 182] width 52 height 11
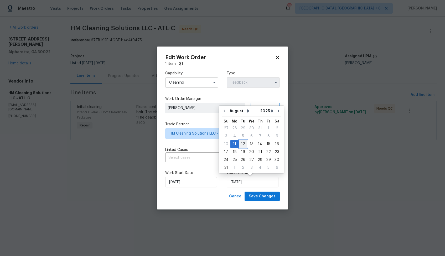
click at [243, 143] on div "12" at bounding box center [243, 143] width 8 height 7
type input "12/08/2025"
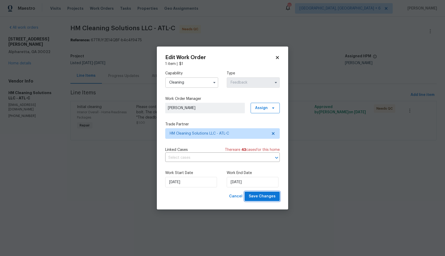
click at [258, 197] on span "Save Changes" at bounding box center [262, 196] width 27 height 7
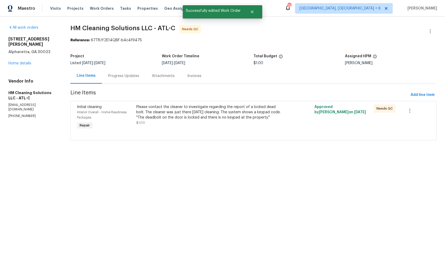
click at [346, 143] on section "HM Cleaning Solutions LLC - ATL-C Needs QC Reference: 67TRJY2E14QBF-b4c4f9475 P…" at bounding box center [253, 86] width 366 height 122
click at [255, 13] on button "Close" at bounding box center [251, 12] width 17 height 11
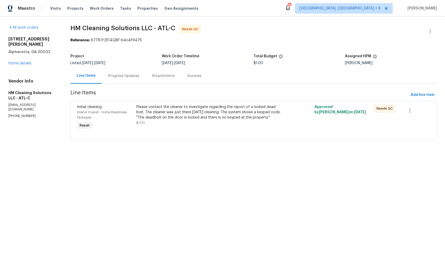
click at [118, 74] on div "Progress Updates" at bounding box center [123, 75] width 31 height 5
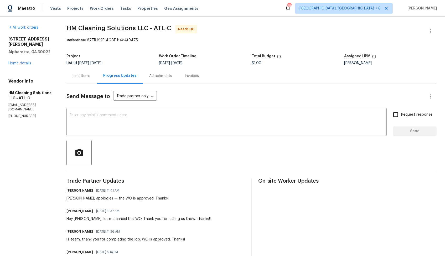
click at [84, 74] on div "Line Items" at bounding box center [82, 75] width 18 height 5
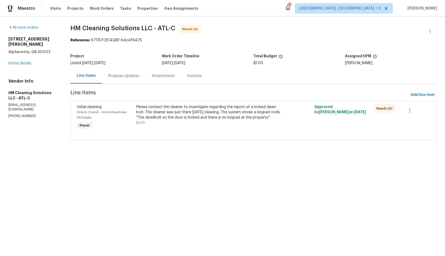
click at [134, 75] on div "Progress Updates" at bounding box center [123, 75] width 31 height 5
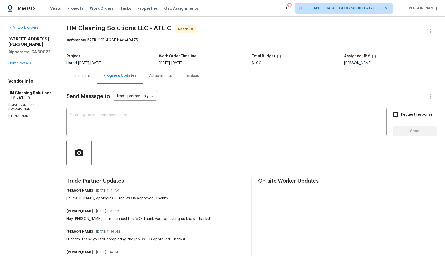
click at [91, 79] on div "Line Items" at bounding box center [82, 75] width 18 height 5
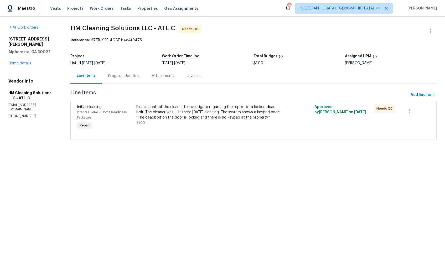
click at [168, 117] on div "Please contact the cleaner to investigate regarding the report of a locked dead…" at bounding box center [208, 112] width 145 height 16
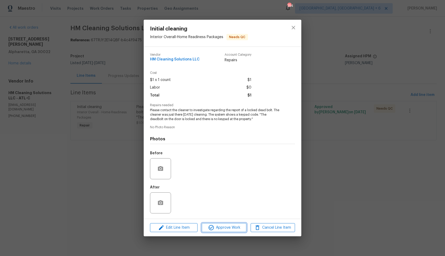
click at [222, 230] on span "Approve Work" at bounding box center [223, 227] width 41 height 7
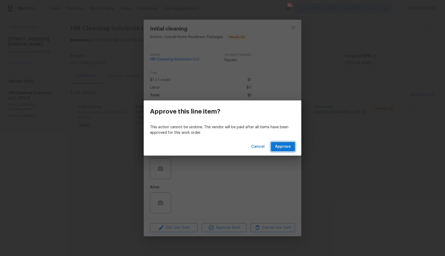
click at [285, 148] on span "Approve" at bounding box center [283, 146] width 16 height 7
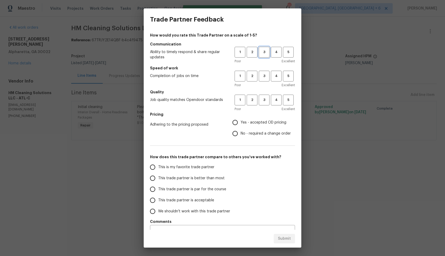
click at [265, 49] on button "3" at bounding box center [264, 52] width 11 height 11
click at [262, 71] on button "3" at bounding box center [264, 76] width 11 height 11
click at [262, 97] on span "3" at bounding box center [264, 100] width 10 height 6
click at [251, 122] on span "Yes - accepted OD pricing" at bounding box center [264, 123] width 46 height 6
click at [241, 122] on input "Yes - accepted OD pricing" at bounding box center [234, 122] width 11 height 11
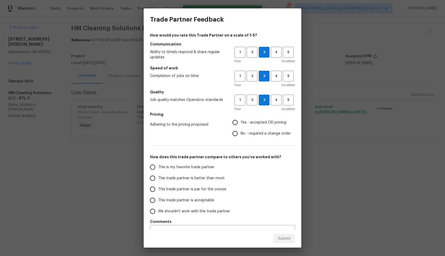
radio input "true"
click at [212, 177] on span "This trade partner is better than most" at bounding box center [191, 178] width 66 height 6
click at [158, 177] on input "This trade partner is better than most" at bounding box center [152, 177] width 11 height 11
click at [282, 239] on span "Submit" at bounding box center [284, 238] width 13 height 7
radio input "true"
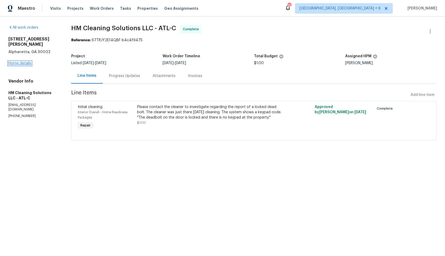
click at [23, 61] on link "Home details" at bounding box center [19, 63] width 23 height 4
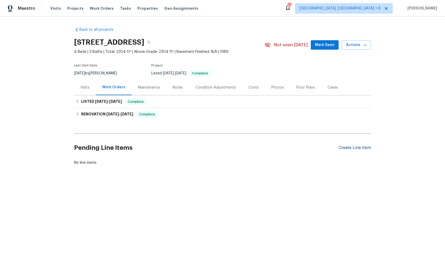
click at [361, 149] on div "Create Line Item" at bounding box center [354, 147] width 32 height 5
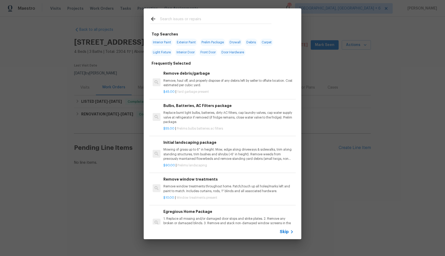
click at [187, 22] on input "text" at bounding box center [215, 20] width 111 height 8
type input "landscap"
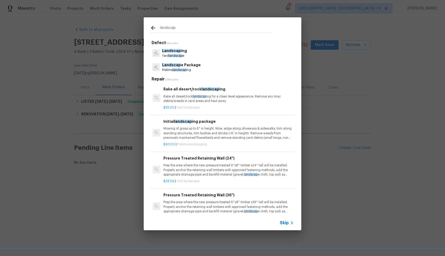
click at [177, 52] on span "Landscap" at bounding box center [171, 51] width 19 height 4
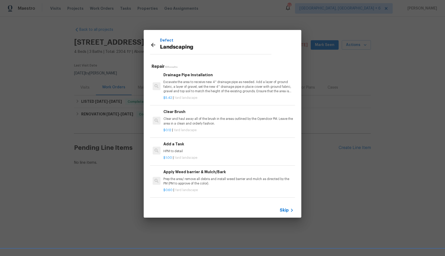
scroll to position [244, 0]
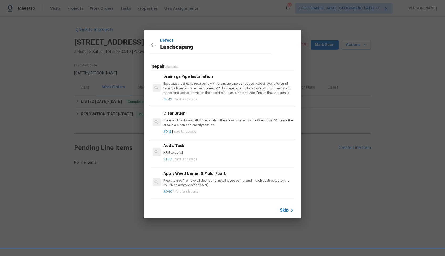
click at [192, 153] on p "HPM to detail" at bounding box center [228, 152] width 130 height 4
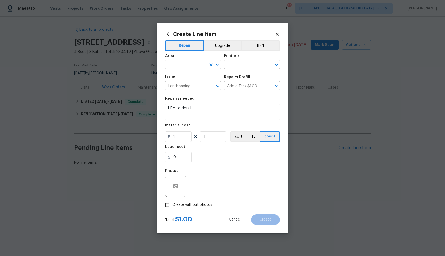
click at [184, 64] on input "text" at bounding box center [185, 65] width 41 height 8
type input "l"
click at [182, 86] on li "Exterior Overall" at bounding box center [193, 85] width 56 height 9
type input "Exterior Overall"
click at [245, 64] on input "text" at bounding box center [244, 65] width 41 height 8
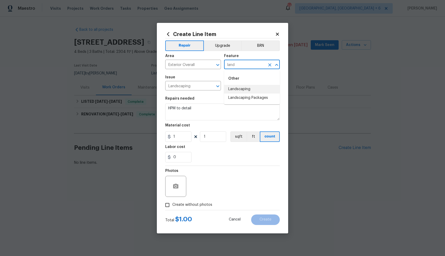
click at [242, 89] on li "Landscaping" at bounding box center [252, 89] width 56 height 9
type input "Landscaping"
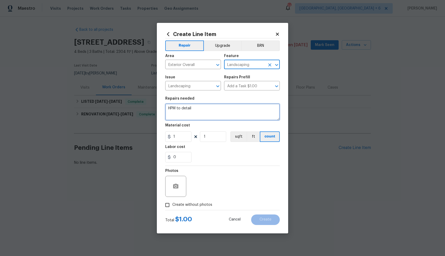
click at [211, 109] on textarea "HPM to detail" at bounding box center [222, 111] width 114 height 17
click at [214, 113] on textarea at bounding box center [222, 111] width 114 height 17
paste textarea "Overgrown trees branches leaning towards 2 neighbors homes, trim tree limbs and…"
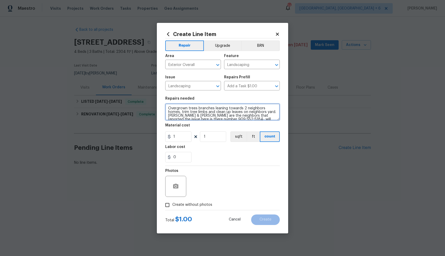
scroll to position [7, 0]
type textarea "Overgrown trees branches leaning towards 2 neighbors homes, trim tree limbs and…"
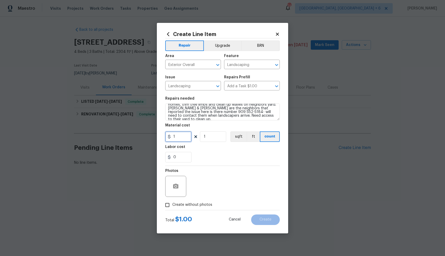
click at [181, 138] on input "1" at bounding box center [178, 136] width 26 height 11
type input "75"
click at [194, 205] on span "Create without photos" at bounding box center [192, 205] width 40 height 6
click at [172, 205] on input "Create without photos" at bounding box center [167, 205] width 10 height 10
click at [166, 203] on input "Create without photos" at bounding box center [167, 205] width 10 height 10
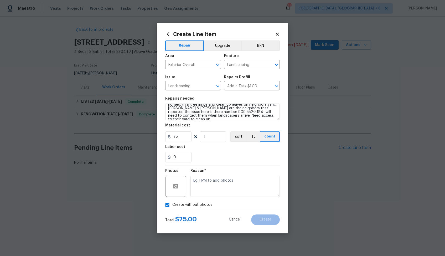
checkbox input "false"
click at [177, 185] on icon "button" at bounding box center [175, 186] width 5 height 5
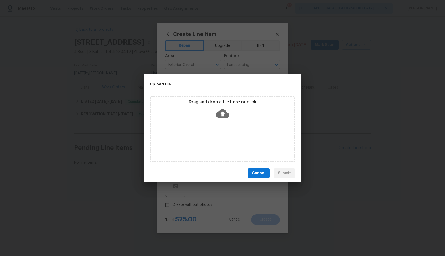
click at [224, 113] on icon at bounding box center [222, 113] width 13 height 9
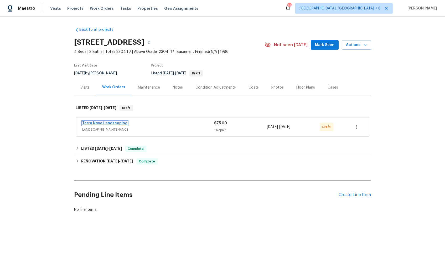
click at [93, 122] on link "Terra Nova Landscaping" at bounding box center [104, 123] width 45 height 4
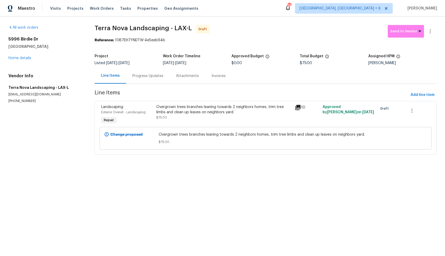
click at [153, 76] on div "Progress Updates" at bounding box center [147, 75] width 31 height 5
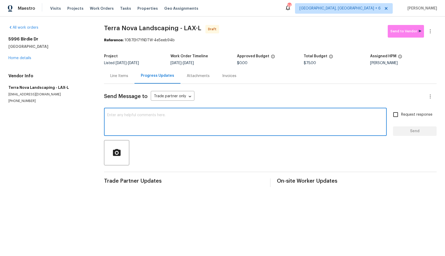
click at [198, 118] on textarea at bounding box center [245, 122] width 276 height 18
click at [152, 120] on textarea at bounding box center [245, 122] width 276 height 18
paste textarea "Hi, this is [PERSON_NAME] with Opendoor. I’m confirming you received the WO for…"
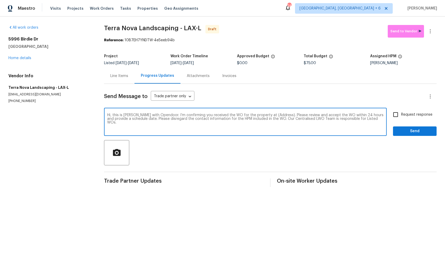
drag, startPoint x: 275, startPoint y: 116, endPoint x: 258, endPoint y: 115, distance: 16.8
click at [258, 115] on textarea "Hi, this is [PERSON_NAME] with Opendoor. I’m confirming you received the WO for…" at bounding box center [245, 122] width 276 height 18
paste textarea "[STREET_ADDRESS]"
type textarea "Hi, this is [PERSON_NAME] with Opendoor. I’m confirming you received the WO for…"
click at [399, 115] on input "Request response" at bounding box center [395, 114] width 11 height 11
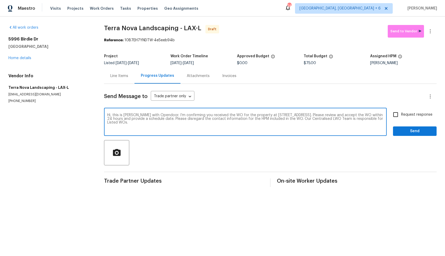
checkbox input "true"
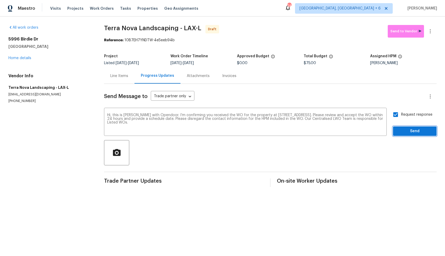
click at [410, 133] on span "Send" at bounding box center [414, 131] width 35 height 7
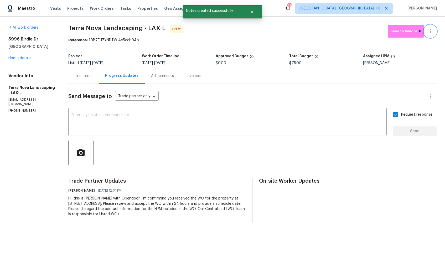
click at [432, 31] on icon "button" at bounding box center [430, 31] width 6 height 6
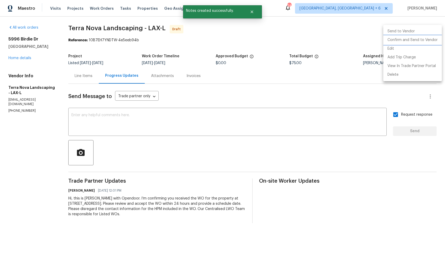
click at [403, 39] on li "Confirm and Send to Vendor" at bounding box center [412, 40] width 59 height 9
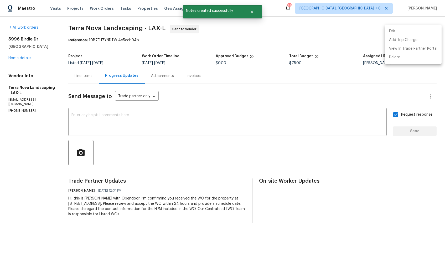
click at [250, 10] on div at bounding box center [222, 128] width 445 height 256
click at [256, 12] on button "Close" at bounding box center [251, 12] width 17 height 11
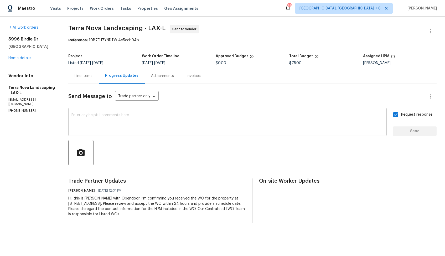
click at [223, 118] on textarea at bounding box center [227, 122] width 312 height 18
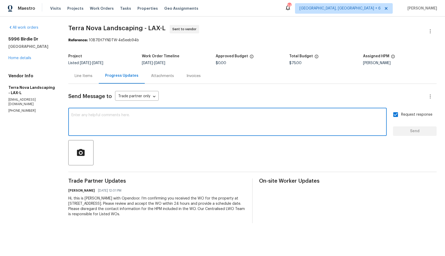
click at [236, 132] on textarea at bounding box center [227, 122] width 312 height 18
click at [248, 124] on textarea at bounding box center [227, 122] width 312 height 18
paste textarea "Hi team, The [PERSON_NAME] & [PERSON_NAME], who reported the issue, may need to…"
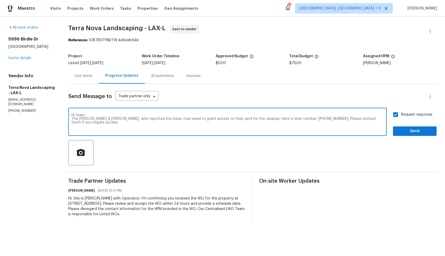
click at [341, 128] on textarea "Hi team, The [PERSON_NAME] & [PERSON_NAME], who reported the issue, may need to…" at bounding box center [227, 122] width 312 height 18
click at [313, 122] on textarea "Hi team, The [PERSON_NAME] & [PERSON_NAME], who reported the issue, may need to…" at bounding box center [227, 122] width 312 height 18
type textarea "Hi team, The [PERSON_NAME] & [PERSON_NAME], who reported the issue, may need to…"
click at [433, 130] on button "Send" at bounding box center [415, 131] width 44 height 10
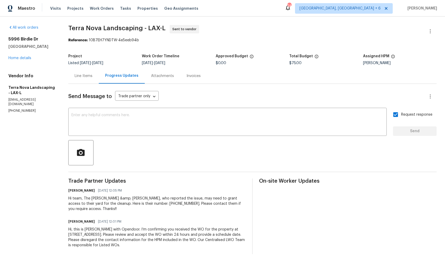
click at [107, 27] on span "Terra Nova Landscaping - LAX-L" at bounding box center [116, 28] width 97 height 6
copy span "Terra Nova Landscaping - LAX-L"
click at [275, 27] on span "Terra Nova Landscaping - LAX-L Sent to vendor" at bounding box center [245, 31] width 355 height 13
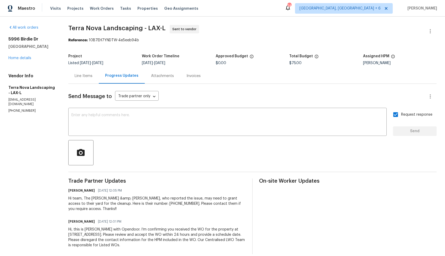
click at [151, 35] on span "Terra Nova Landscaping - LAX-L Sent to vendor" at bounding box center [245, 31] width 355 height 13
drag, startPoint x: 89, startPoint y: 40, endPoint x: 149, endPoint y: 40, distance: 60.7
click at [149, 40] on div "Reference: 10B7EH7YNDTW-4e5eeb94b" at bounding box center [252, 40] width 368 height 5
copy div "10B7EH7YNDTW-4e5eeb94b"
